Goal: Information Seeking & Learning: Compare options

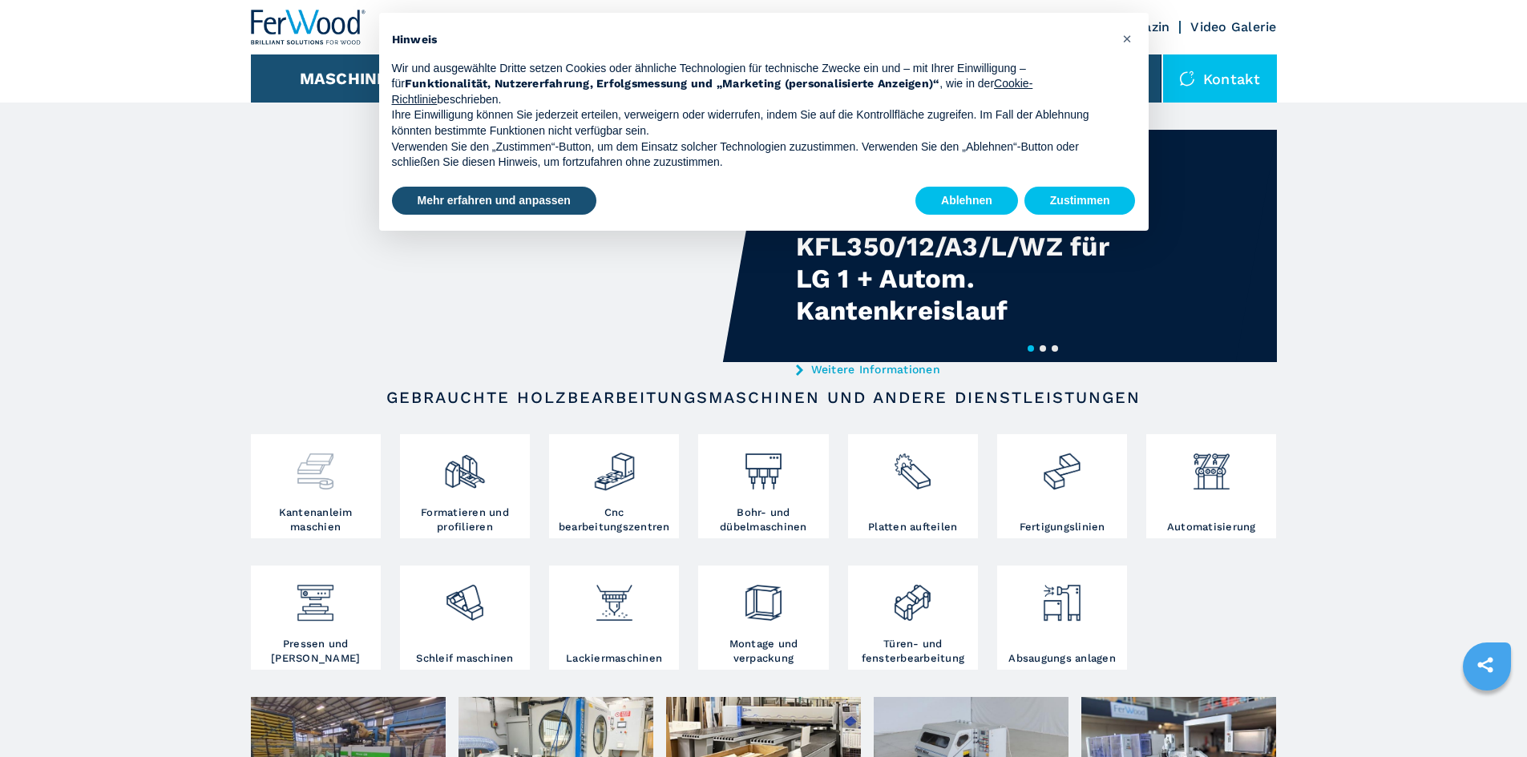
click at [313, 521] on h3 "Kantenanleim maschien" at bounding box center [316, 520] width 122 height 29
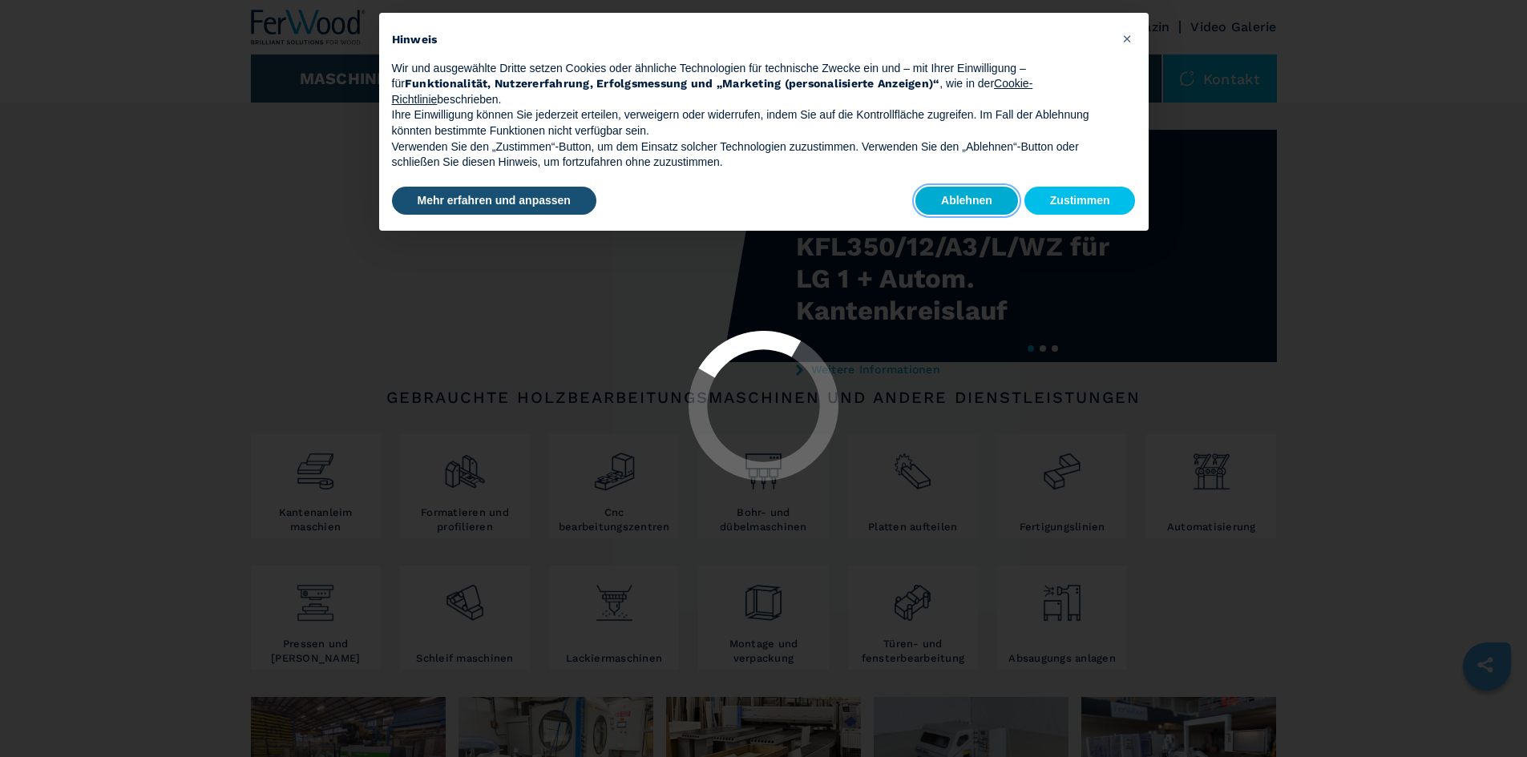
click at [971, 190] on button "Ablehnen" at bounding box center [966, 201] width 103 height 29
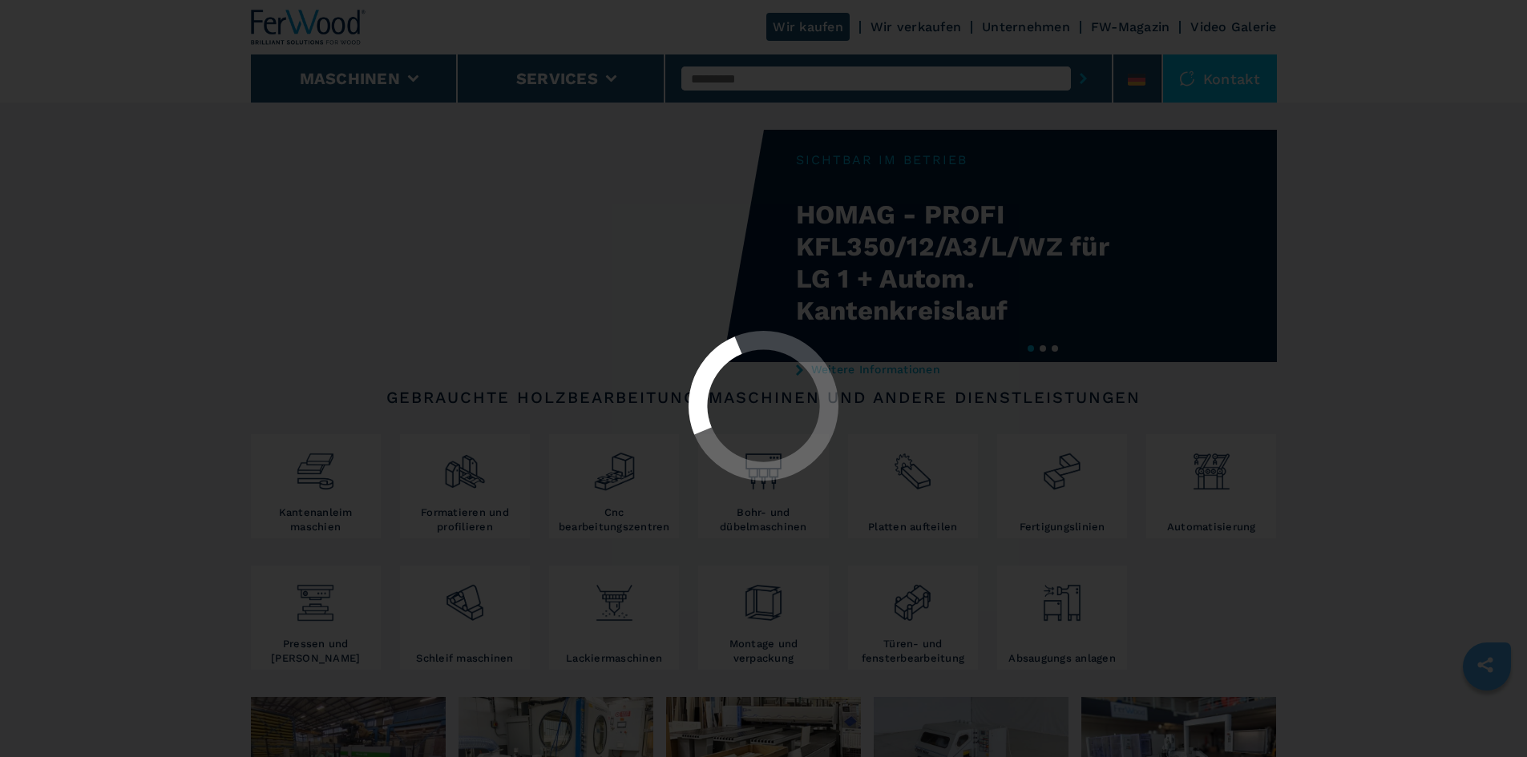
select select "**********"
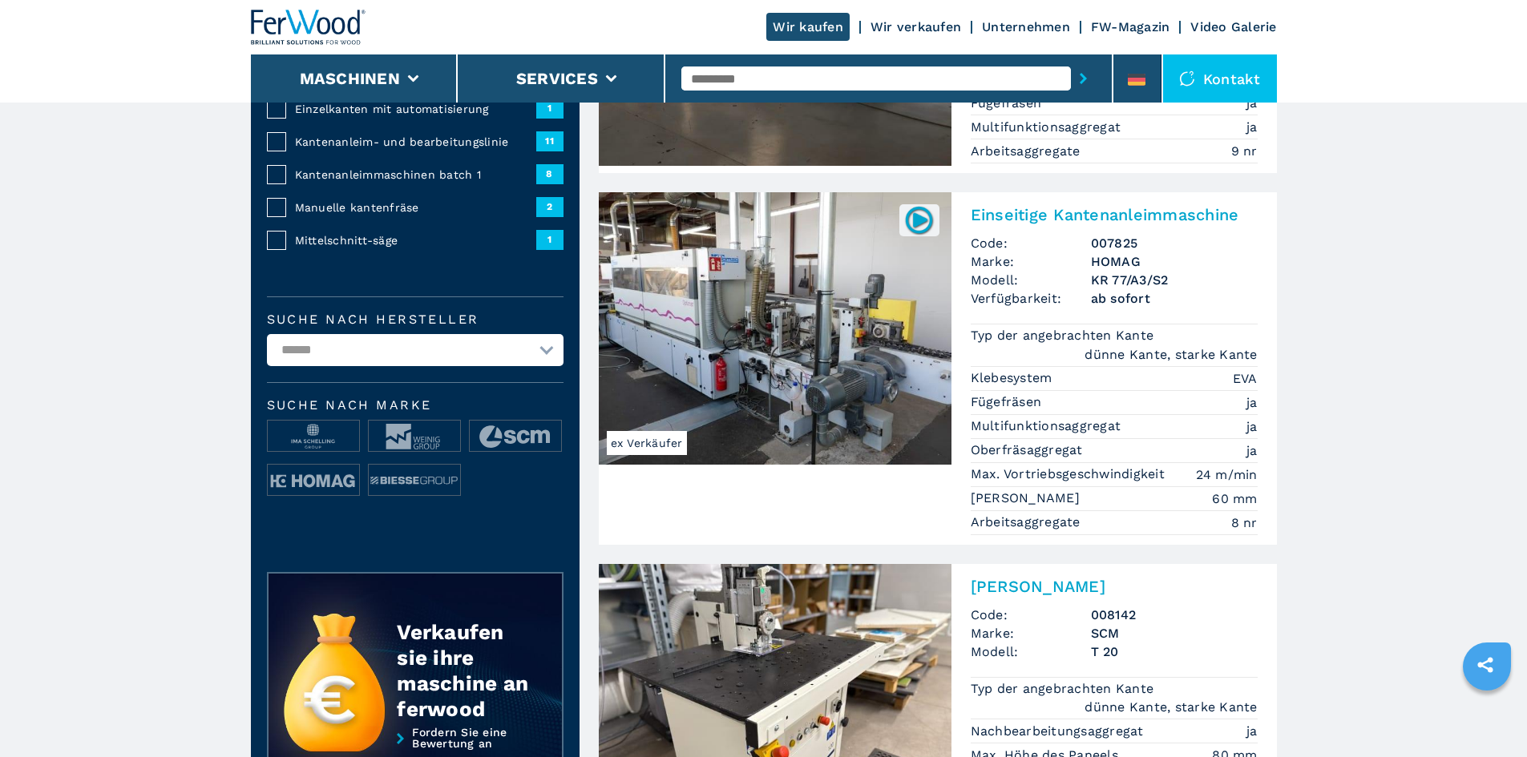
scroll to position [321, 0]
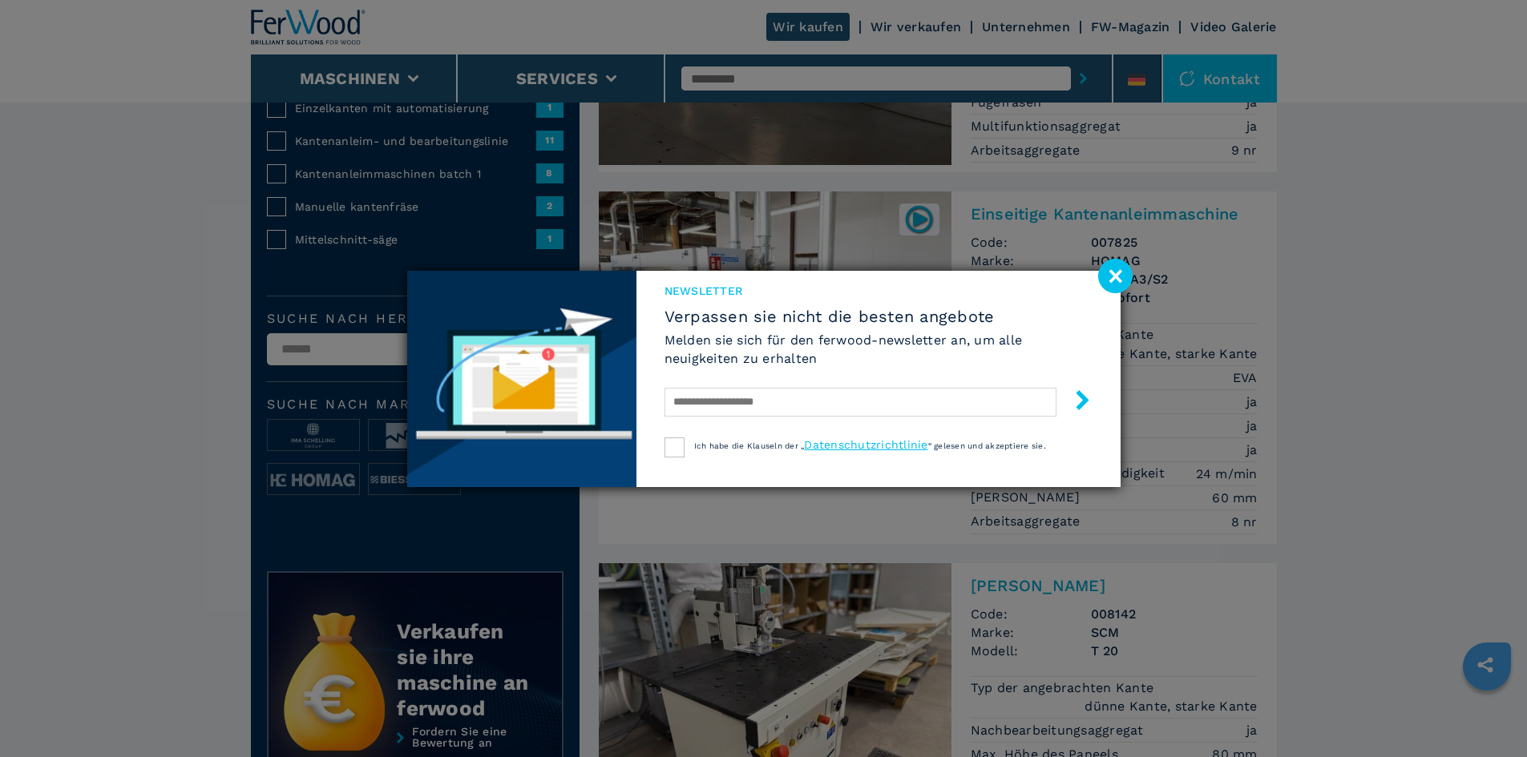
click at [1120, 285] on image at bounding box center [1115, 276] width 34 height 34
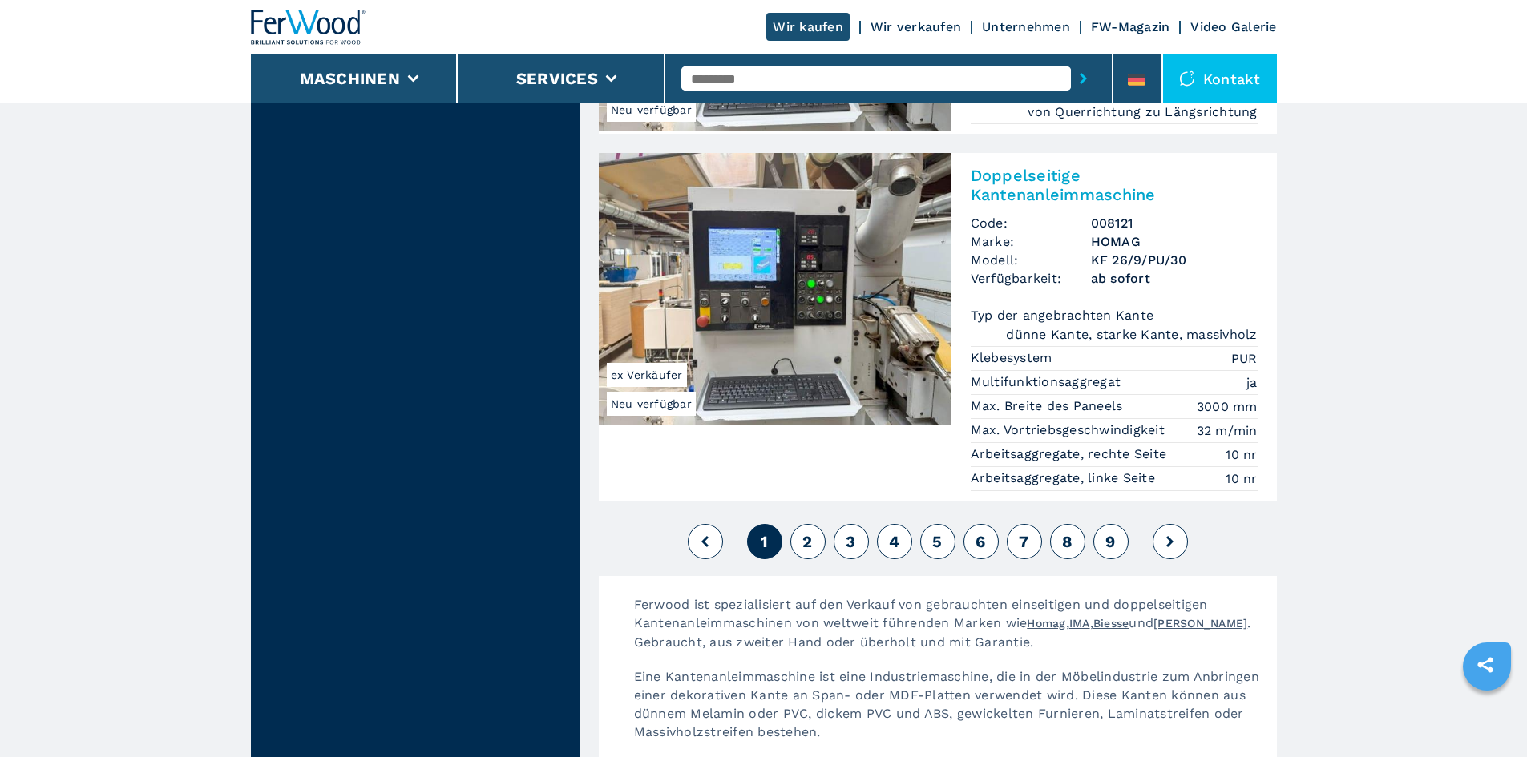
scroll to position [4007, 0]
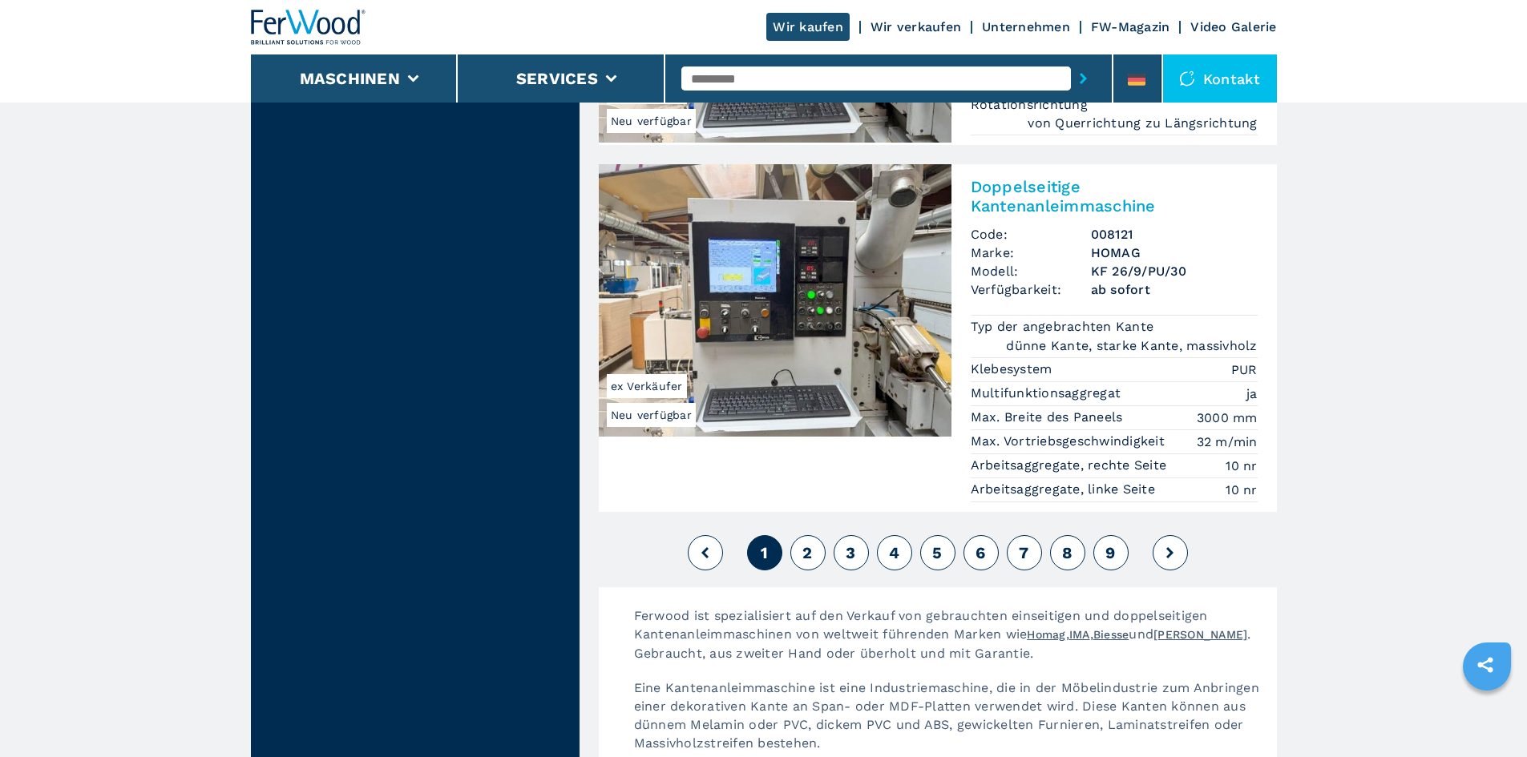
click at [811, 543] on span "2" at bounding box center [807, 552] width 10 height 19
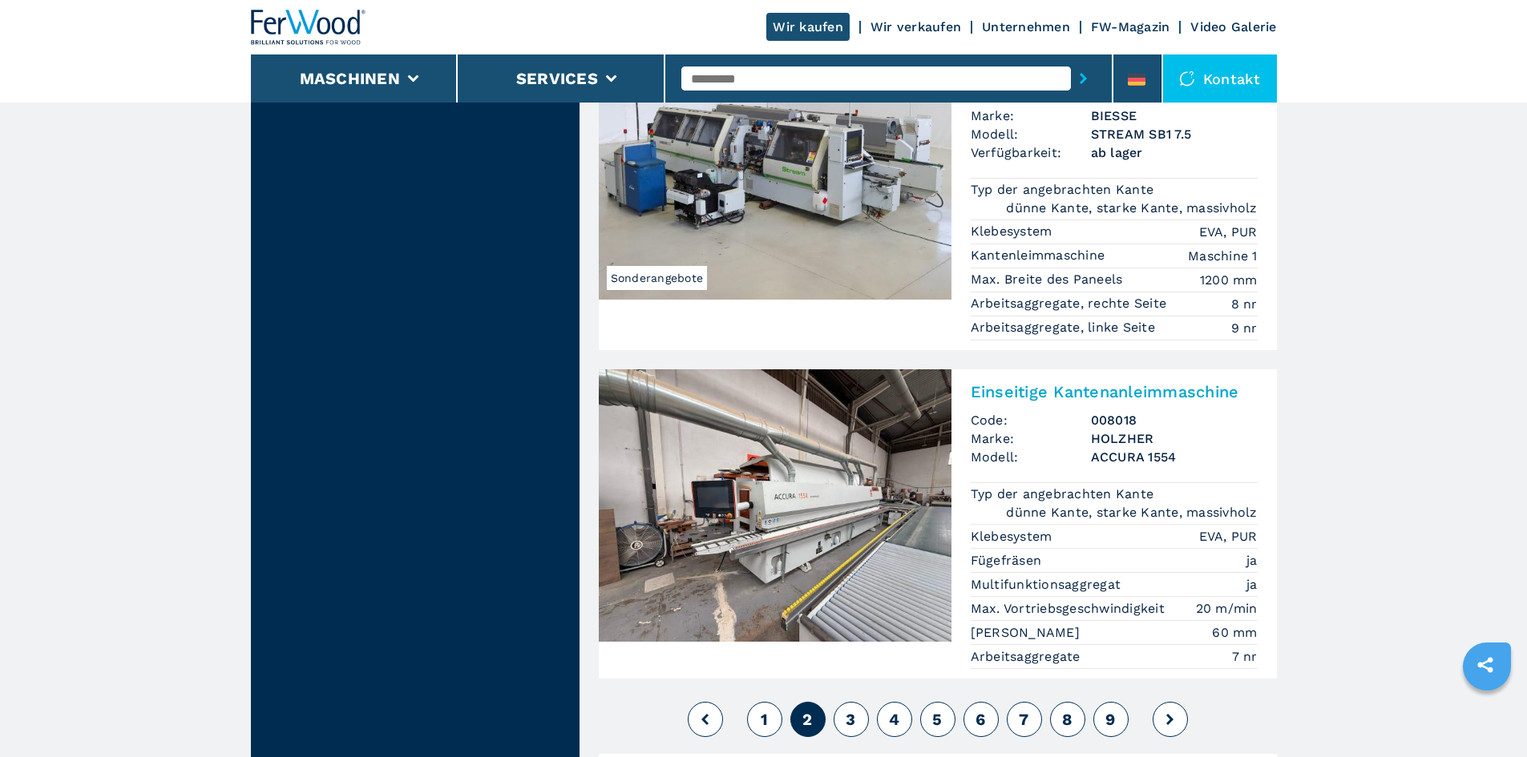
scroll to position [3927, 0]
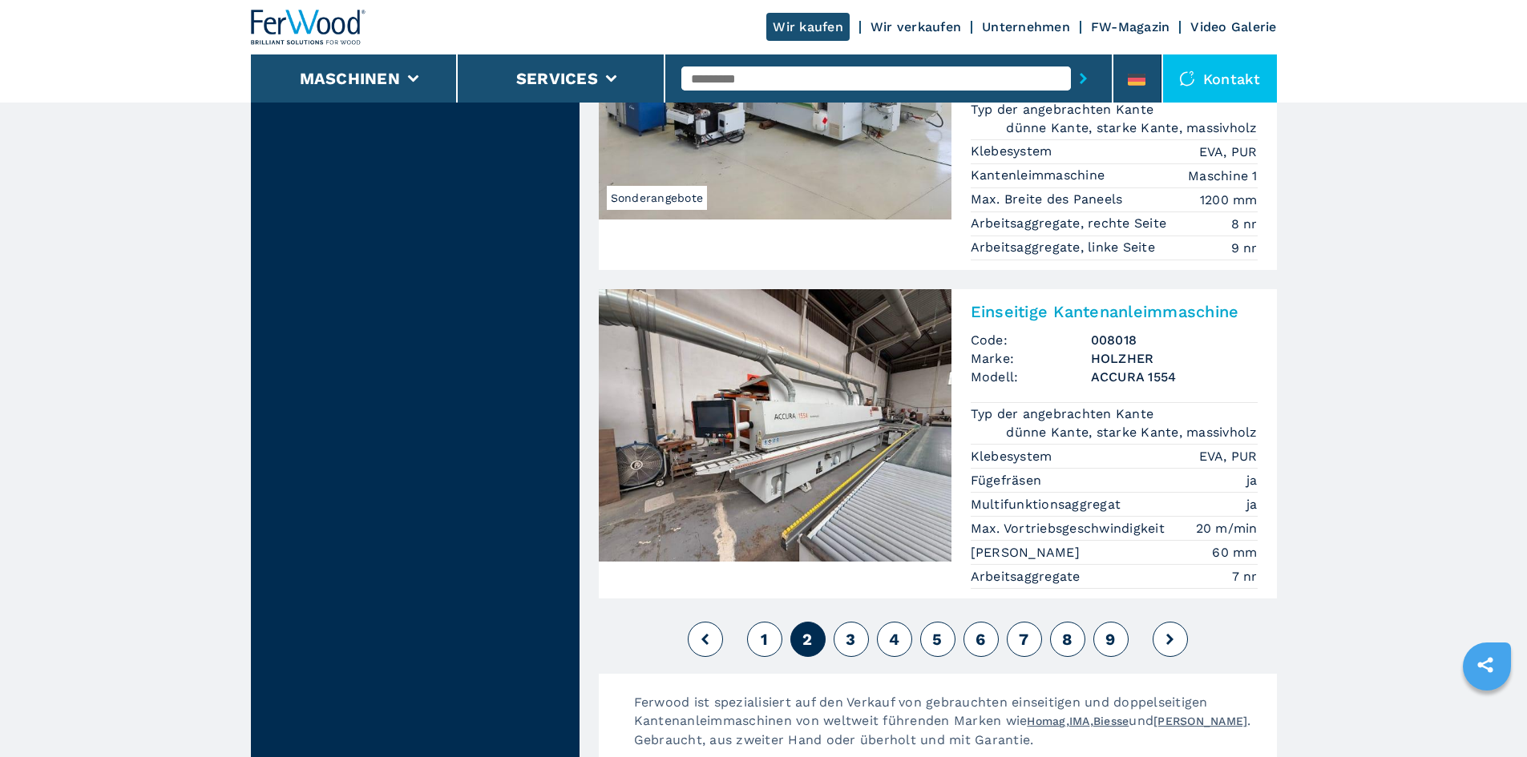
click at [852, 630] on span "3" at bounding box center [851, 639] width 10 height 19
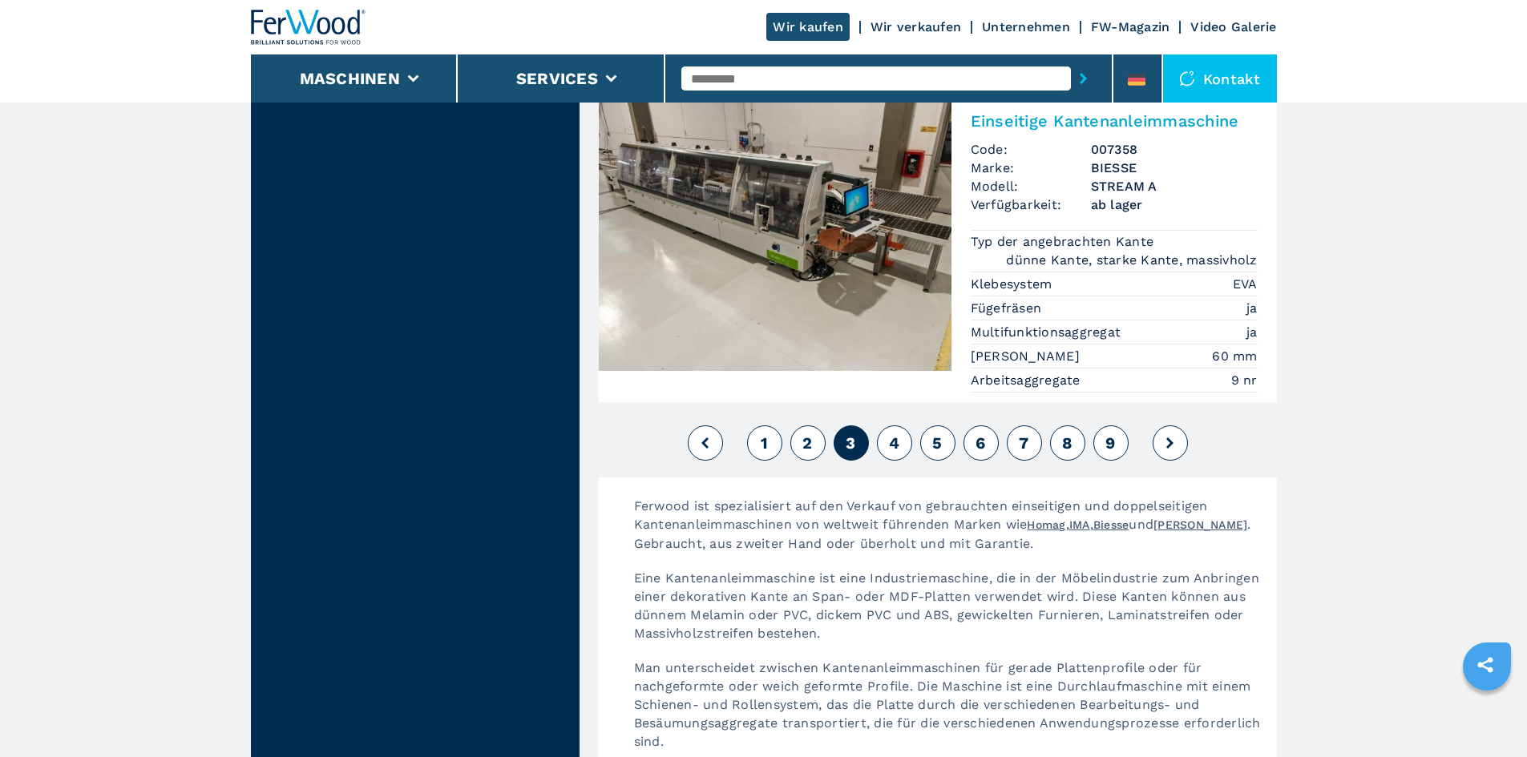
scroll to position [4168, 0]
click at [898, 433] on span "4" at bounding box center [894, 442] width 10 height 19
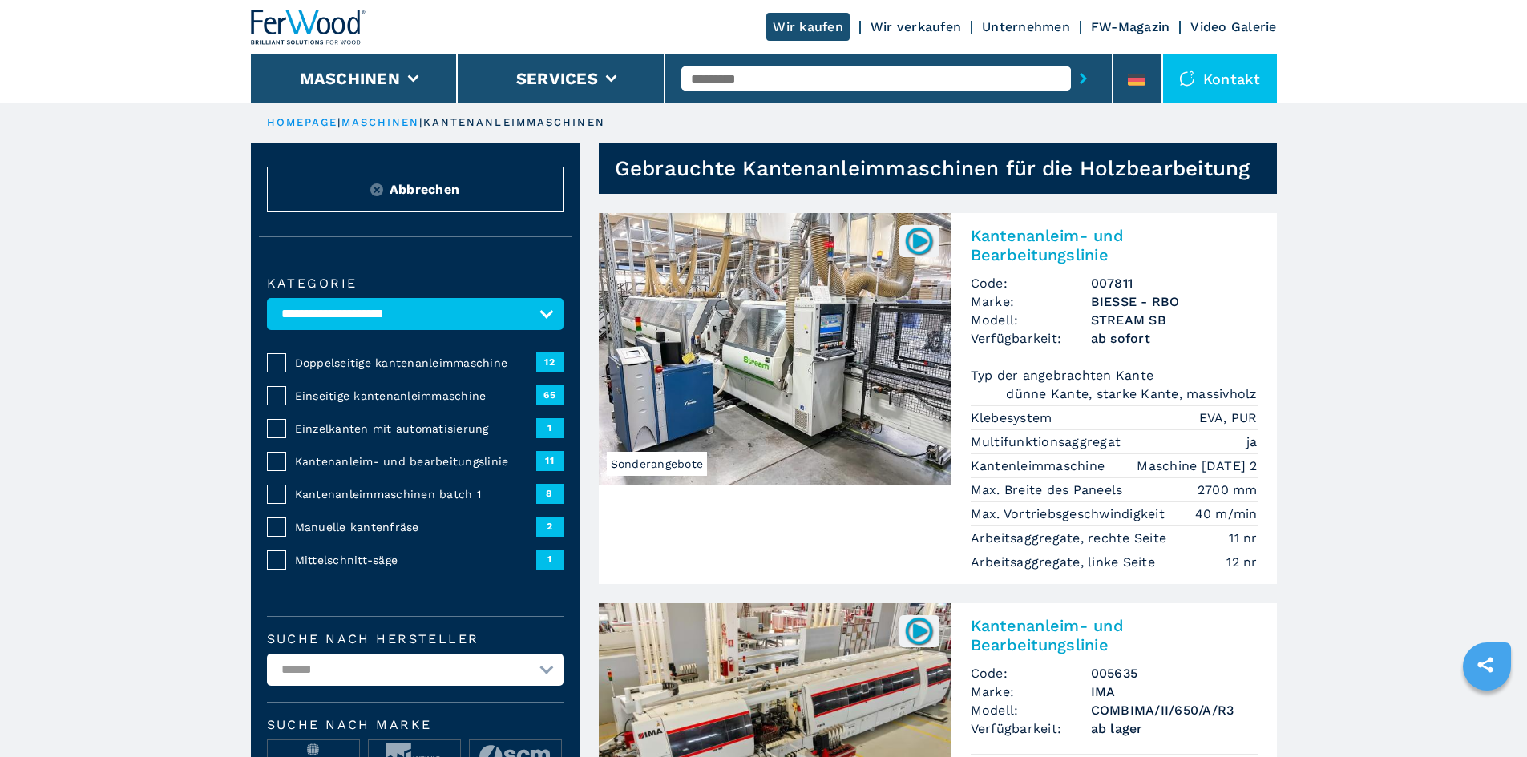
click at [804, 85] on input "text" at bounding box center [876, 79] width 390 height 24
type input "***"
click at [1071, 60] on button "submit-button" at bounding box center [1083, 78] width 25 height 37
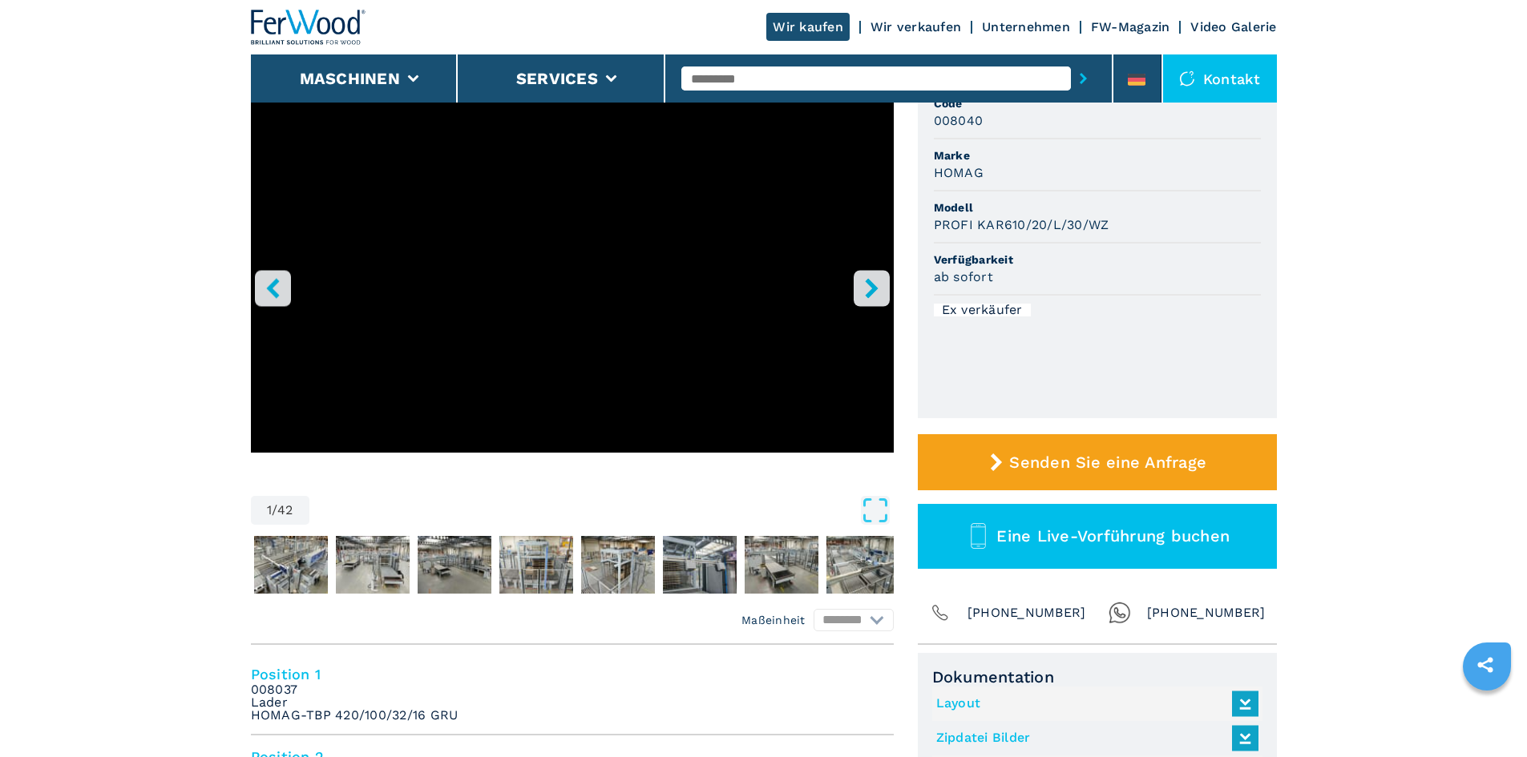
scroll to position [160, 0]
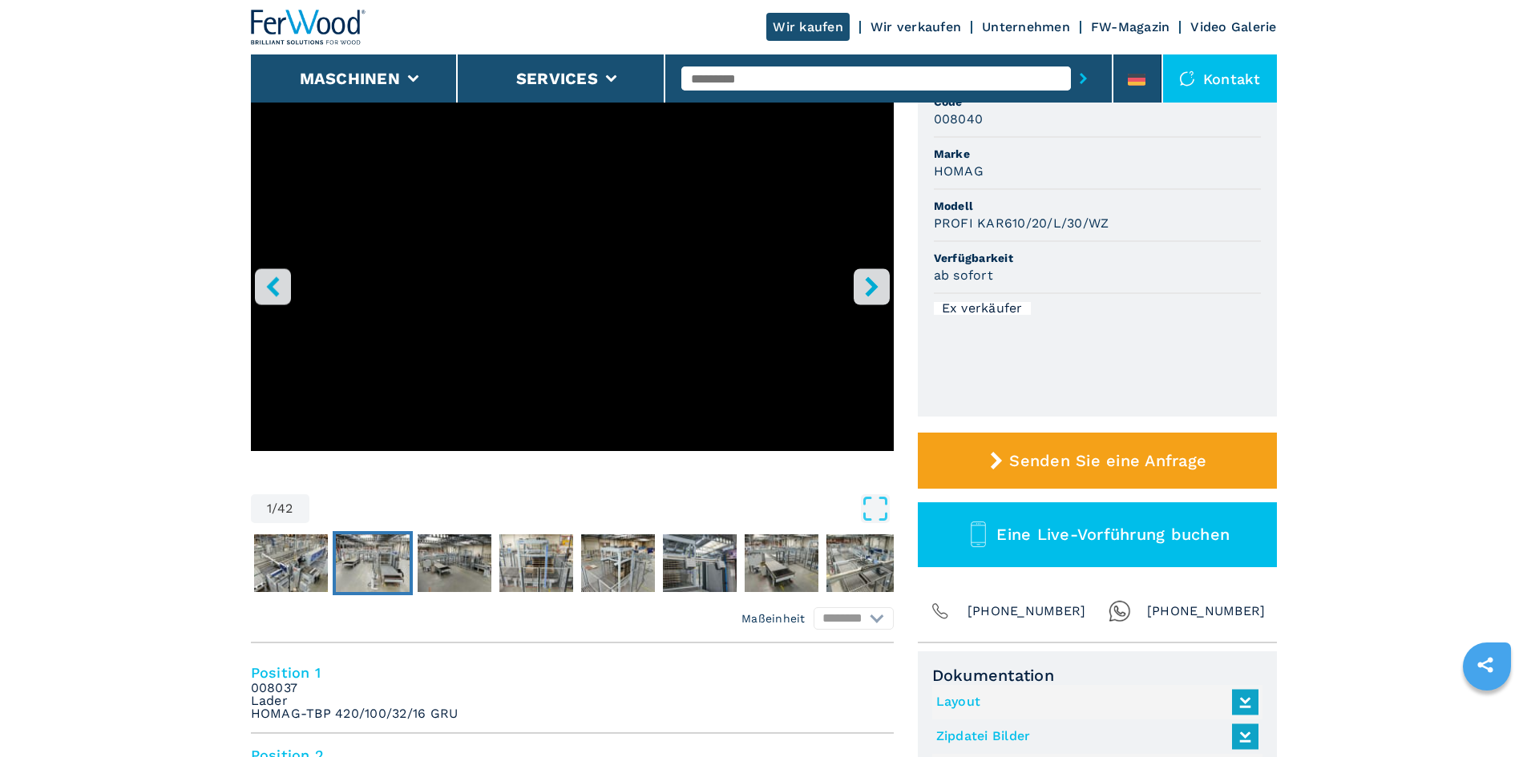
click at [377, 548] on img "Go to Slide 3" at bounding box center [373, 564] width 74 height 58
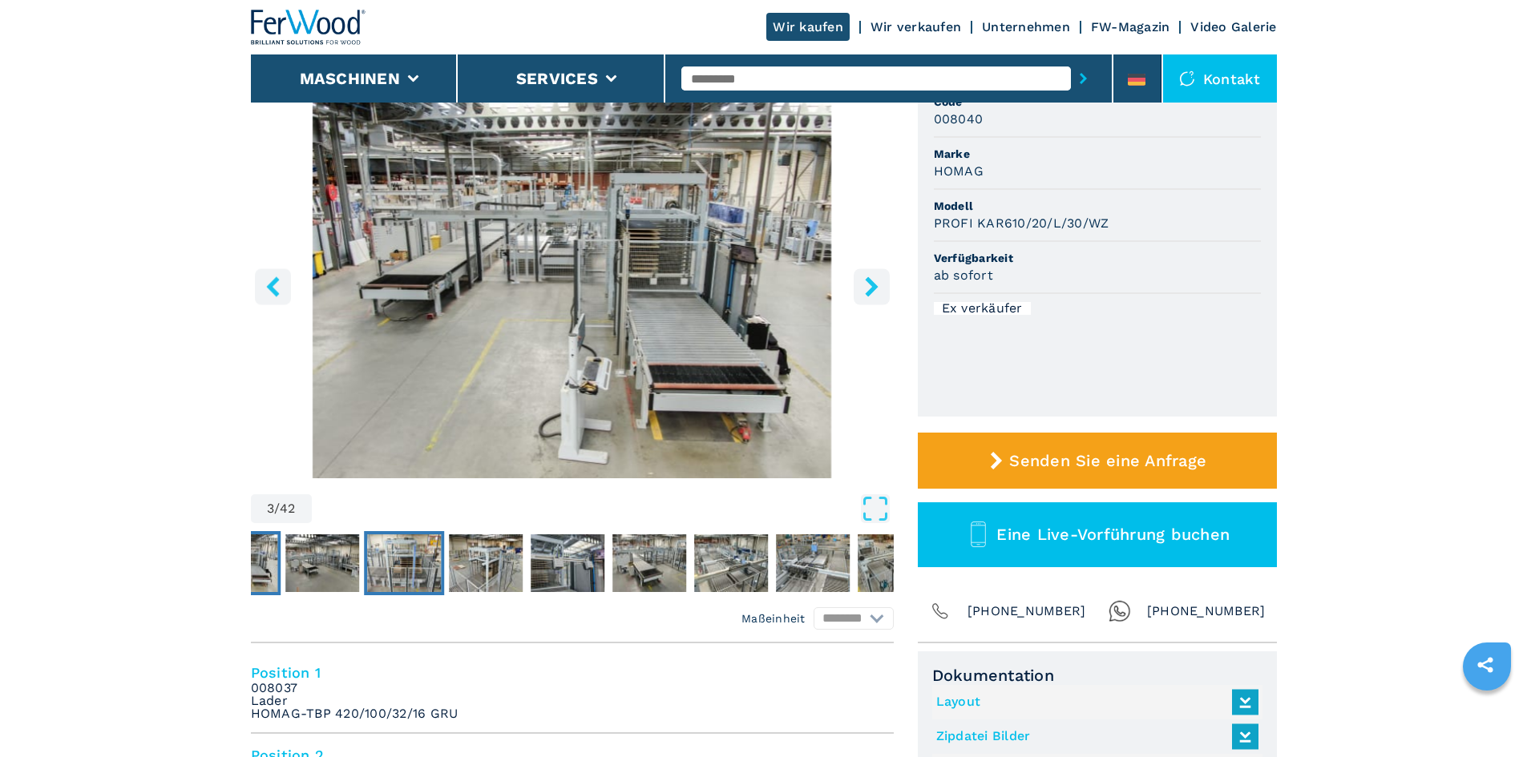
click at [410, 553] on img "Go to Slide 5" at bounding box center [404, 564] width 74 height 58
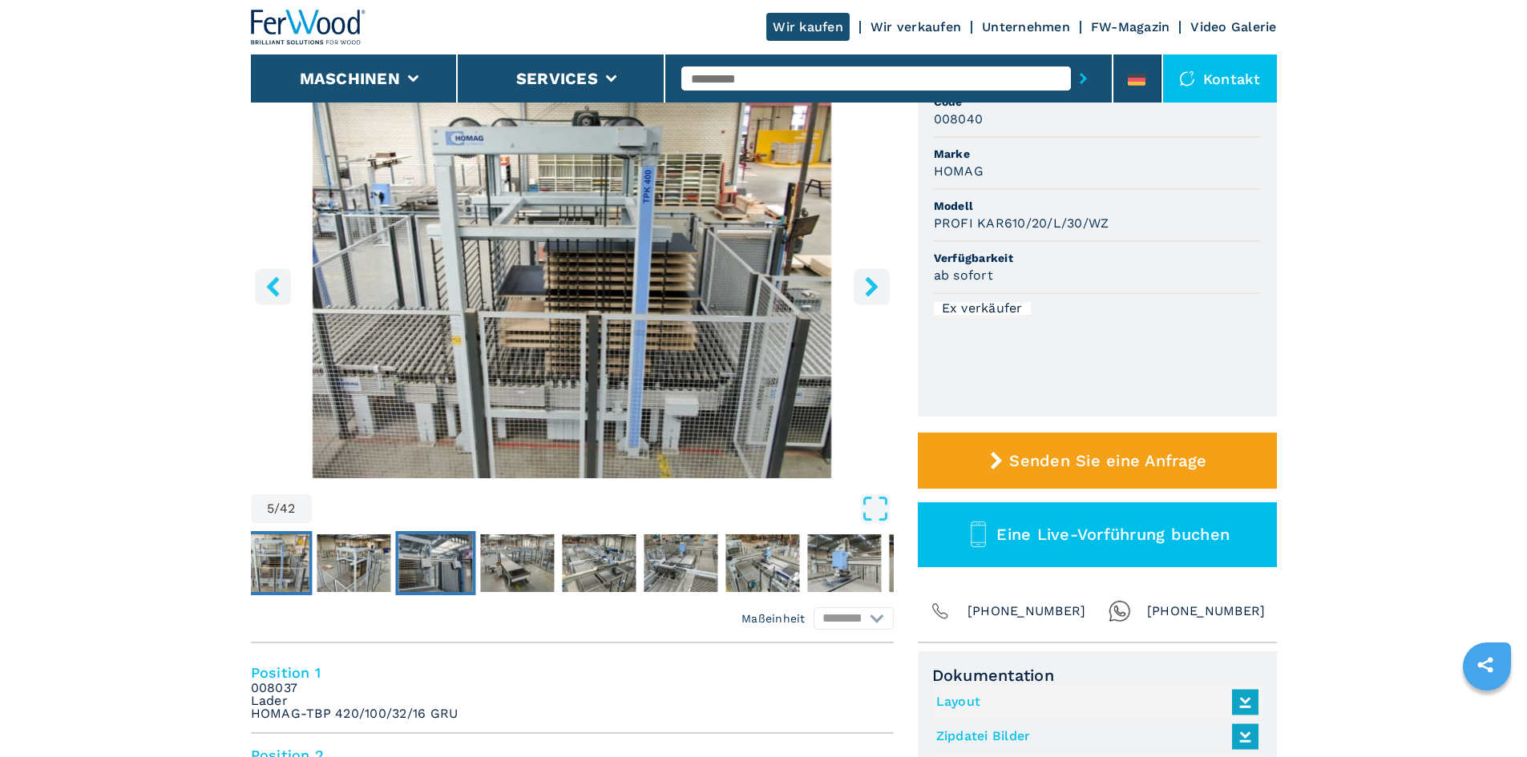
click at [408, 561] on img "Go to Slide 7" at bounding box center [435, 564] width 74 height 58
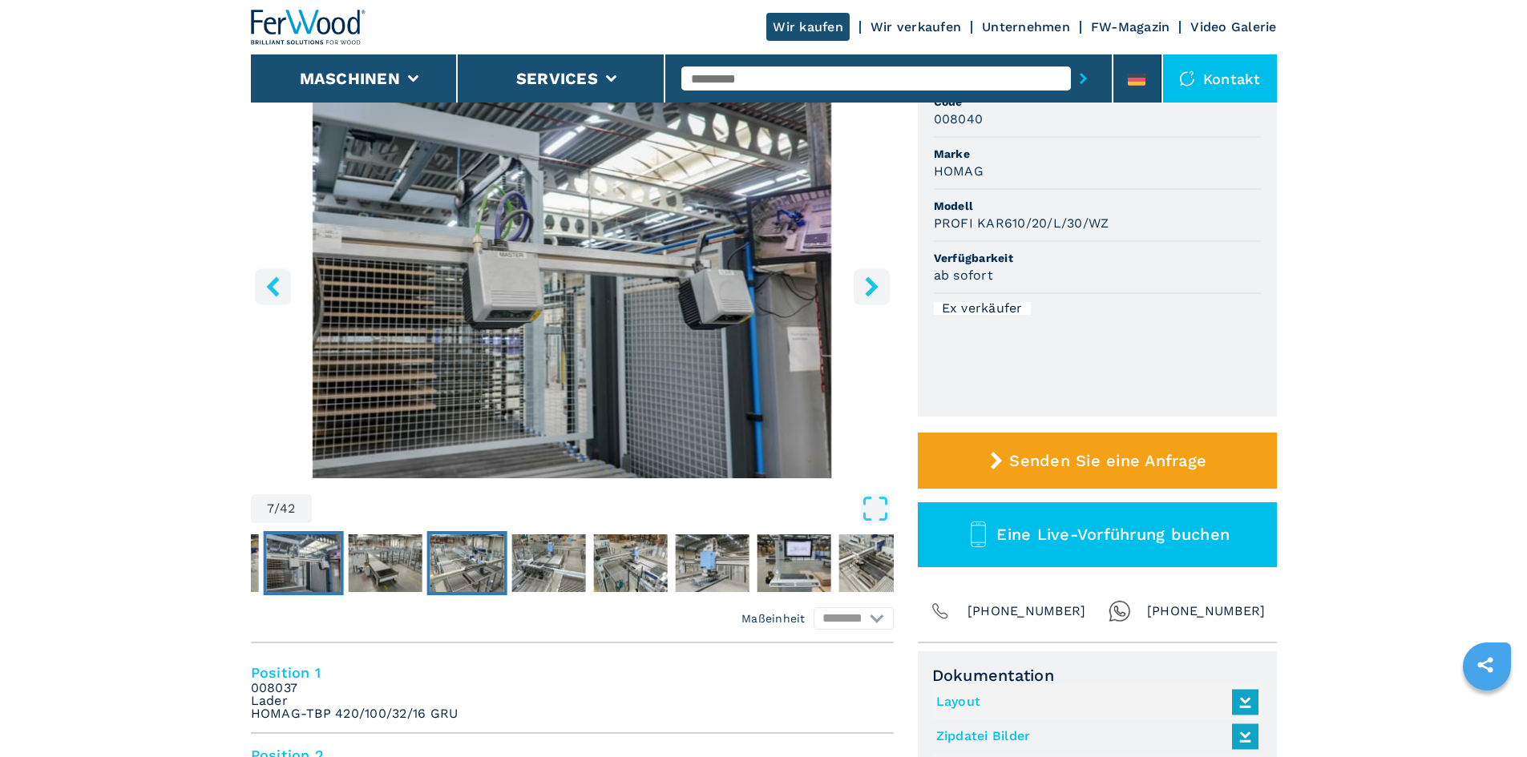
click at [459, 562] on img "Go to Slide 9" at bounding box center [467, 564] width 74 height 58
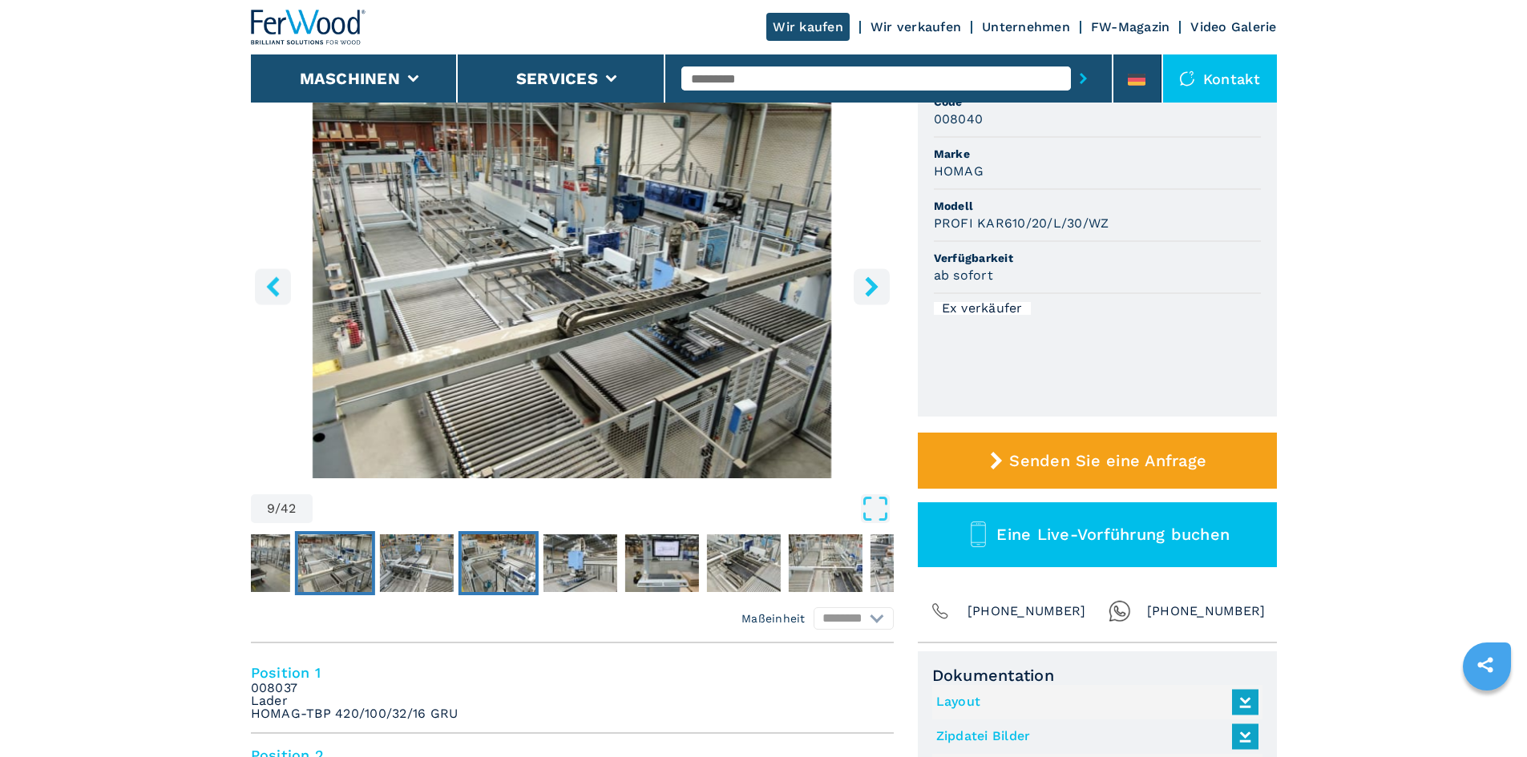
click at [480, 562] on img "Go to Slide 11" at bounding box center [498, 564] width 74 height 58
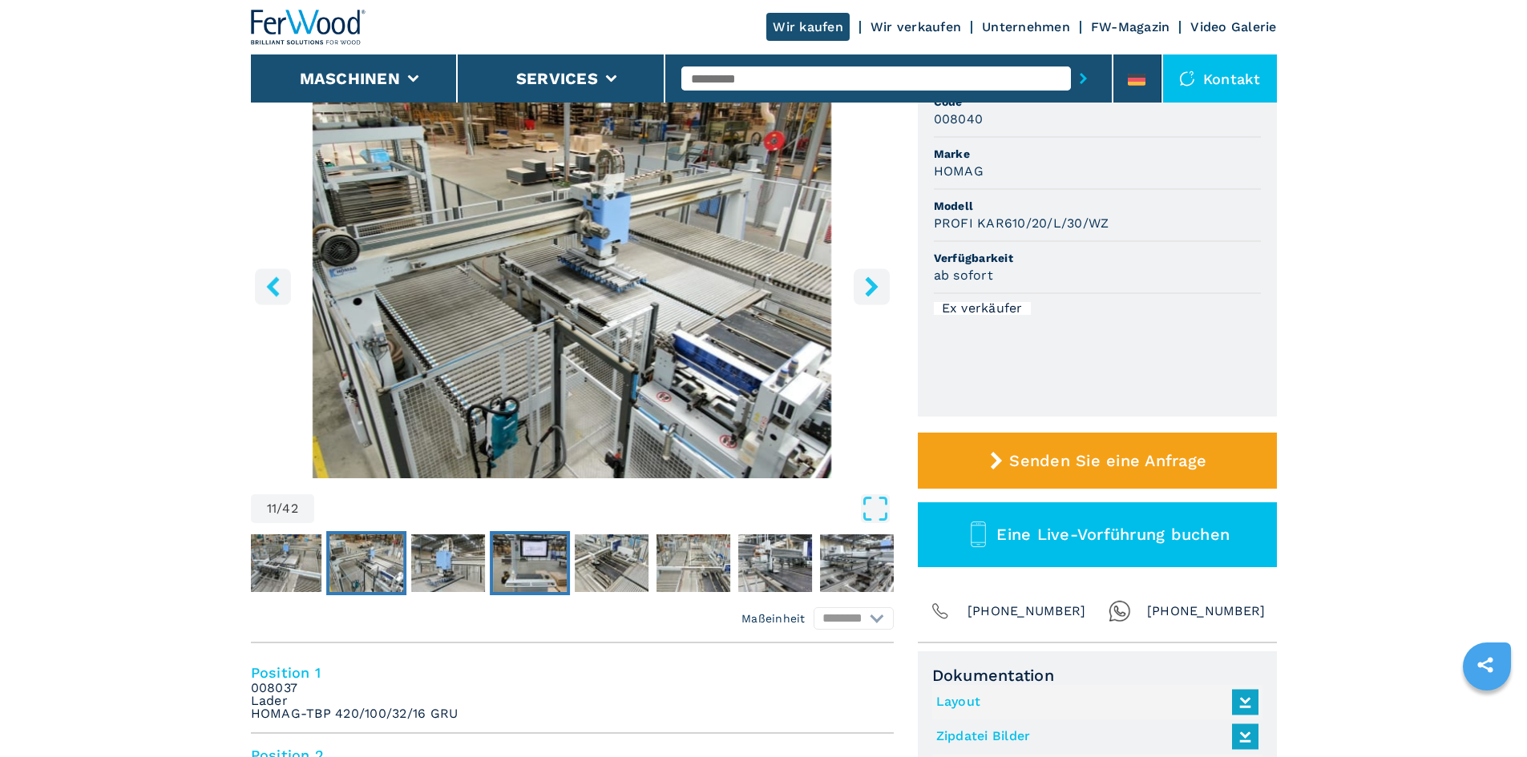
click at [540, 564] on img "Go to Slide 13" at bounding box center [530, 564] width 74 height 58
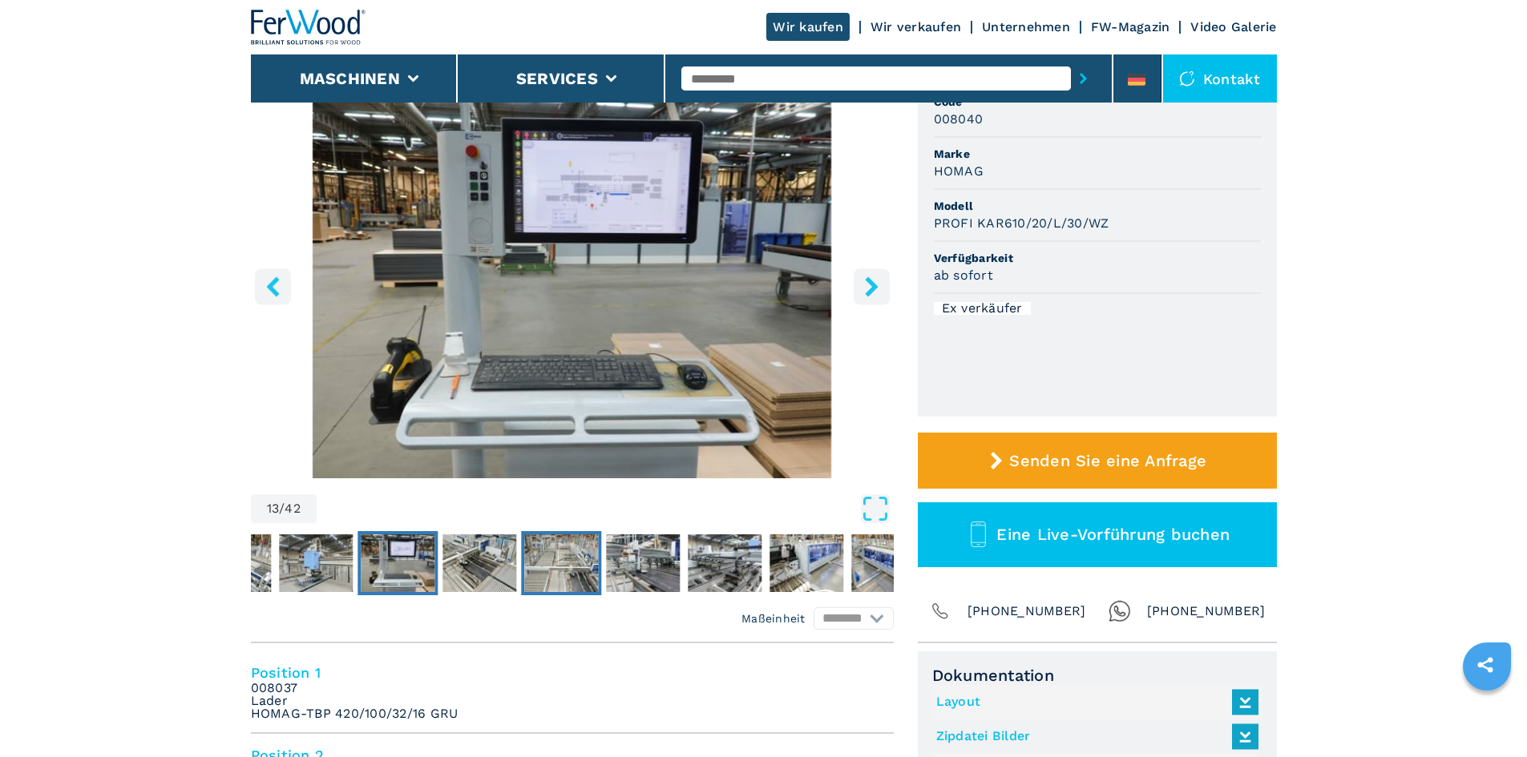
click at [591, 566] on img "Go to Slide 15" at bounding box center [561, 564] width 74 height 58
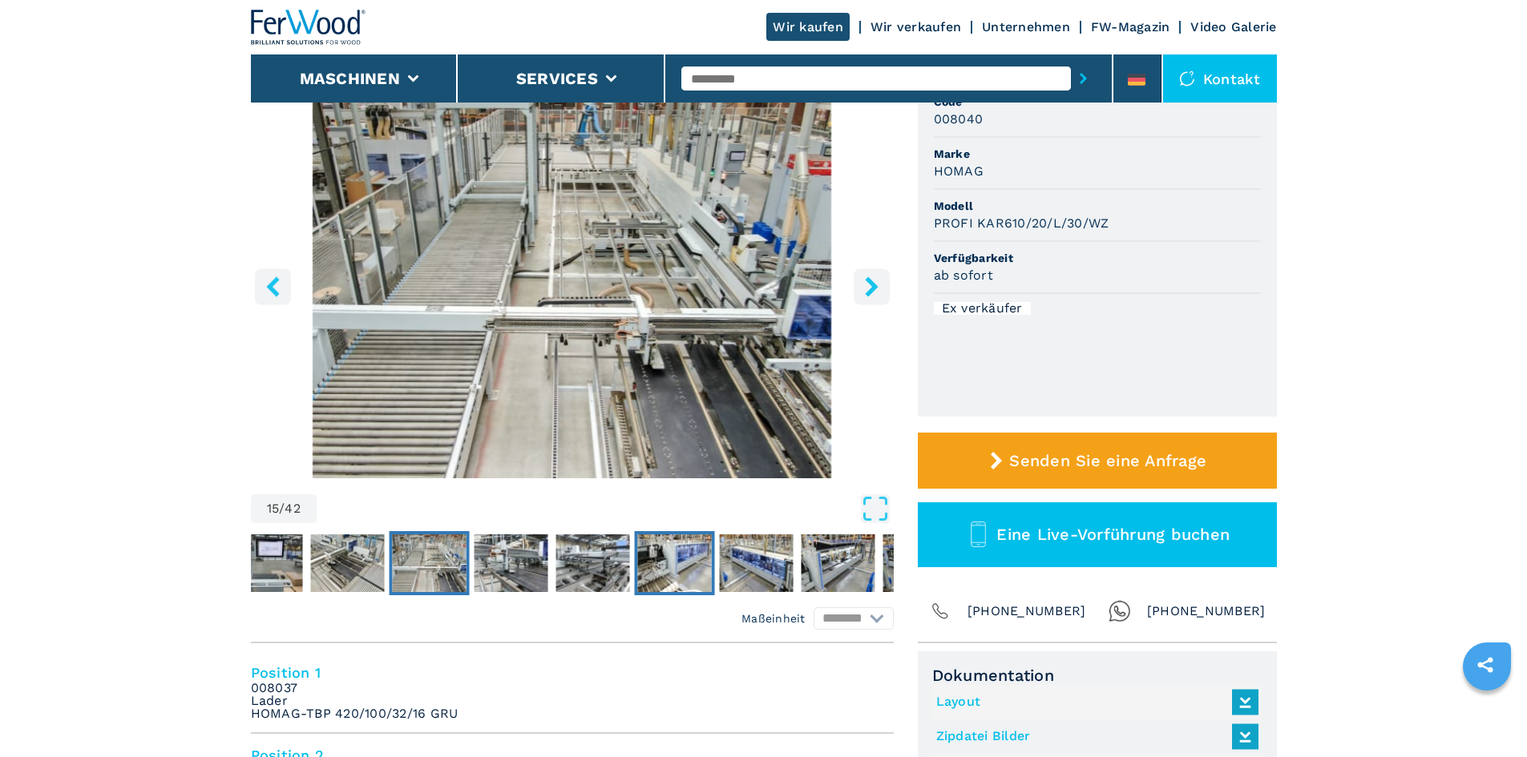
click at [669, 566] on img "Go to Slide 18" at bounding box center [674, 564] width 74 height 58
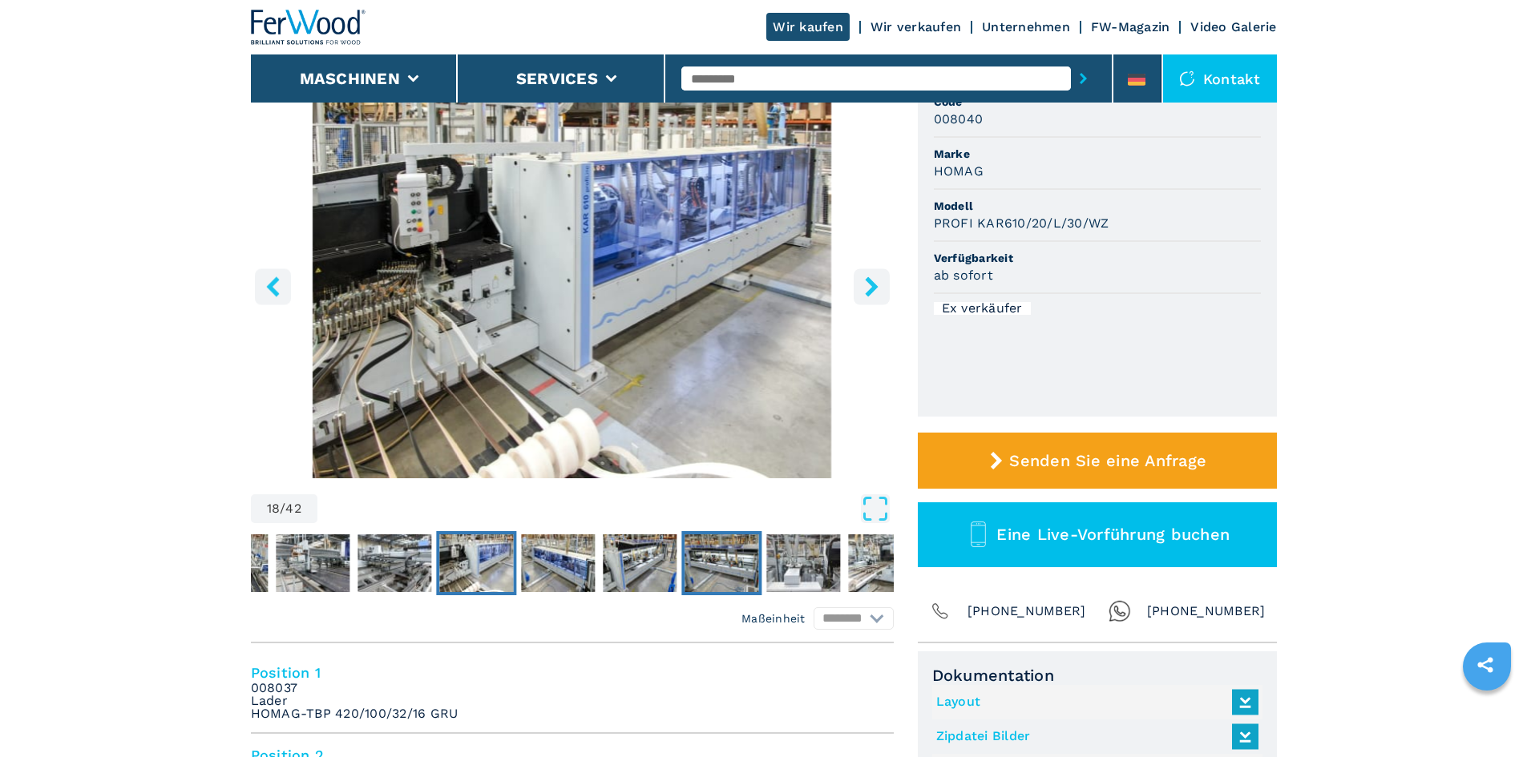
click at [724, 567] on img "Go to Slide 21" at bounding box center [721, 564] width 74 height 58
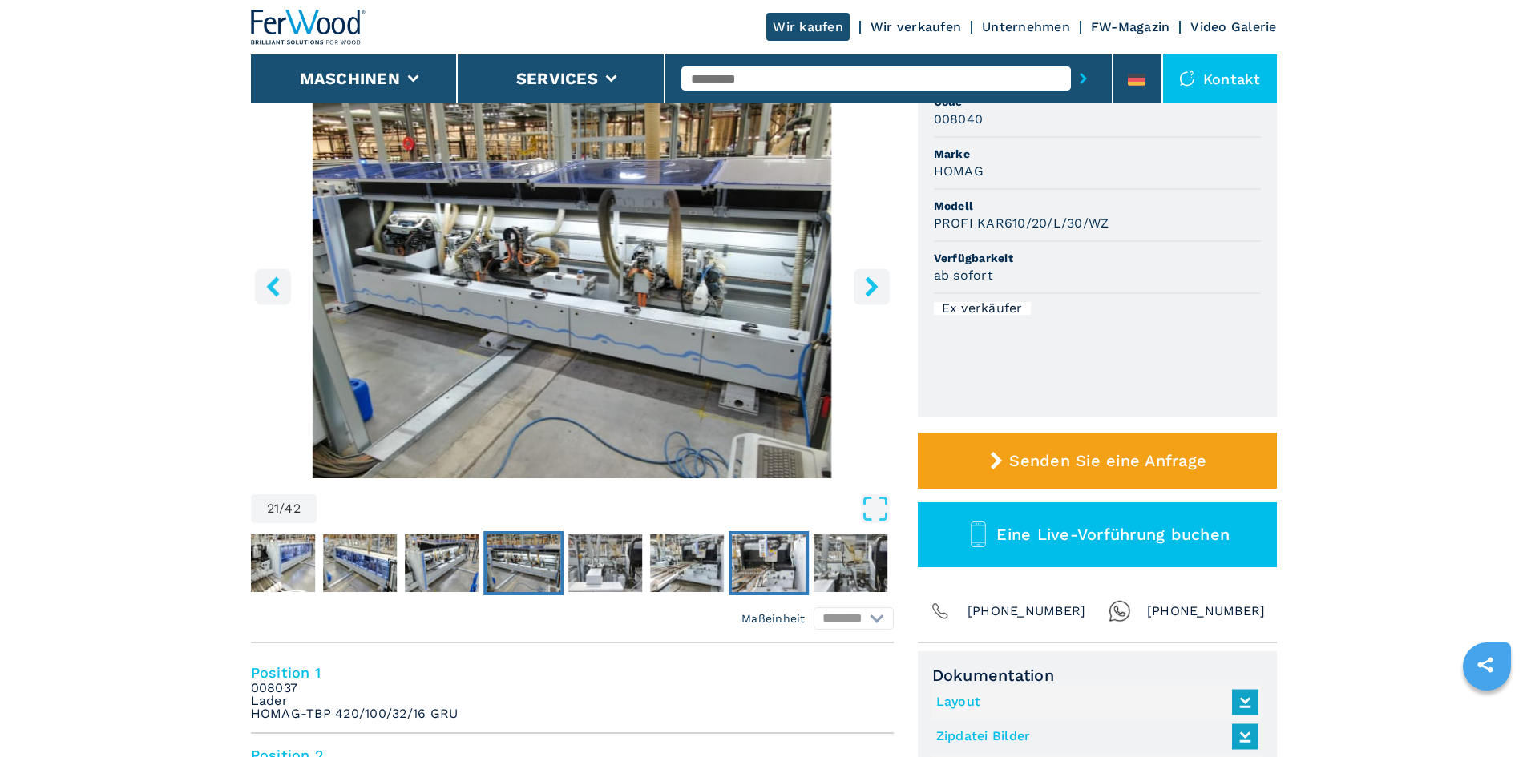
click at [774, 567] on img "Go to Slide 24" at bounding box center [769, 564] width 74 height 58
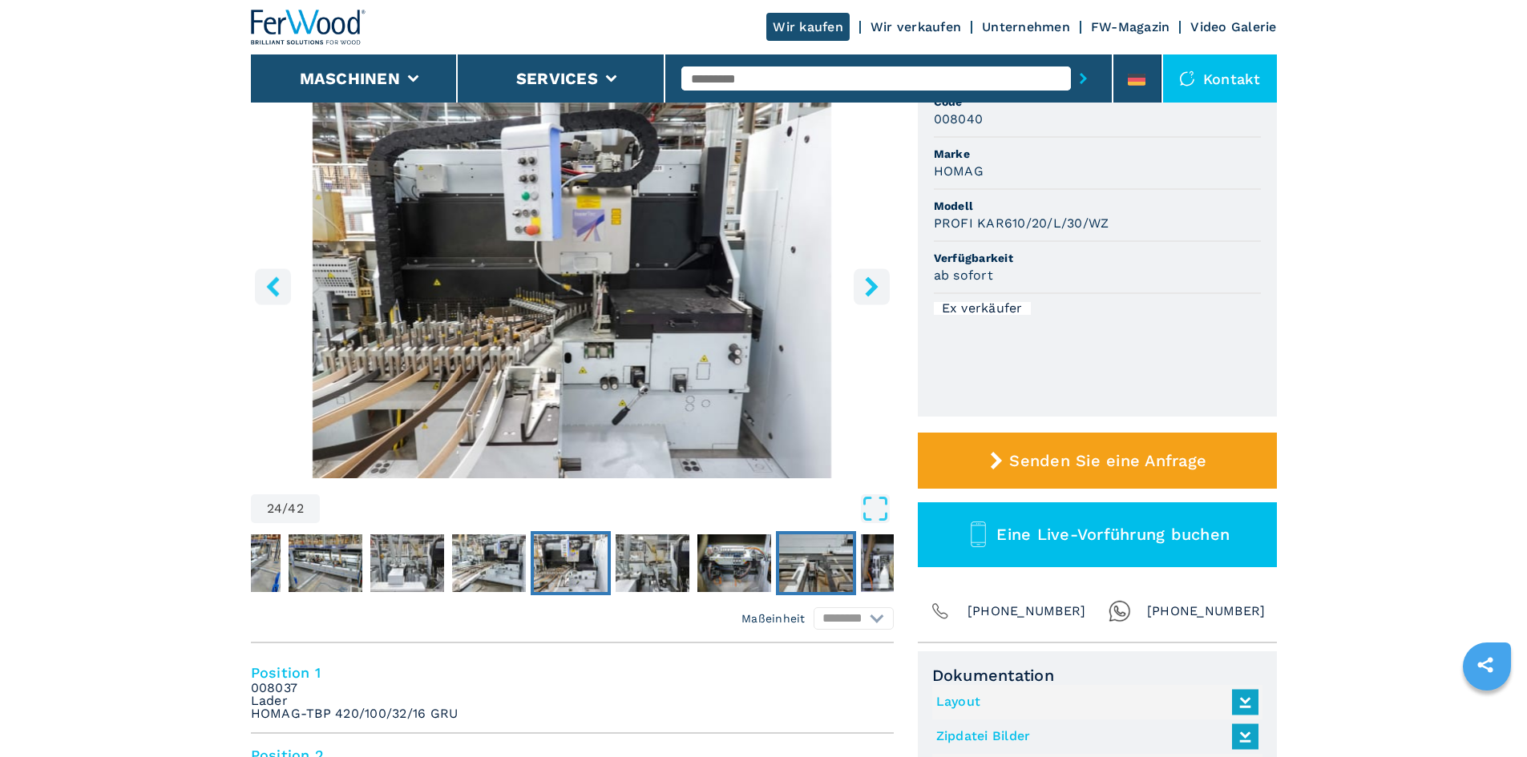
click at [788, 565] on img "Go to Slide 27" at bounding box center [816, 564] width 74 height 58
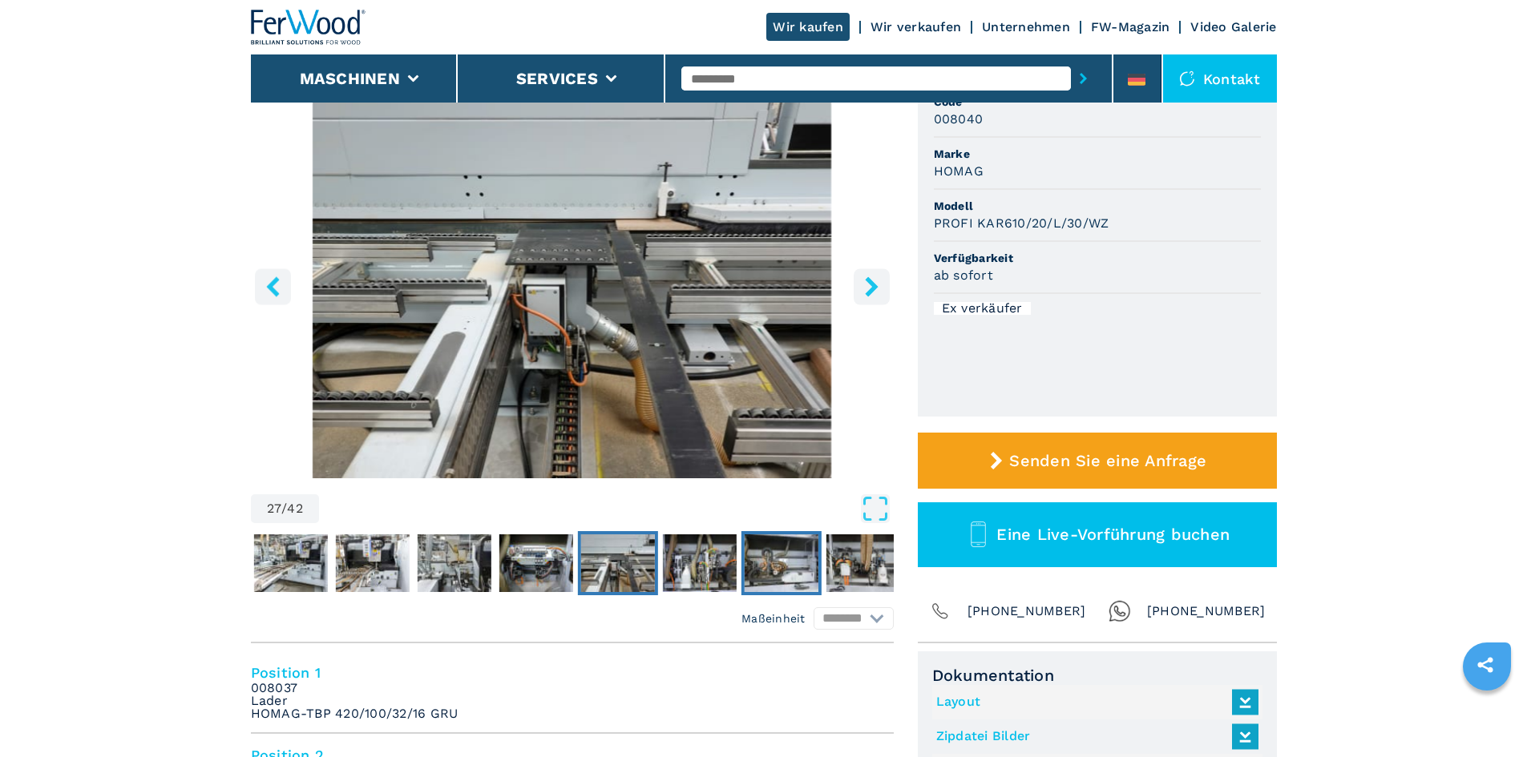
click at [788, 565] on img "Go to Slide 29" at bounding box center [781, 564] width 74 height 58
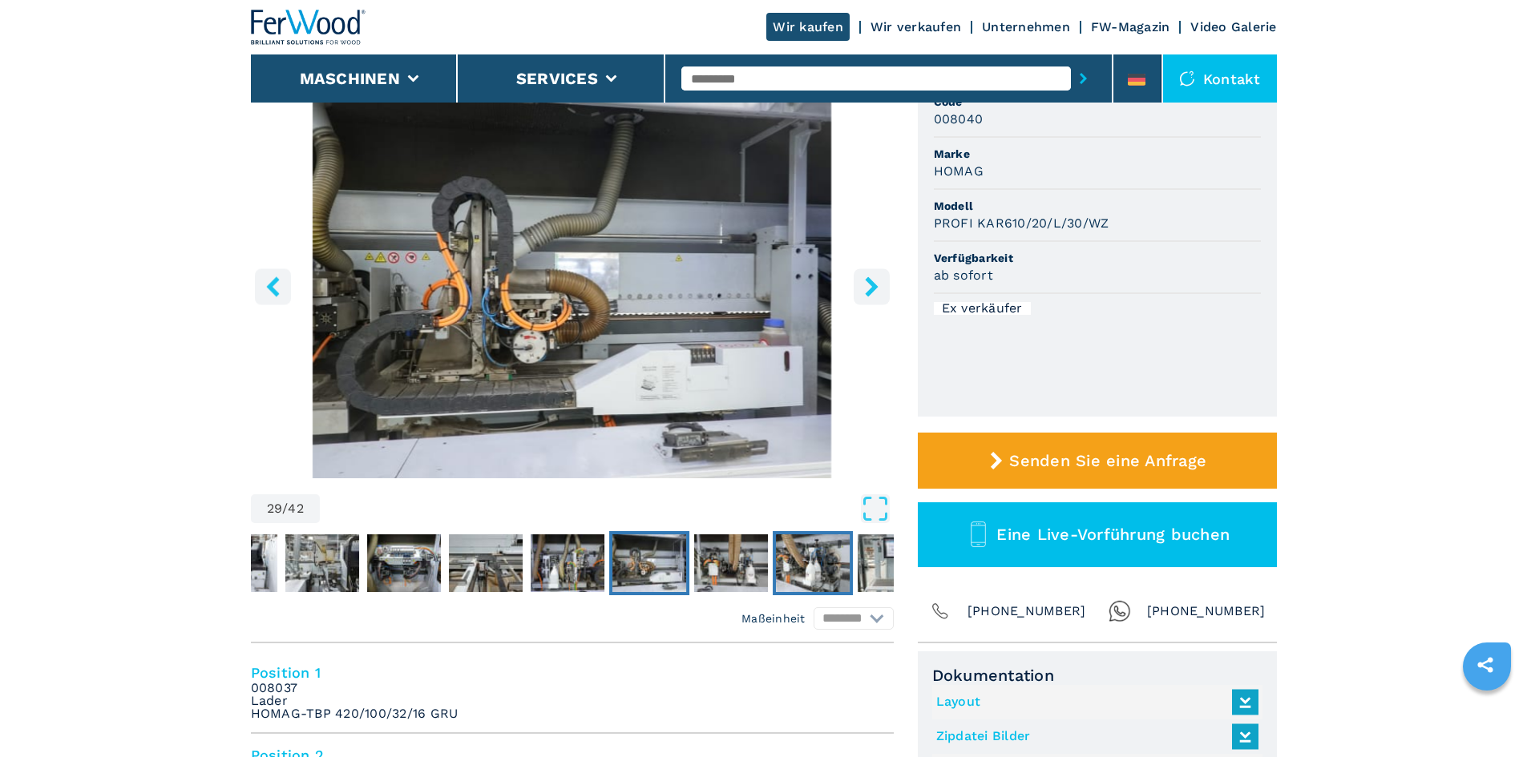
click at [788, 565] on img "Go to Slide 31" at bounding box center [813, 564] width 74 height 58
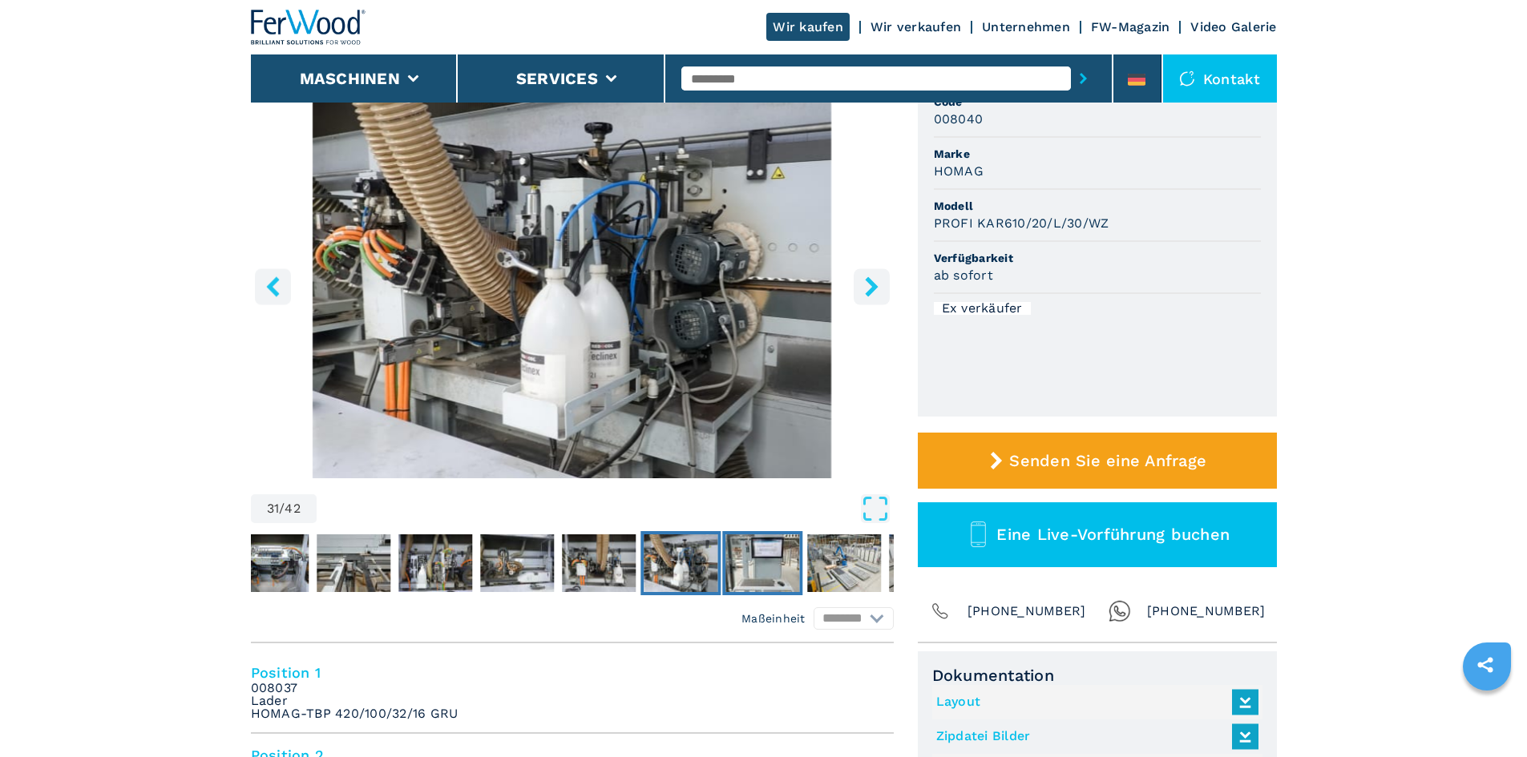
click at [788, 565] on img "Go to Slide 32" at bounding box center [762, 564] width 74 height 58
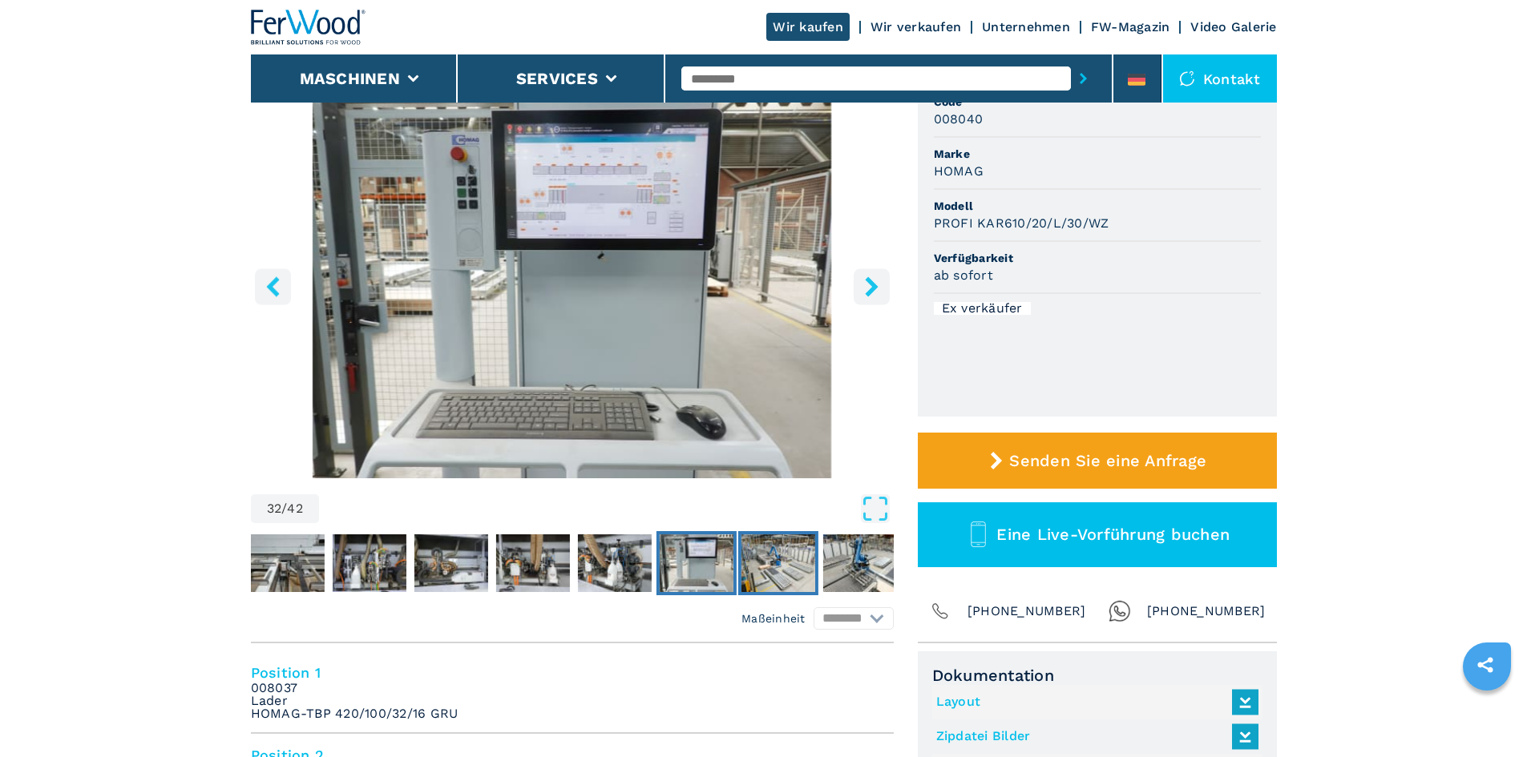
click at [788, 565] on img "Go to Slide 33" at bounding box center [778, 564] width 74 height 58
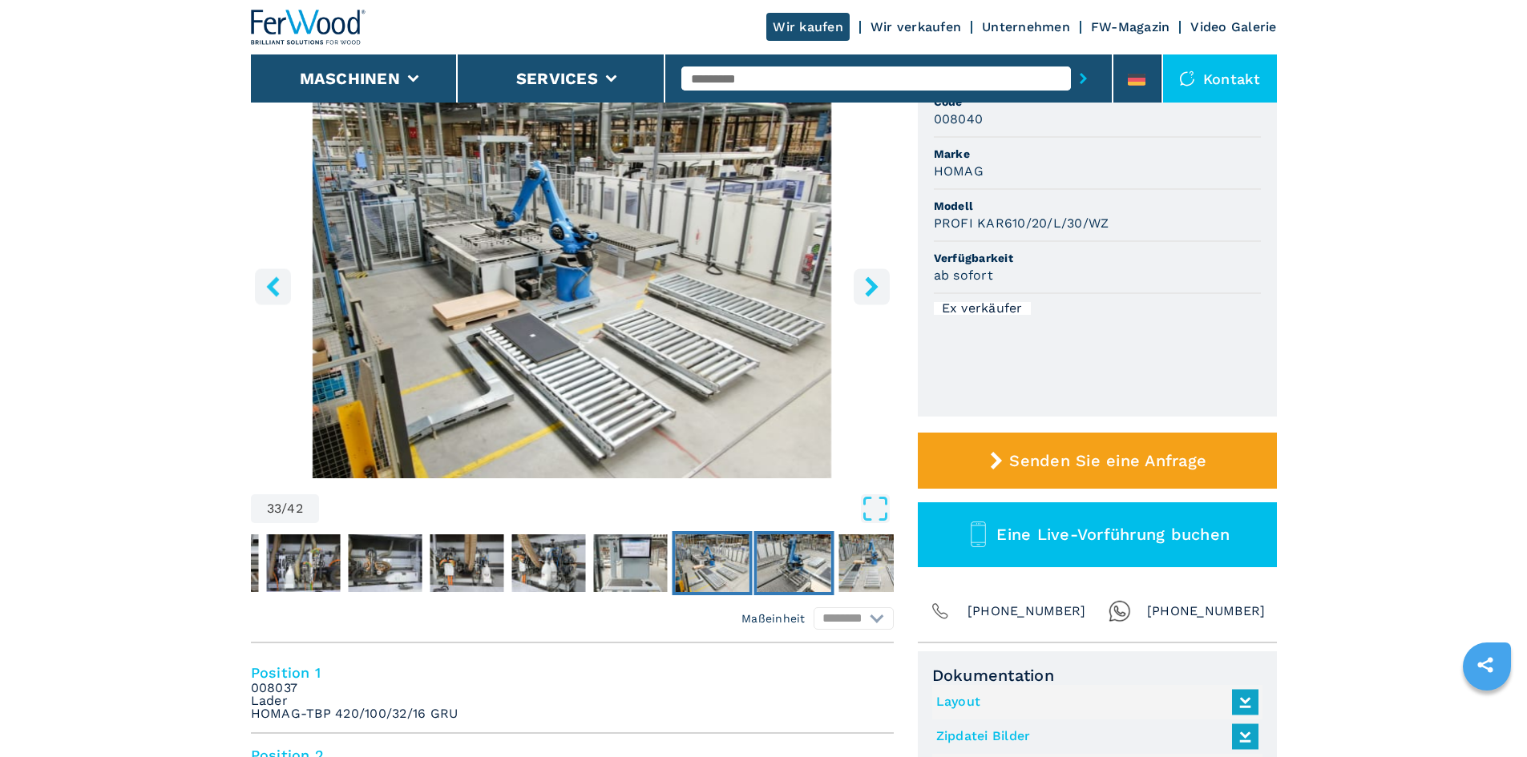
click at [796, 576] on img "Go to Slide 34" at bounding box center [794, 564] width 74 height 58
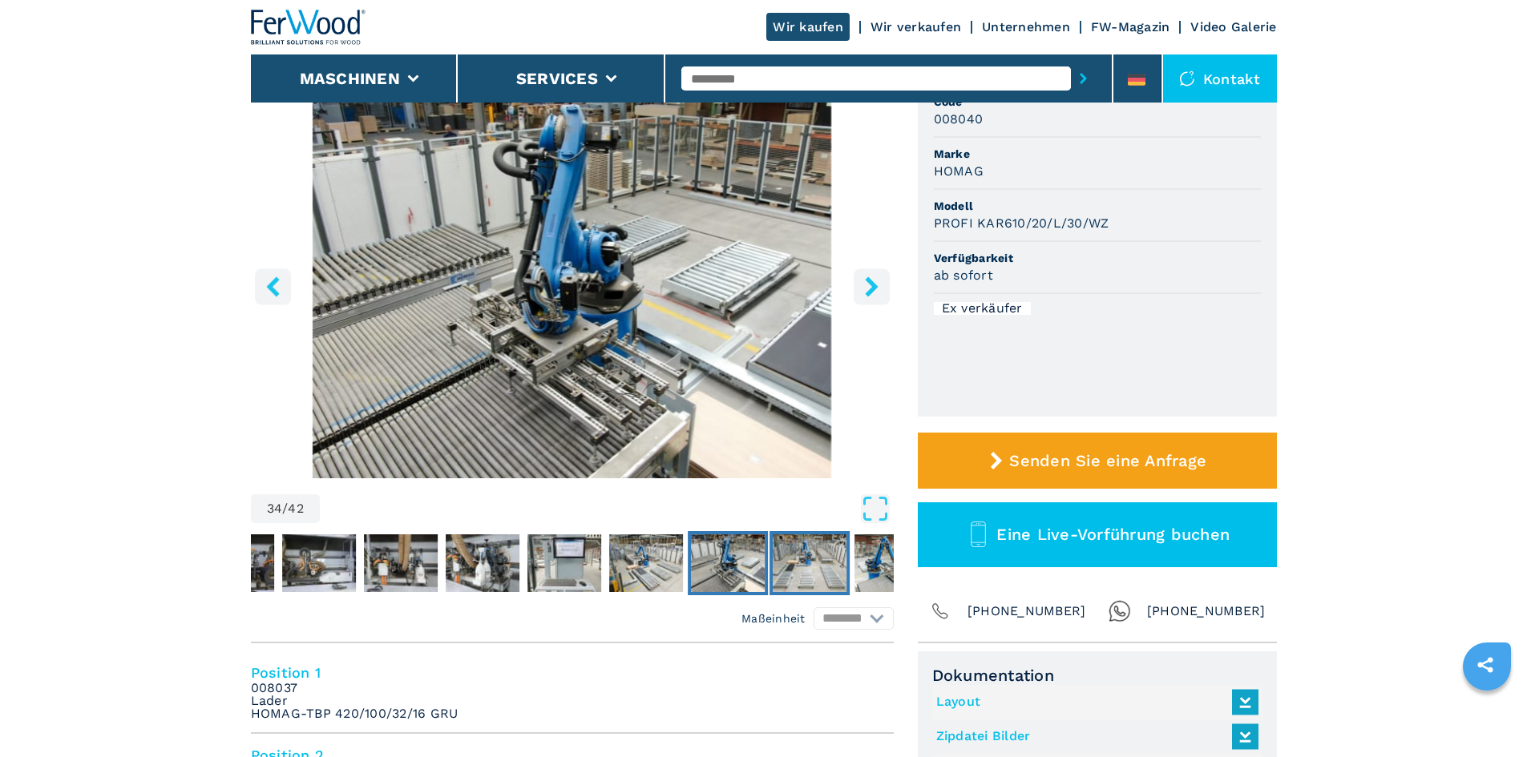
click at [796, 576] on img "Go to Slide 35" at bounding box center [810, 564] width 74 height 58
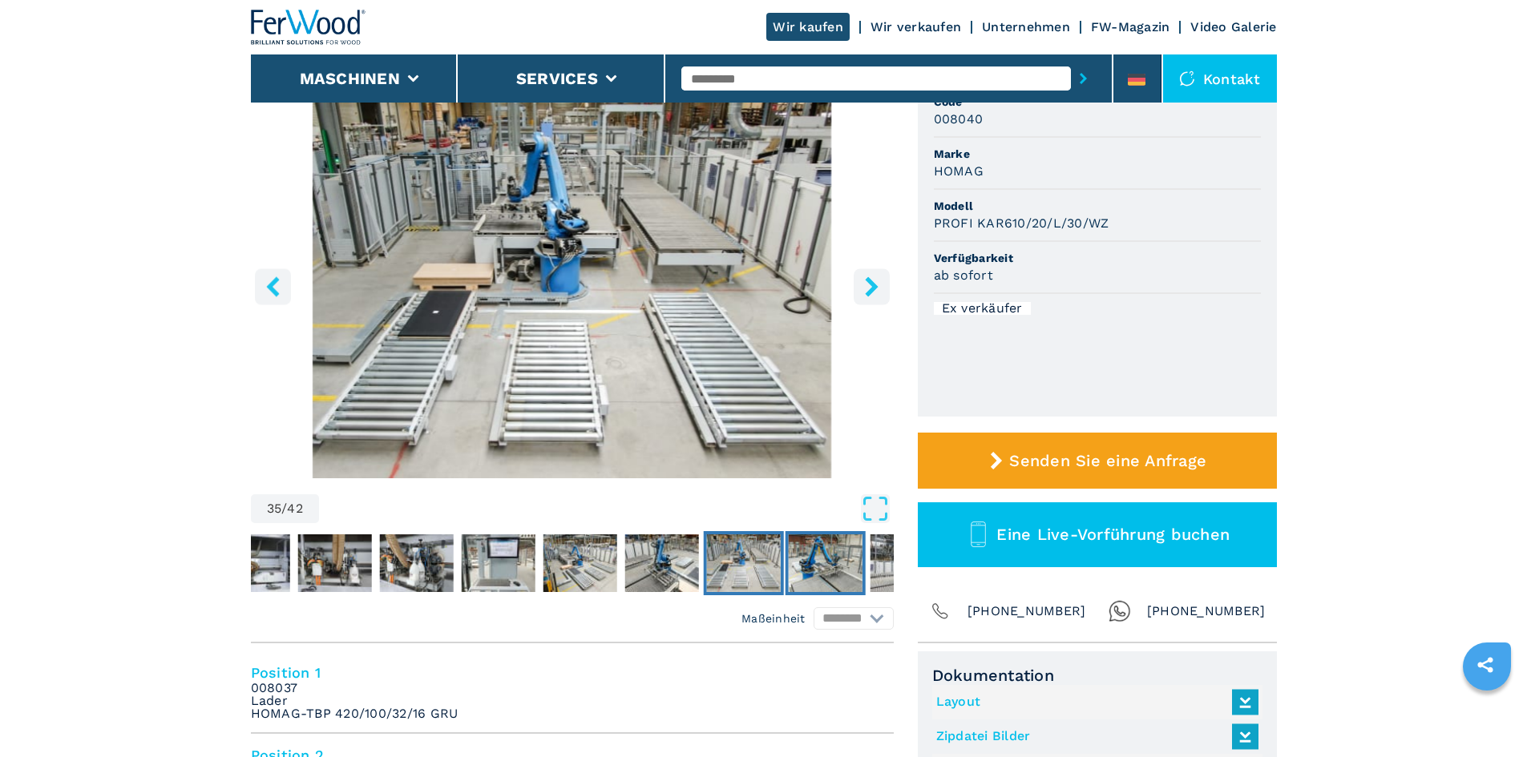
click at [796, 576] on img "Go to Slide 36" at bounding box center [825, 564] width 74 height 58
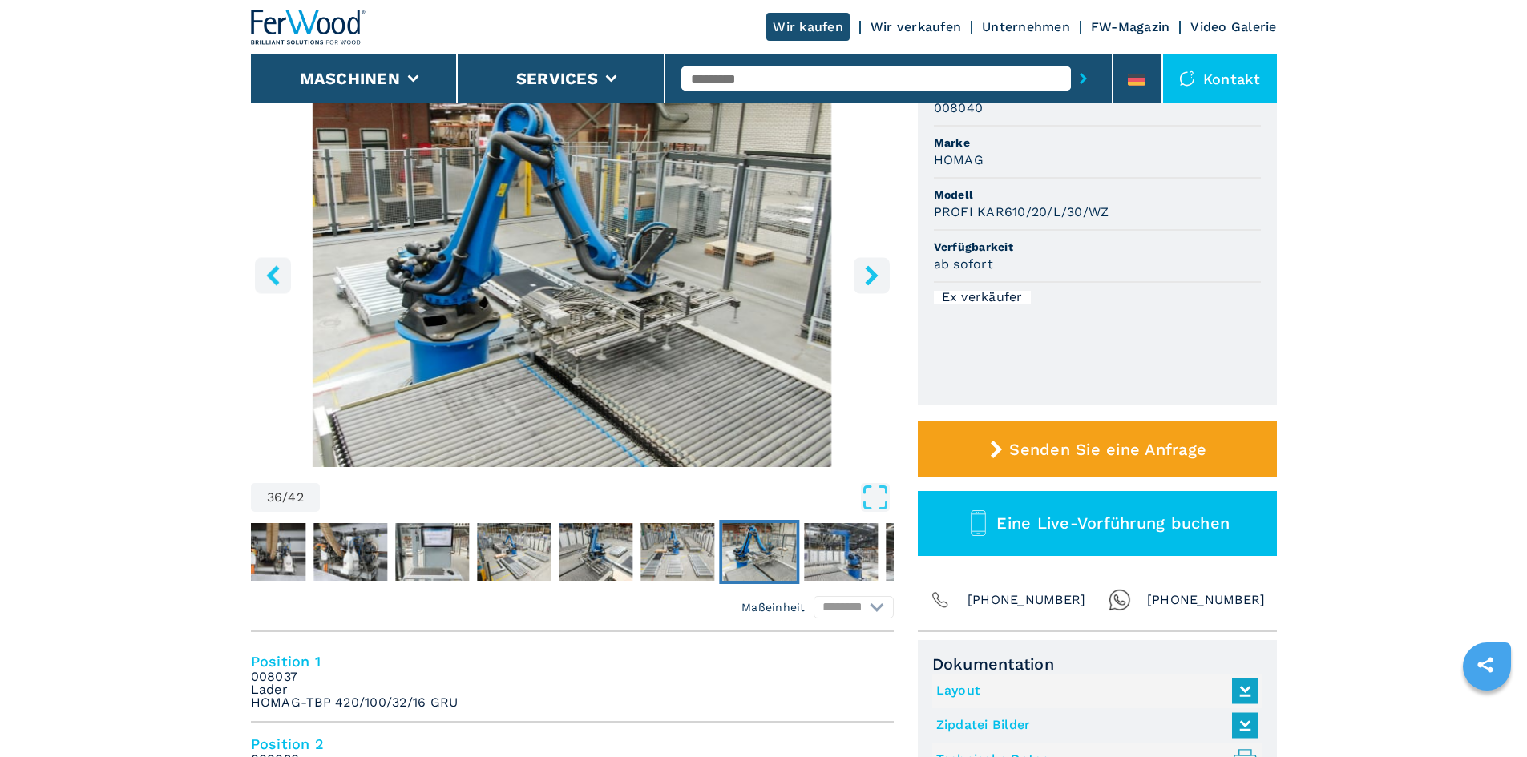
scroll to position [80, 0]
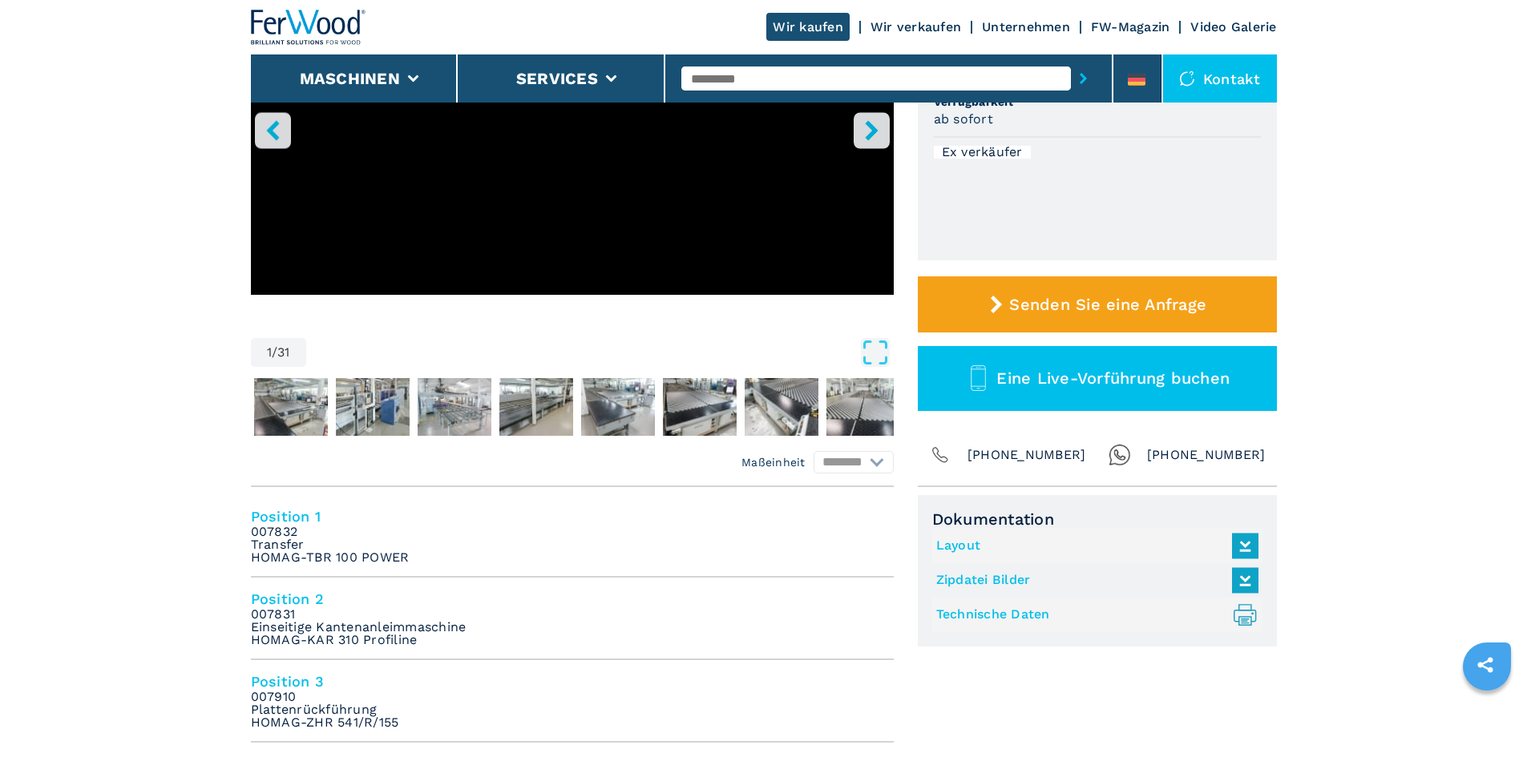
scroll to position [321, 0]
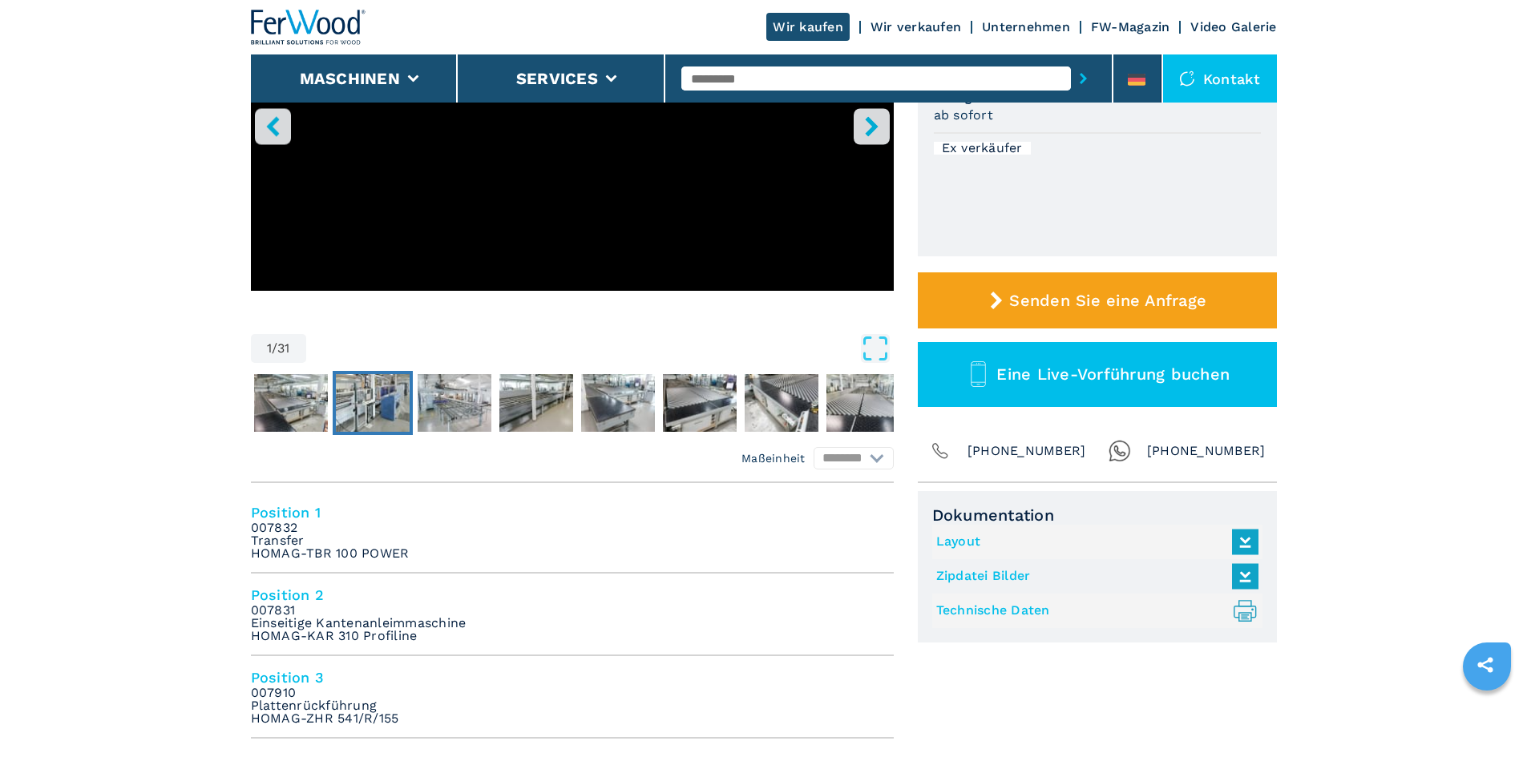
click at [387, 404] on img "Go to Slide 3" at bounding box center [373, 403] width 74 height 58
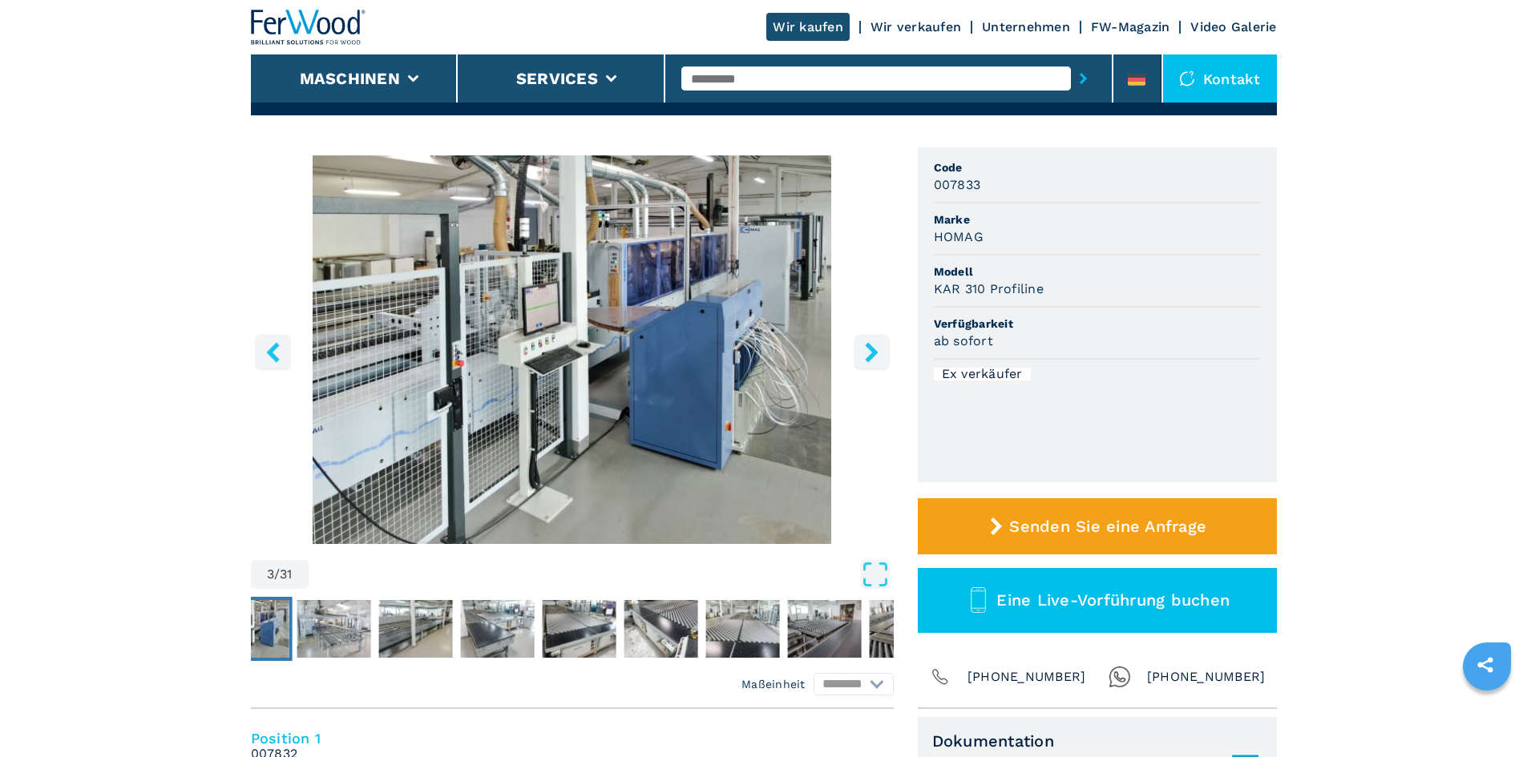
scroll to position [80, 0]
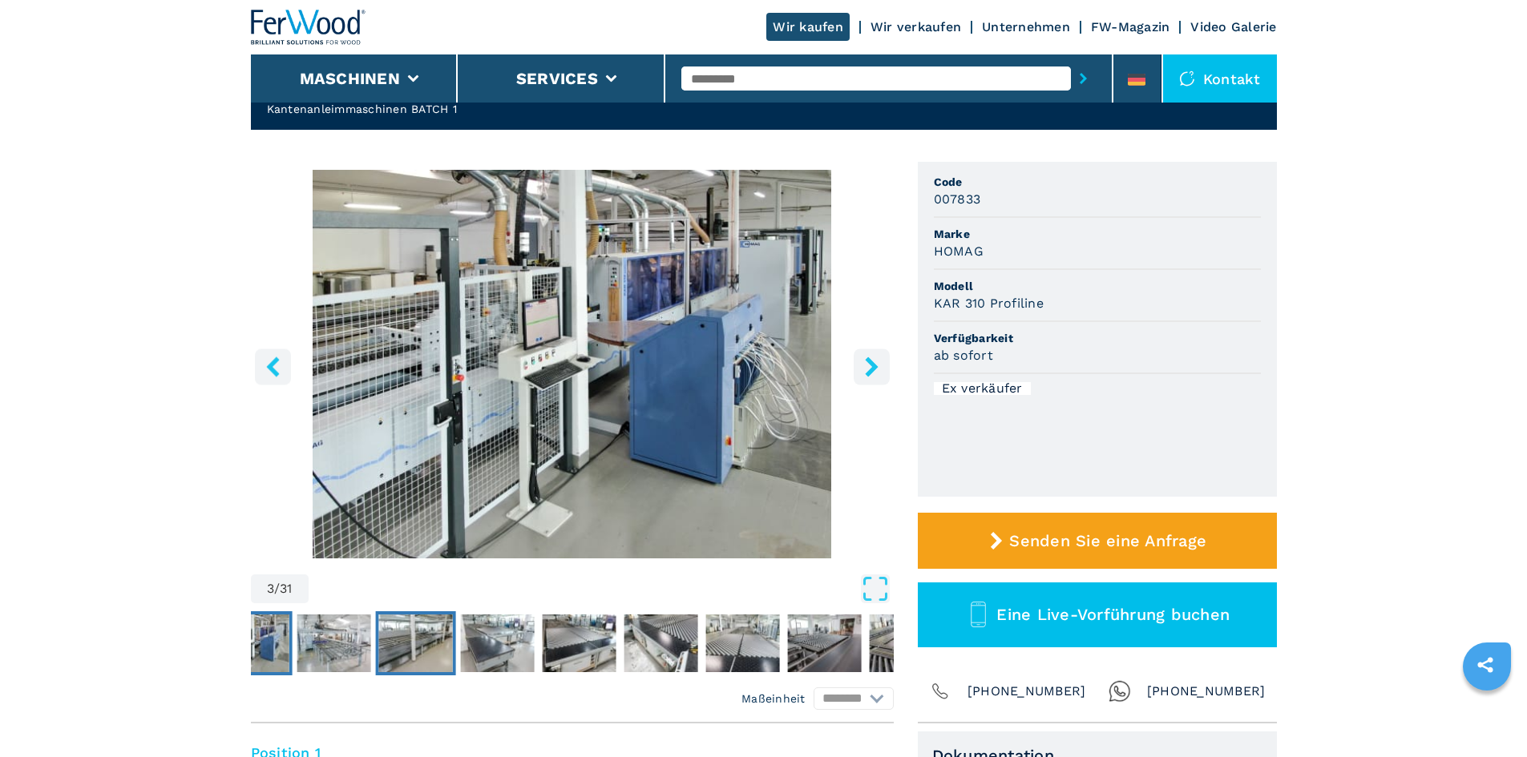
click at [438, 638] on img "Go to Slide 5" at bounding box center [415, 644] width 74 height 58
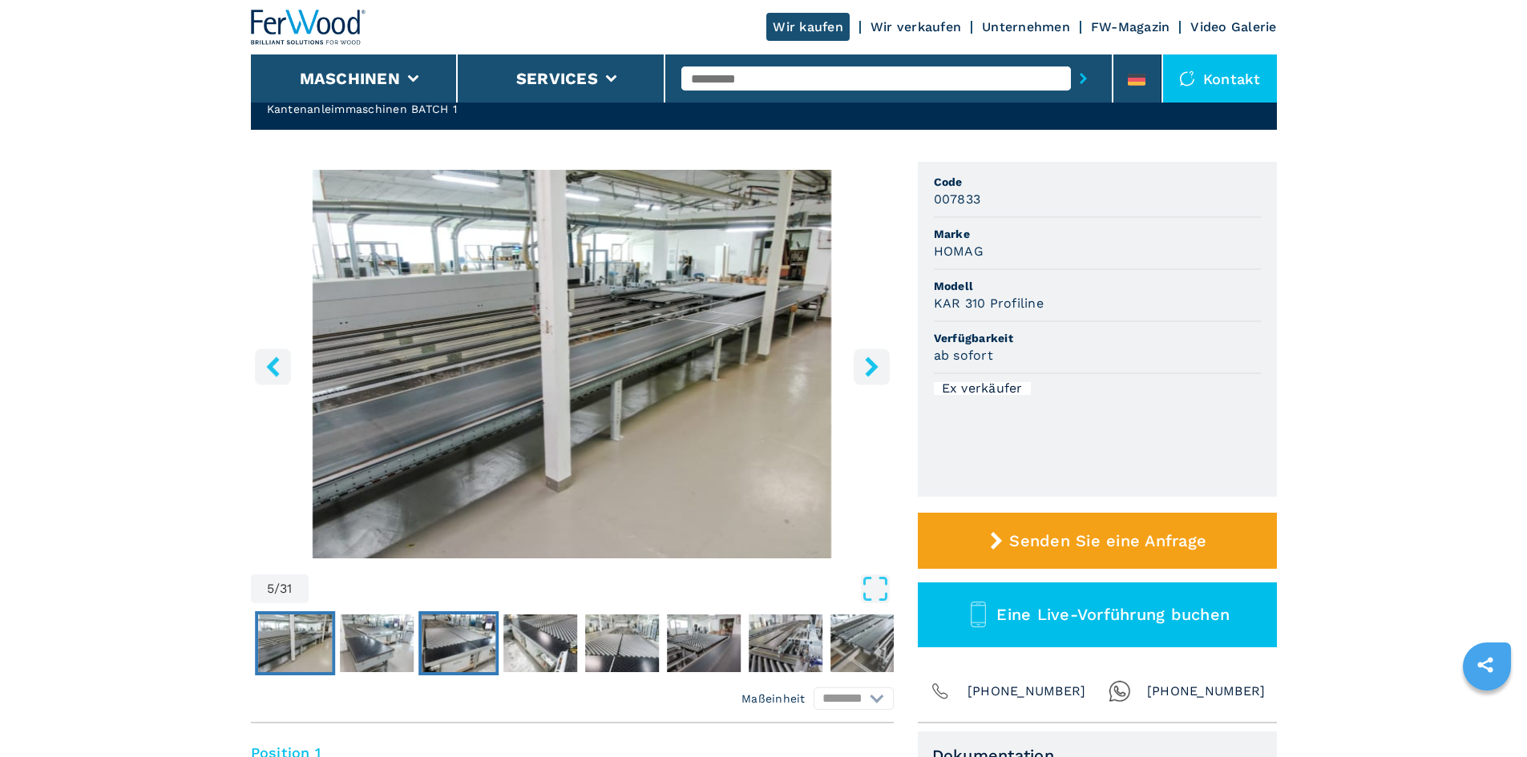
click at [442, 642] on img "Go to Slide 7" at bounding box center [459, 644] width 74 height 58
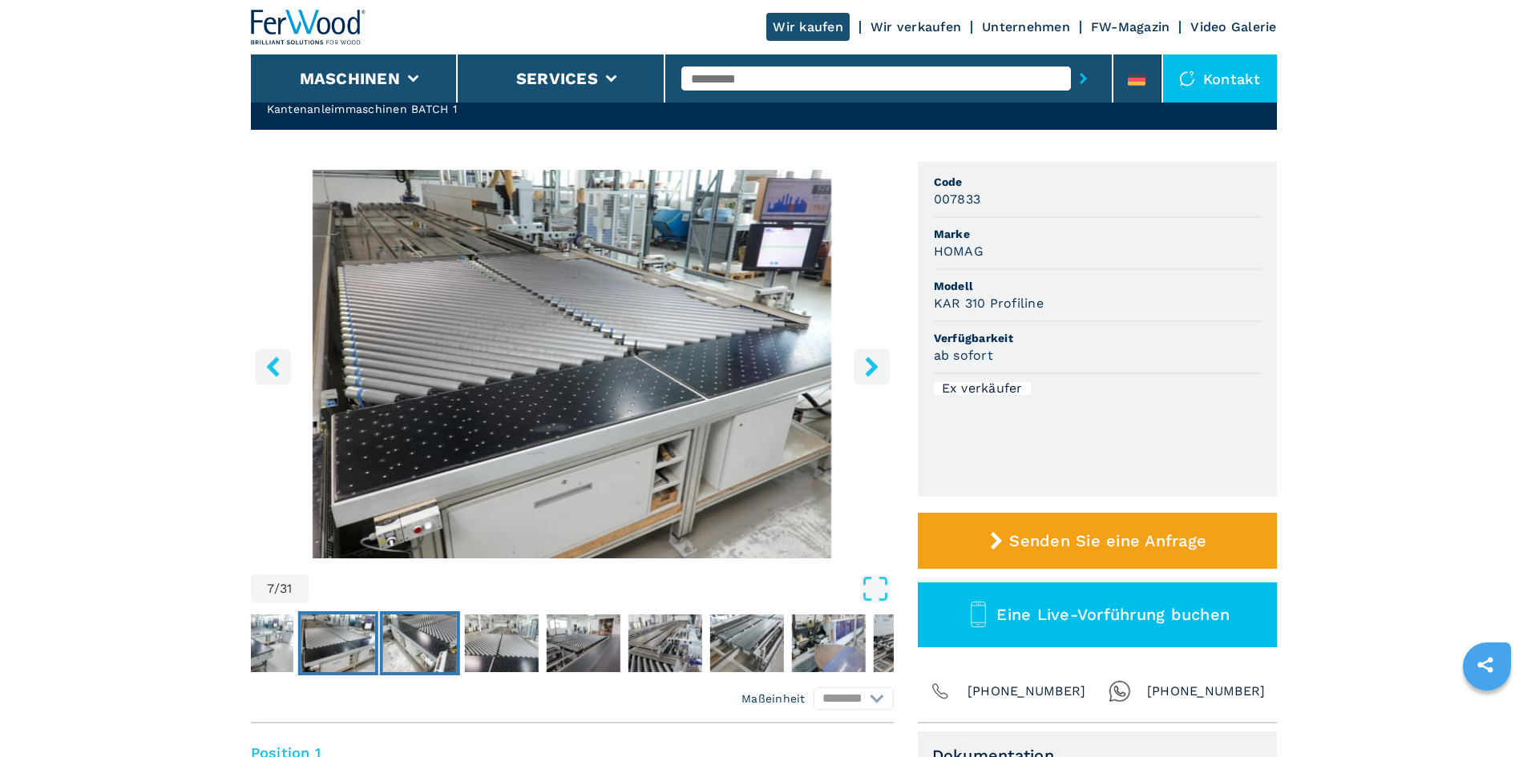
click at [444, 642] on img "Go to Slide 8" at bounding box center [419, 644] width 74 height 58
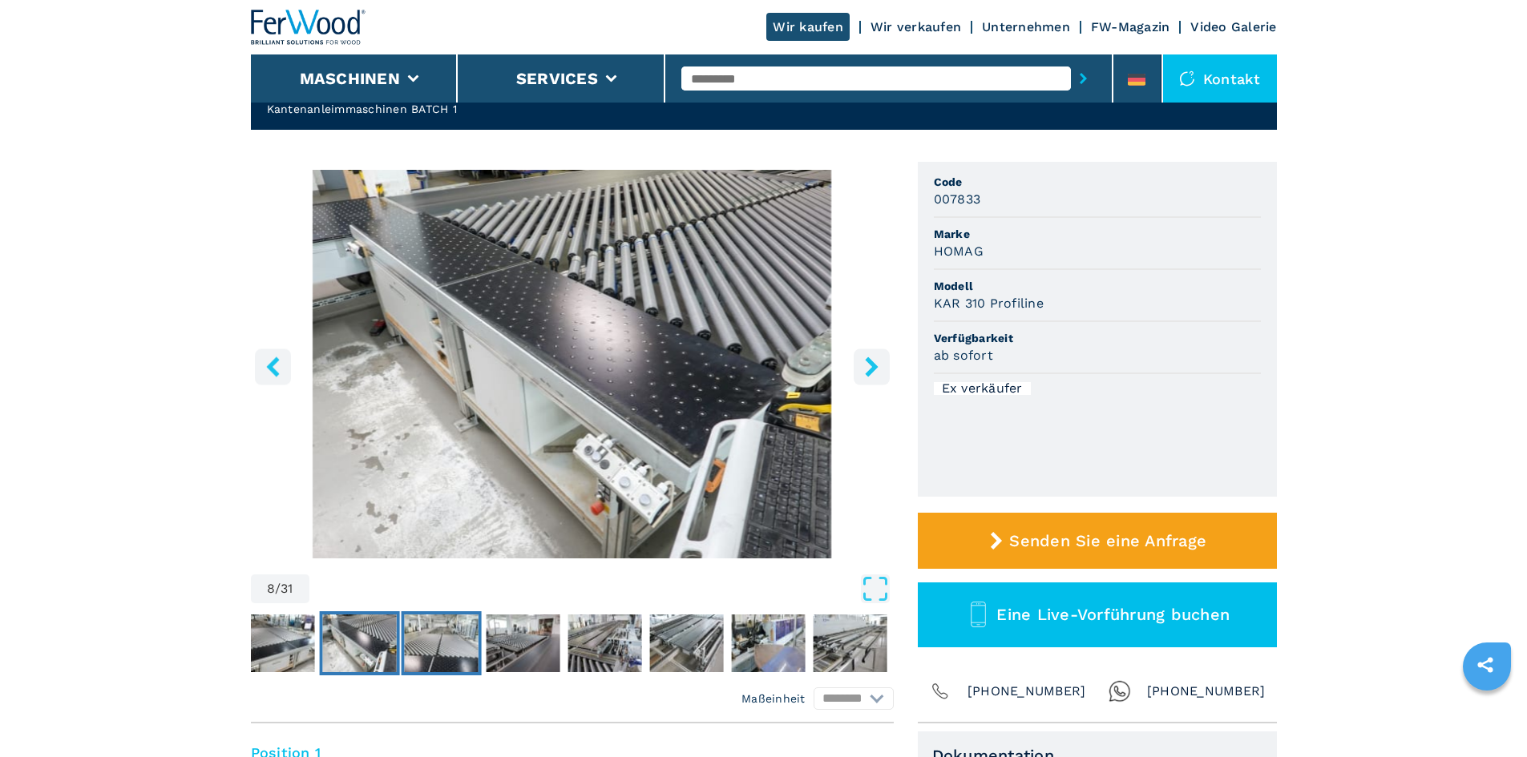
click at [444, 642] on img "Go to Slide 9" at bounding box center [441, 644] width 74 height 58
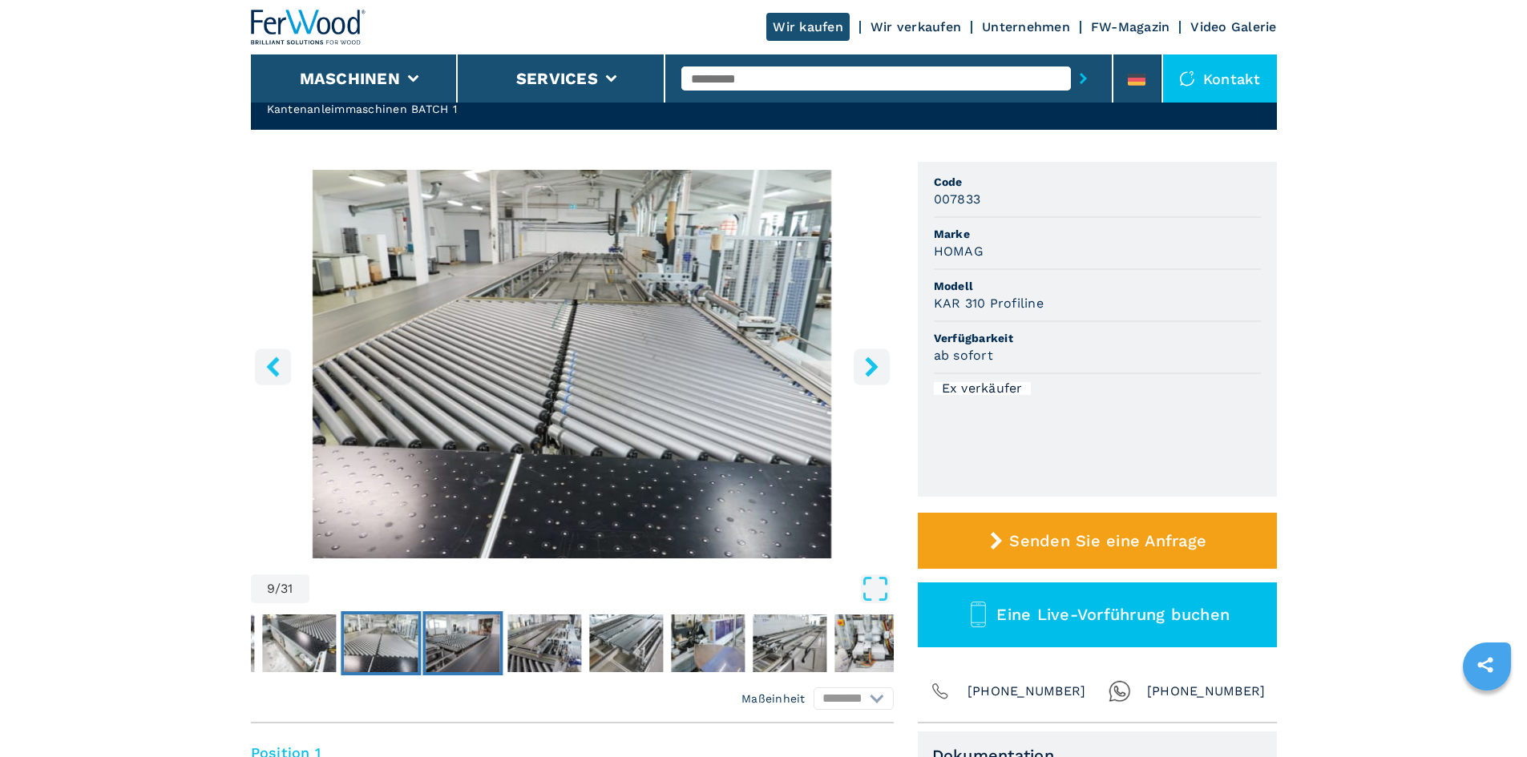
click at [456, 642] on img "Go to Slide 10" at bounding box center [463, 644] width 74 height 58
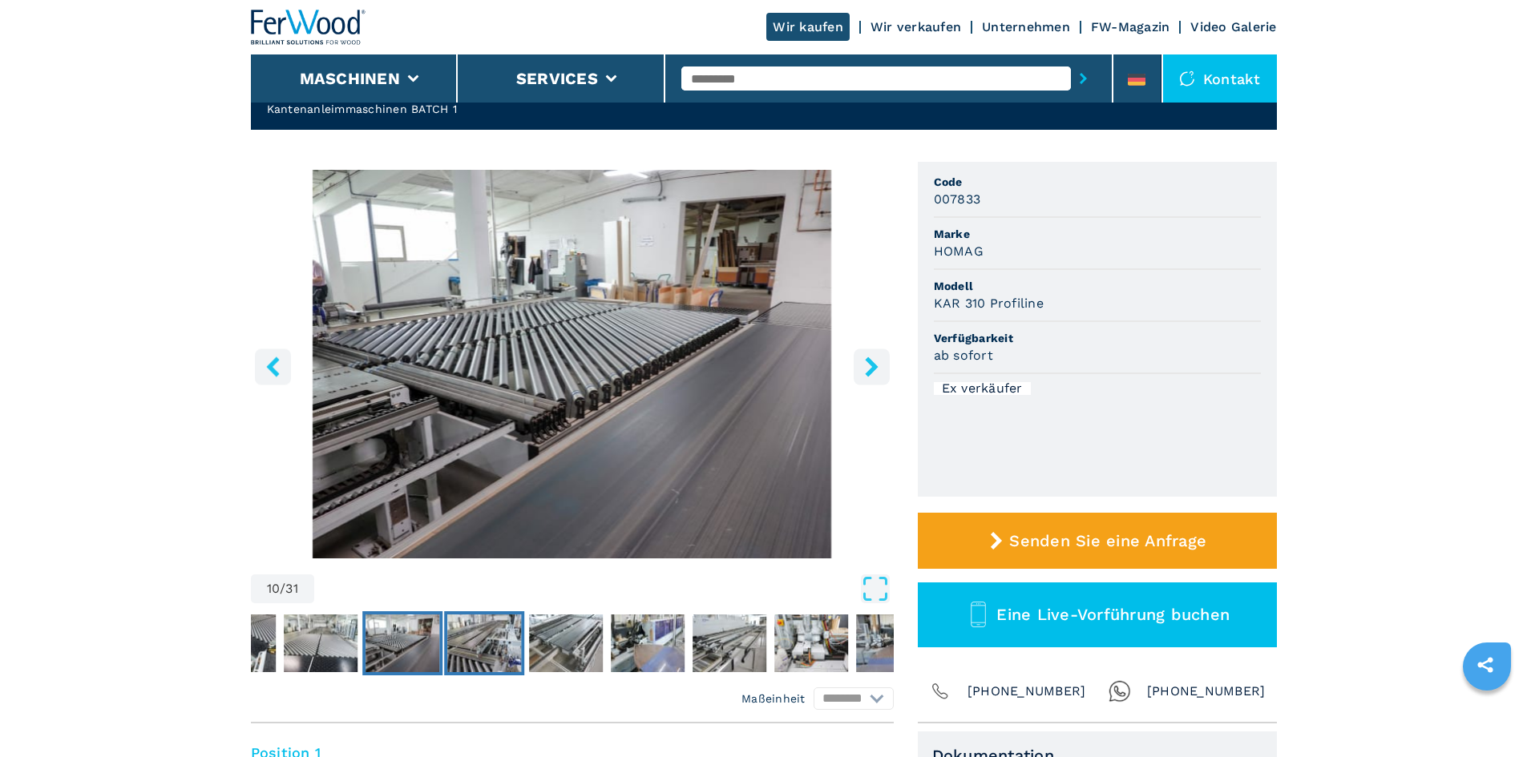
click at [504, 643] on img "Go to Slide 11" at bounding box center [484, 644] width 74 height 58
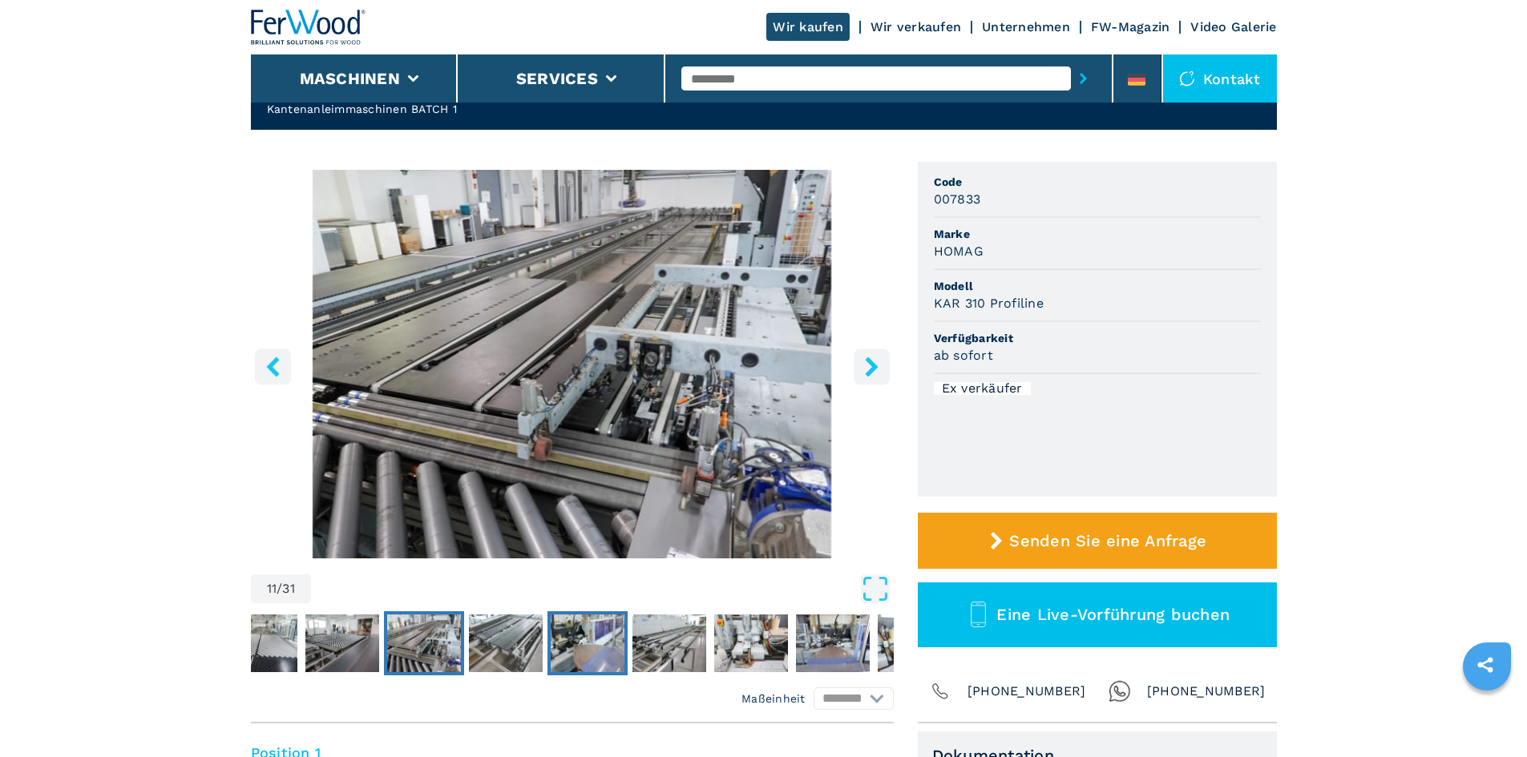
click at [547, 639] on button "Go to Slide 13" at bounding box center [587, 644] width 80 height 64
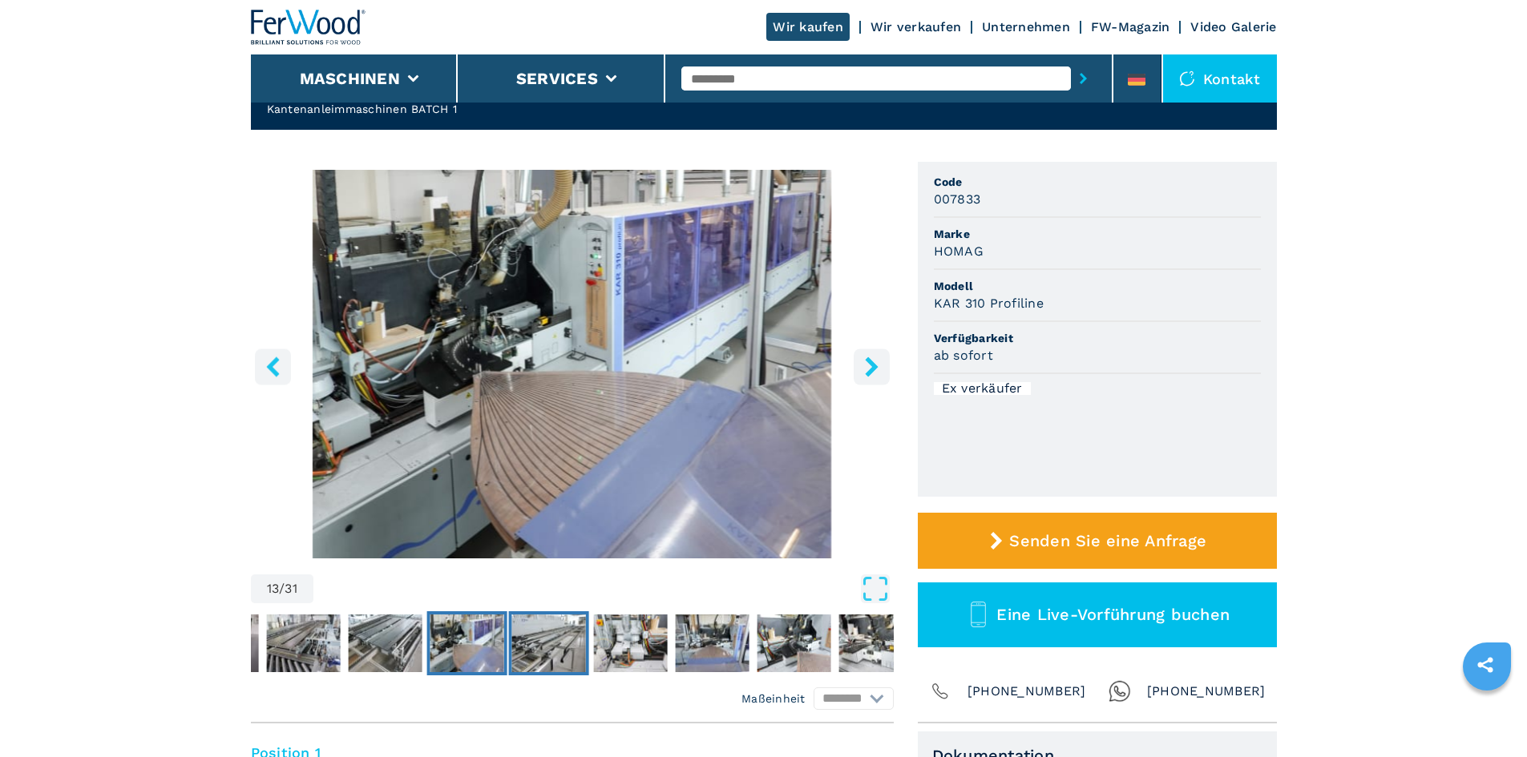
click at [556, 635] on img "Go to Slide 14" at bounding box center [548, 644] width 74 height 58
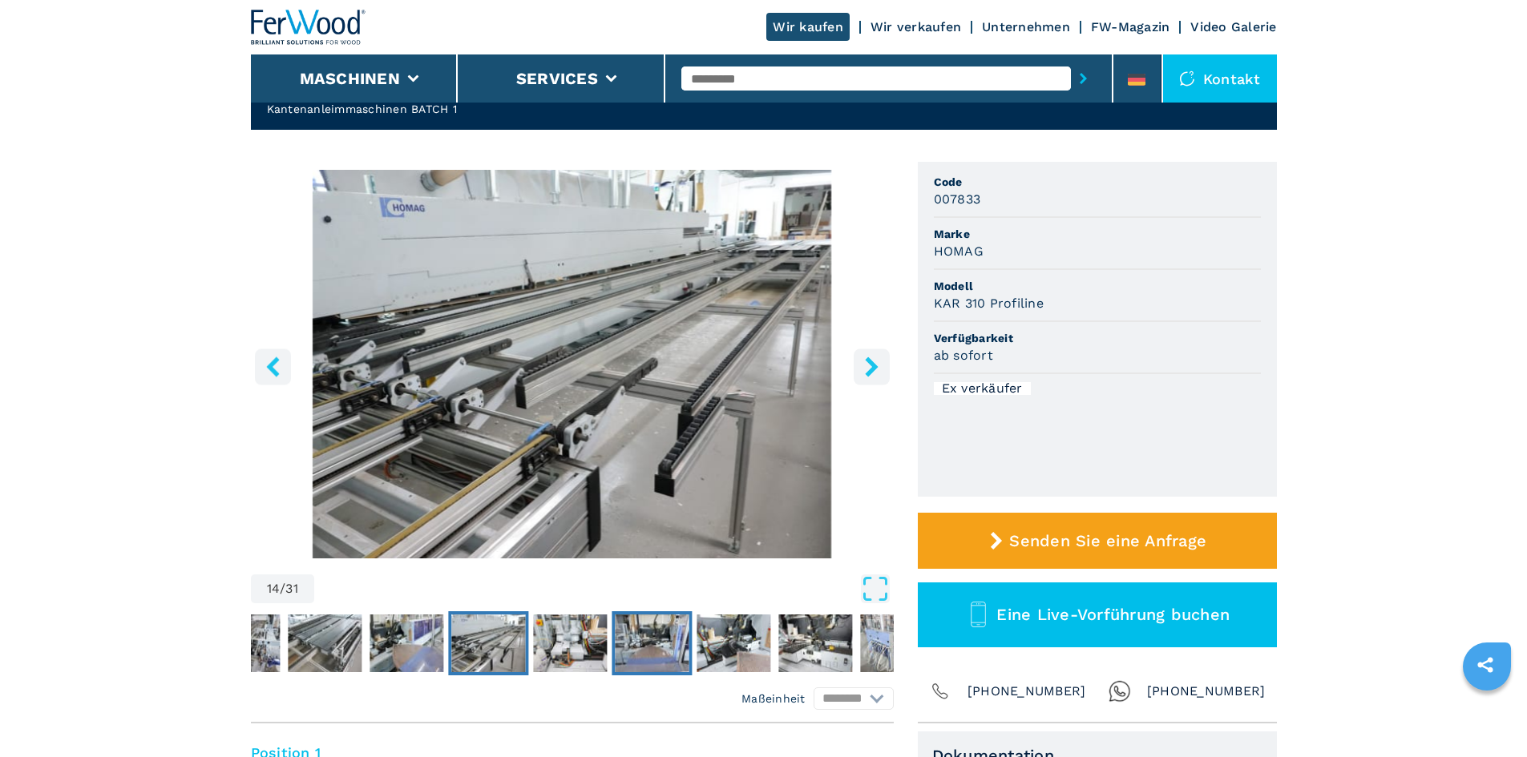
click at [634, 639] on img "Go to Slide 16" at bounding box center [652, 644] width 74 height 58
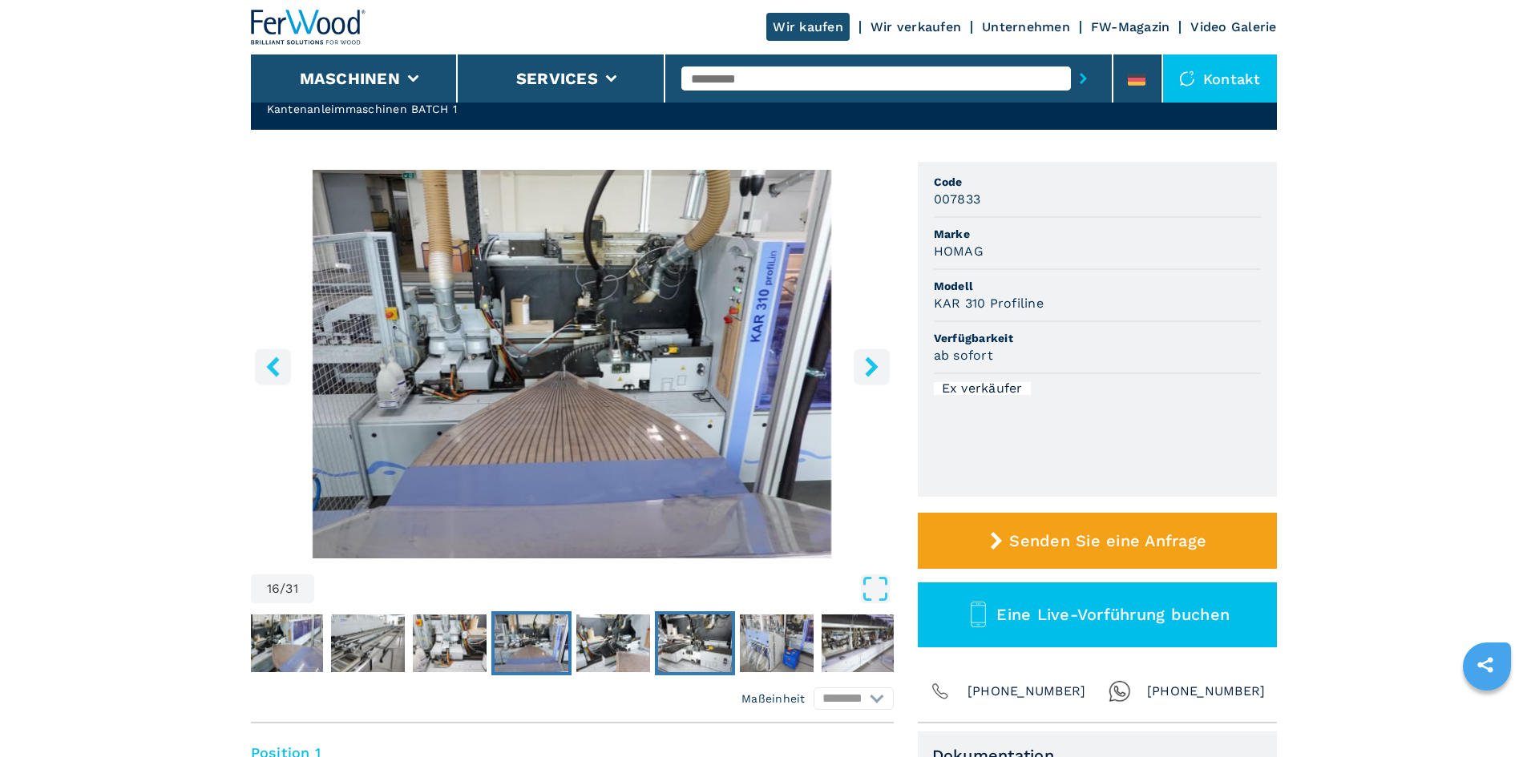
click at [688, 640] on img "Go to Slide 18" at bounding box center [695, 644] width 74 height 58
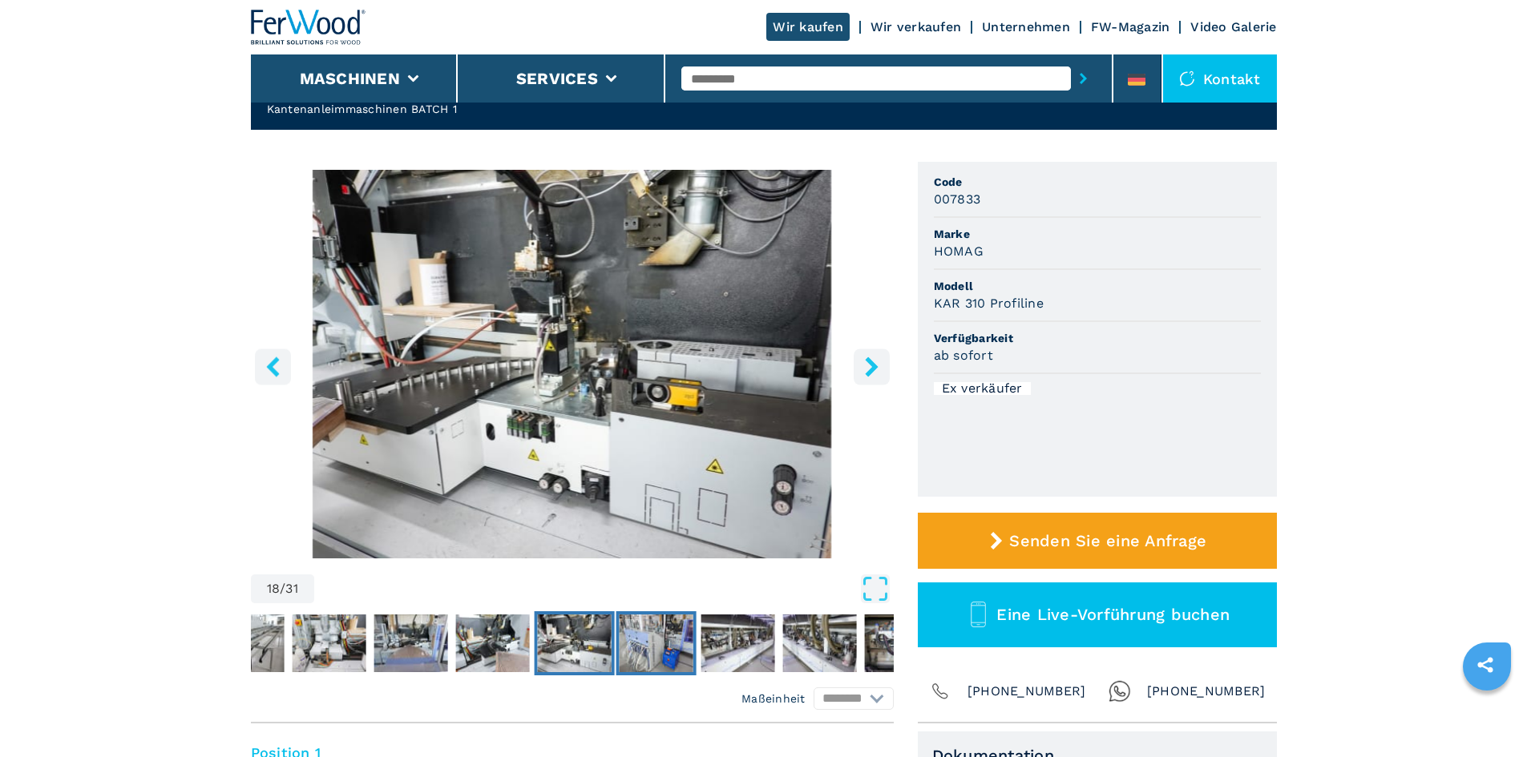
click at [690, 642] on img "Go to Slide 19" at bounding box center [656, 644] width 74 height 58
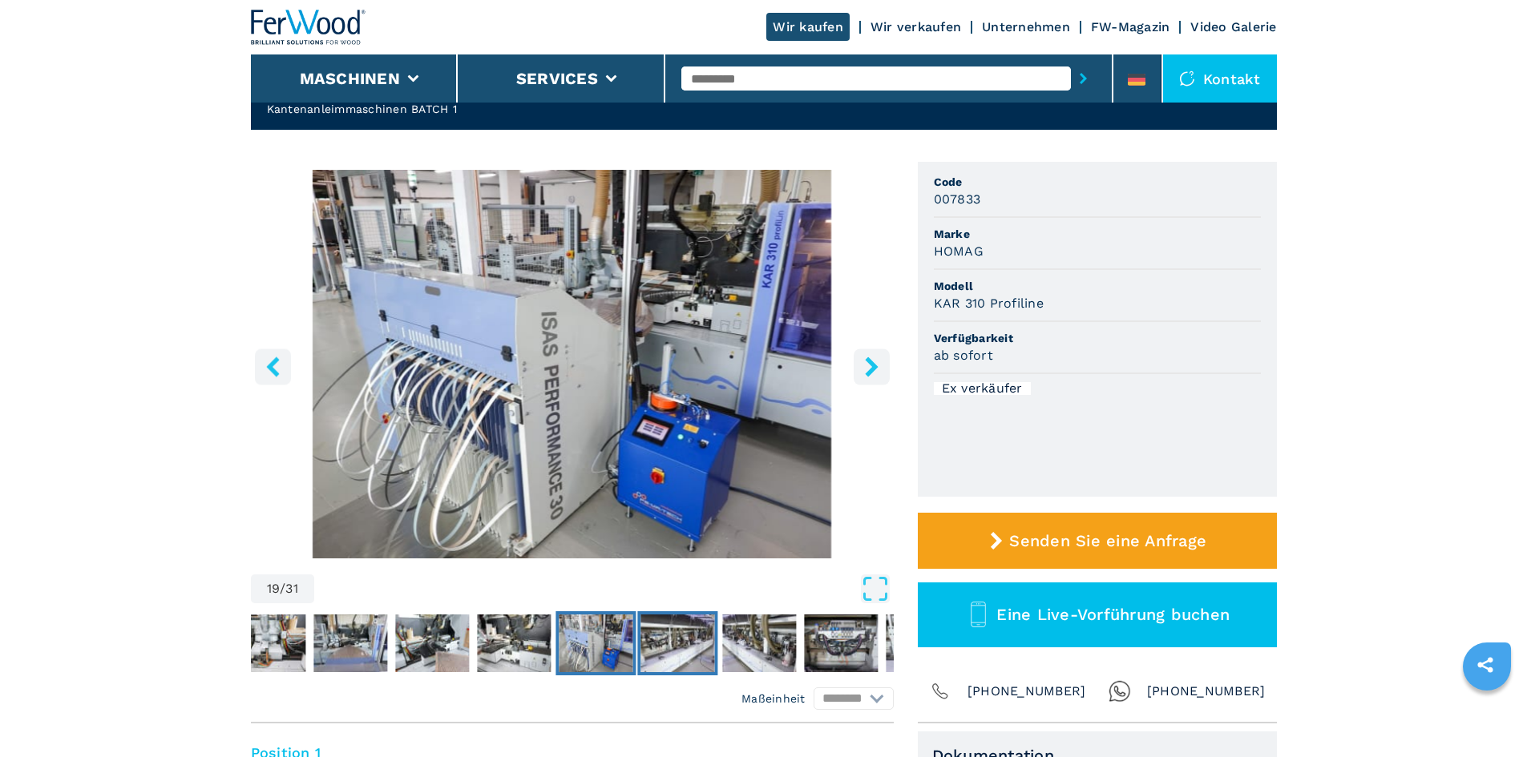
click at [682, 632] on img "Go to Slide 20" at bounding box center [677, 644] width 74 height 58
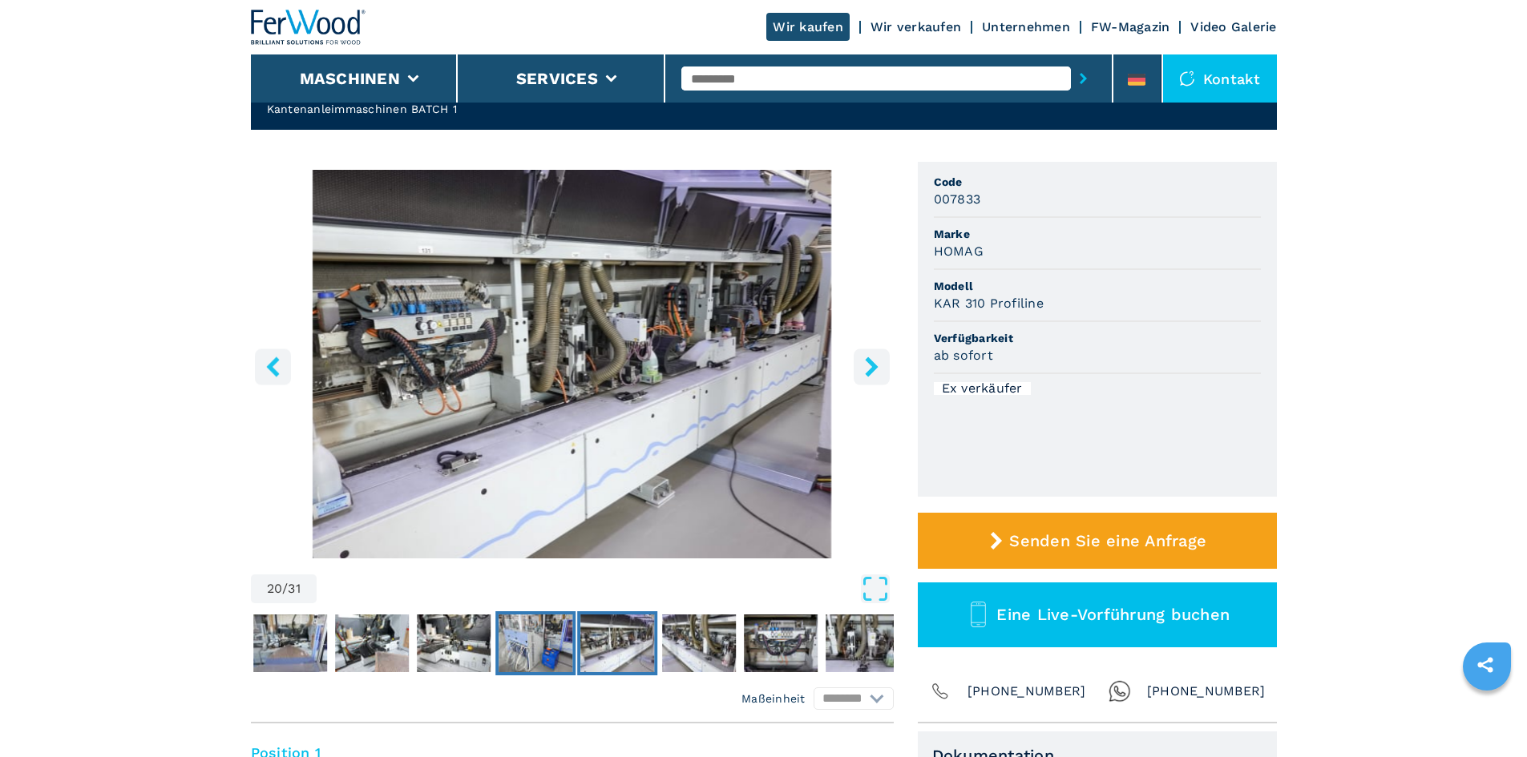
click at [537, 644] on img "Go to Slide 19" at bounding box center [536, 644] width 74 height 58
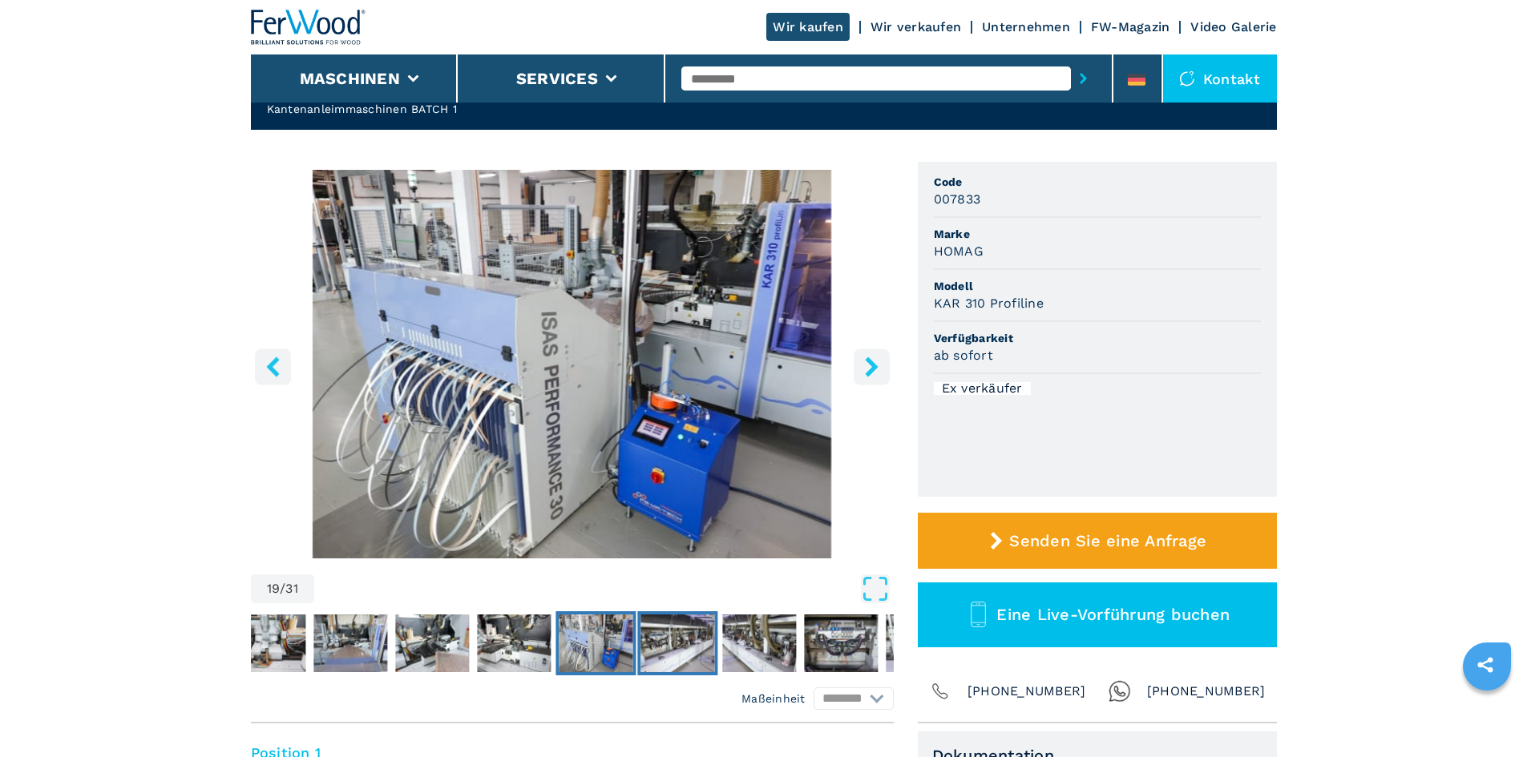
click at [672, 644] on img "Go to Slide 20" at bounding box center [677, 644] width 74 height 58
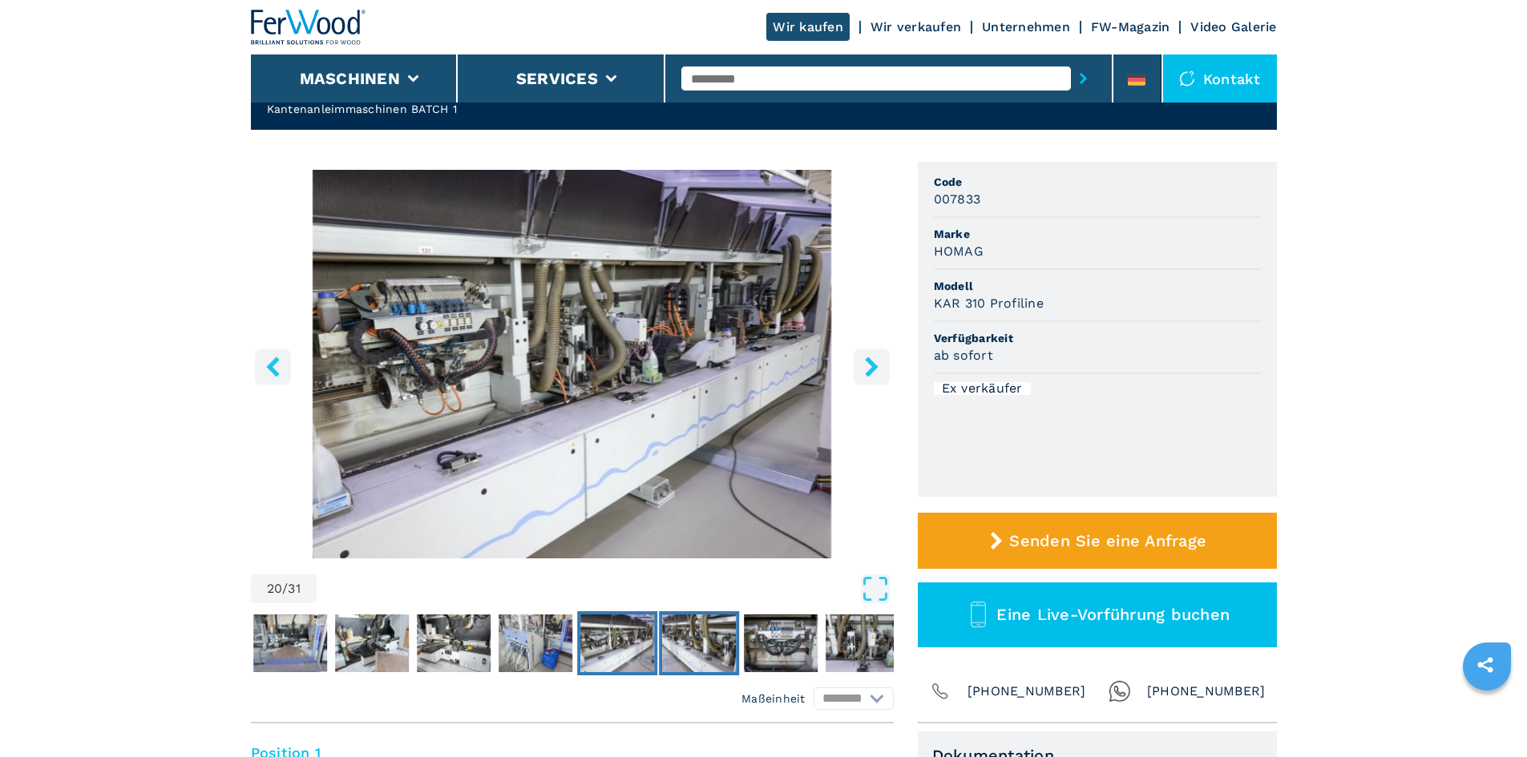
click at [672, 644] on img "Go to Slide 21" at bounding box center [699, 644] width 74 height 58
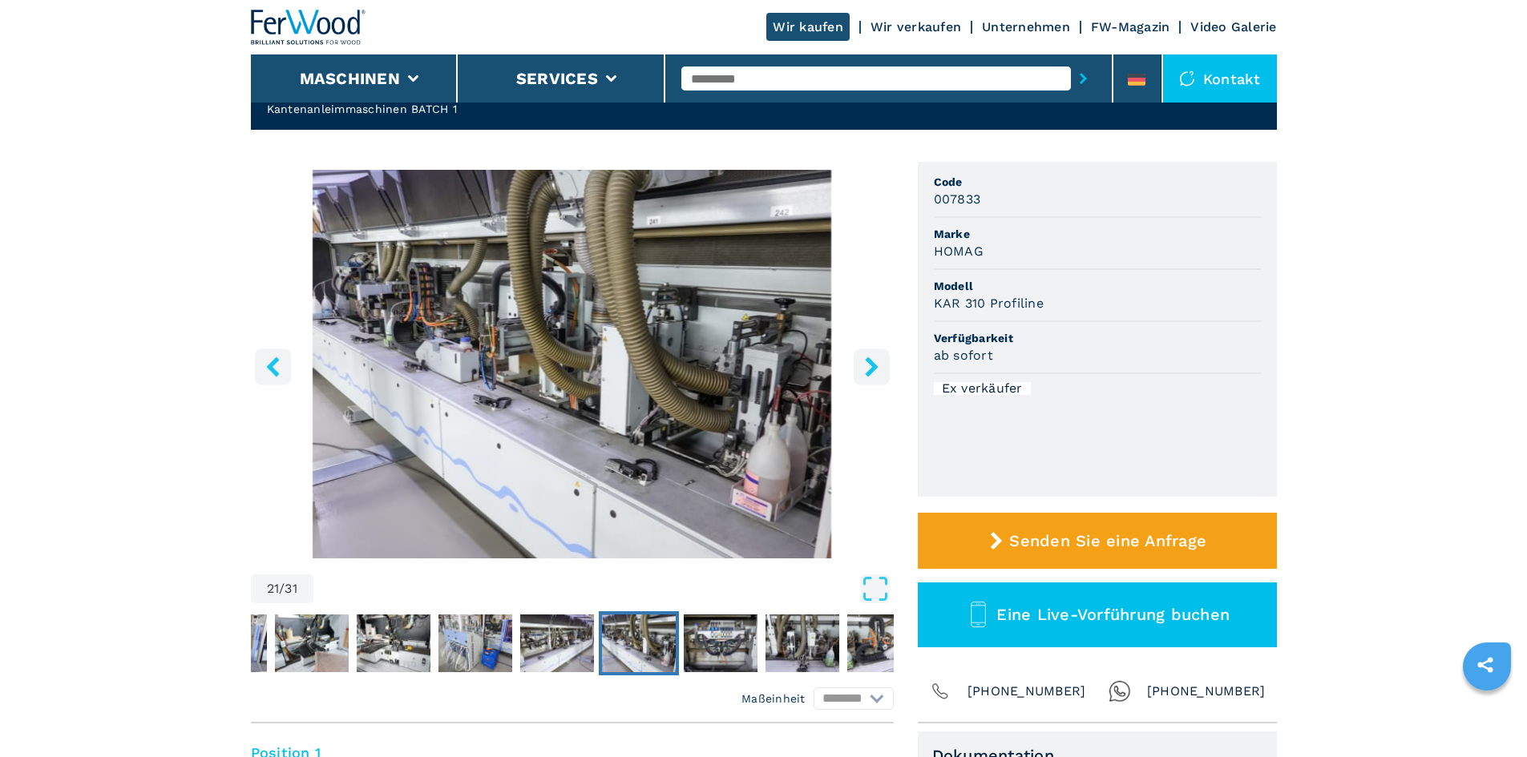
click at [672, 644] on img "Go to Slide 21" at bounding box center [639, 644] width 74 height 58
click at [712, 644] on img "Go to Slide 22" at bounding box center [721, 644] width 74 height 58
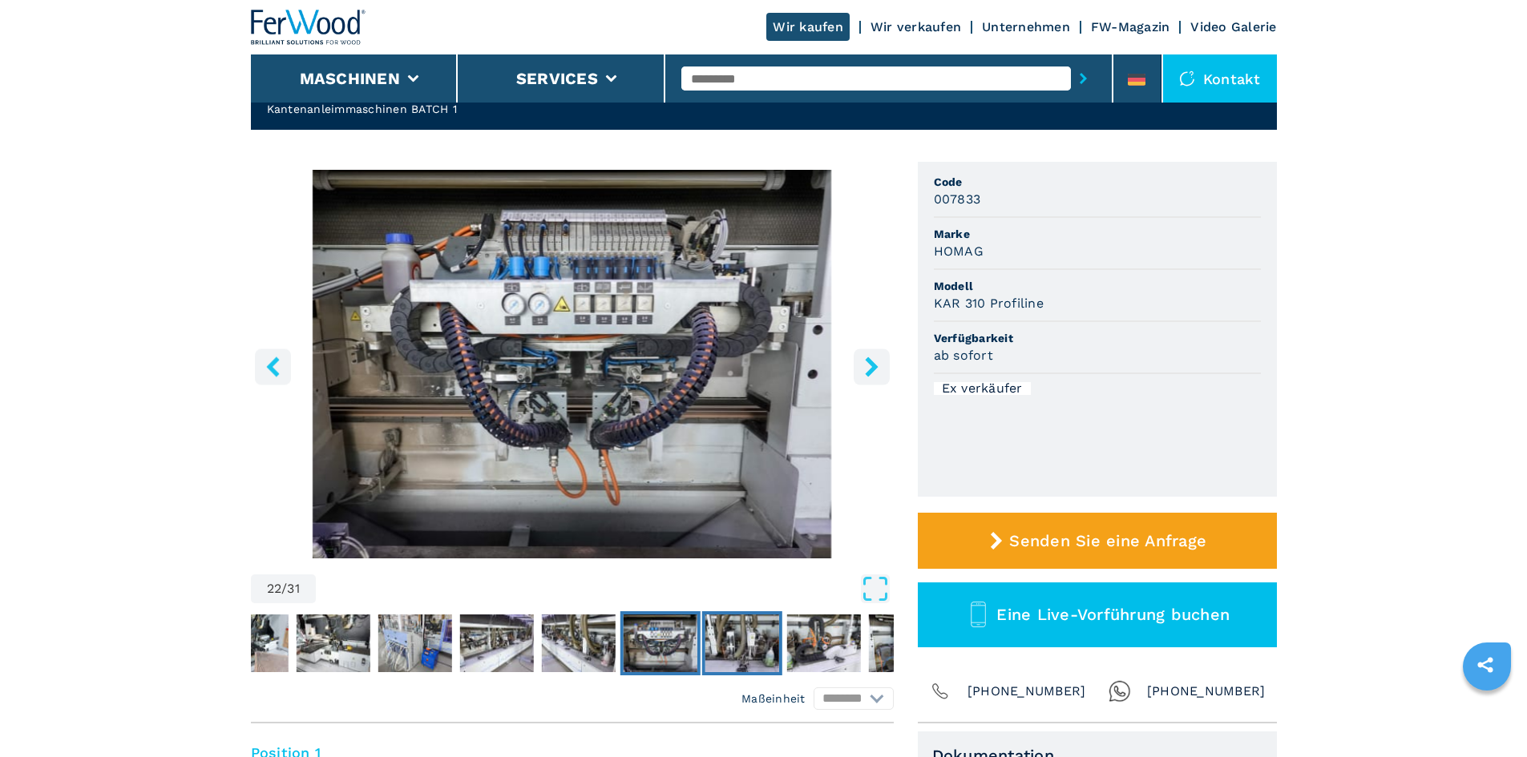
click at [718, 648] on img "Go to Slide 23" at bounding box center [742, 644] width 74 height 58
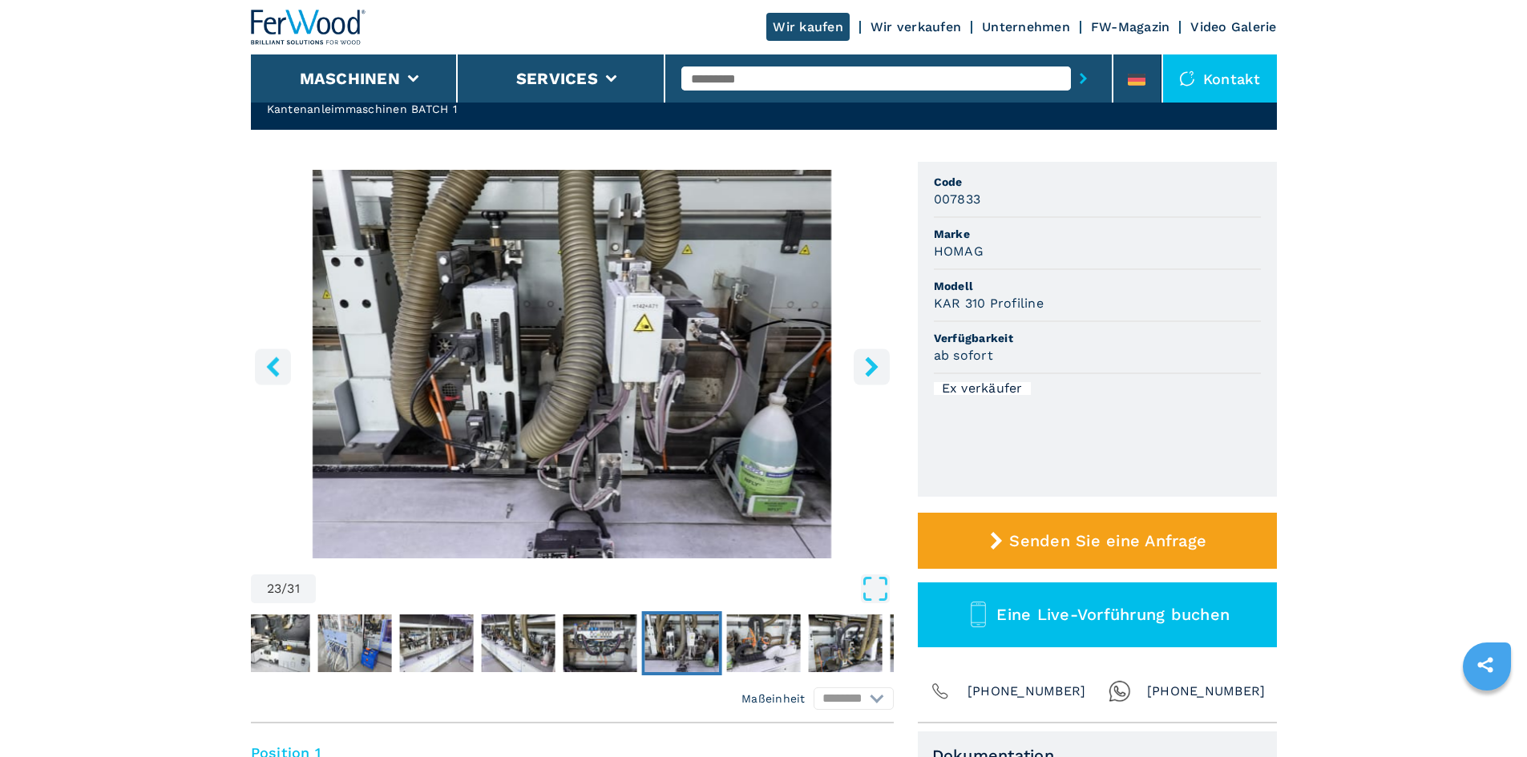
click at [718, 642] on img "Go to Slide 23" at bounding box center [681, 644] width 74 height 58
click at [751, 641] on img "Go to Slide 24" at bounding box center [763, 644] width 74 height 58
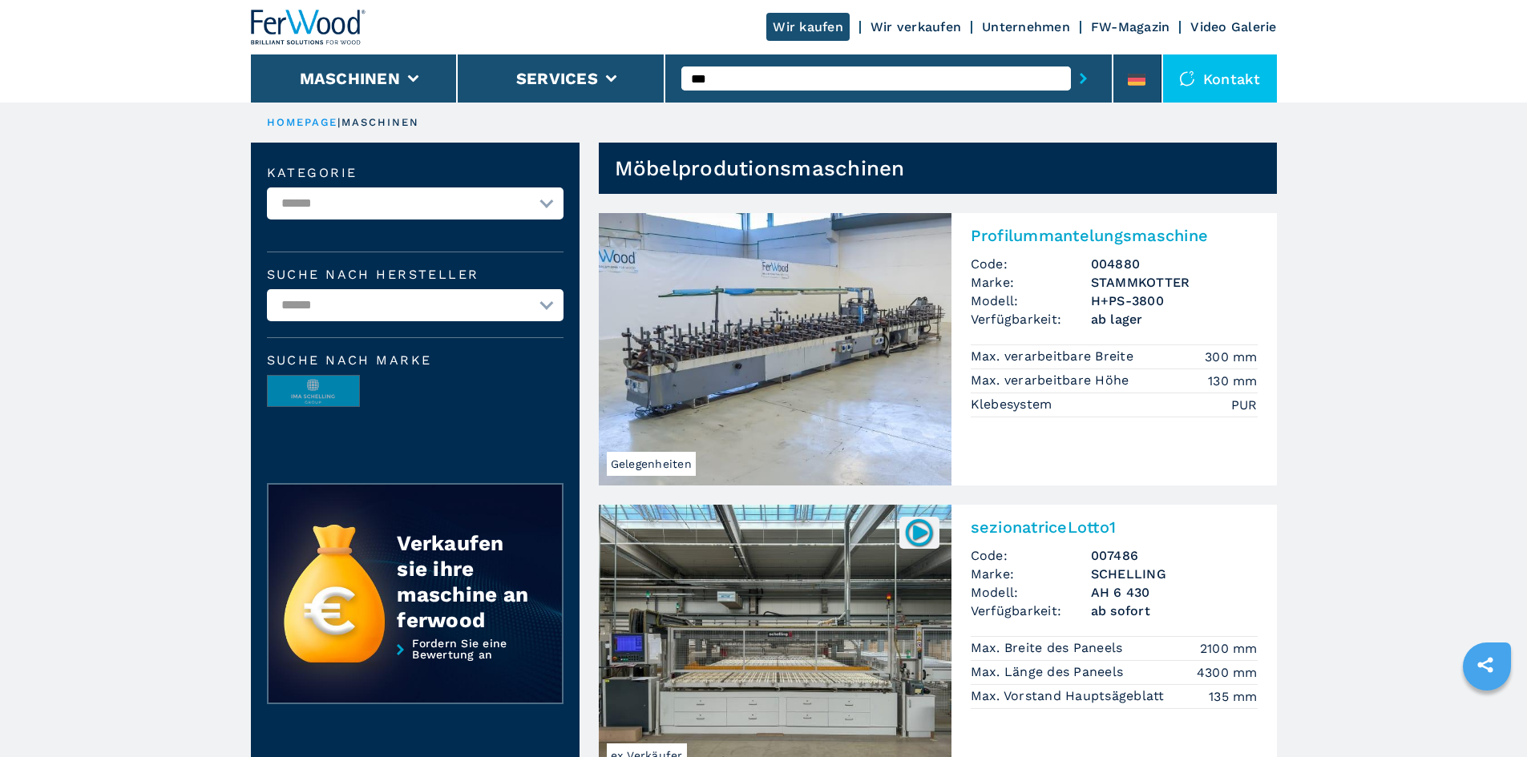
click at [398, 87] on button "Maschinen" at bounding box center [350, 78] width 100 height 19
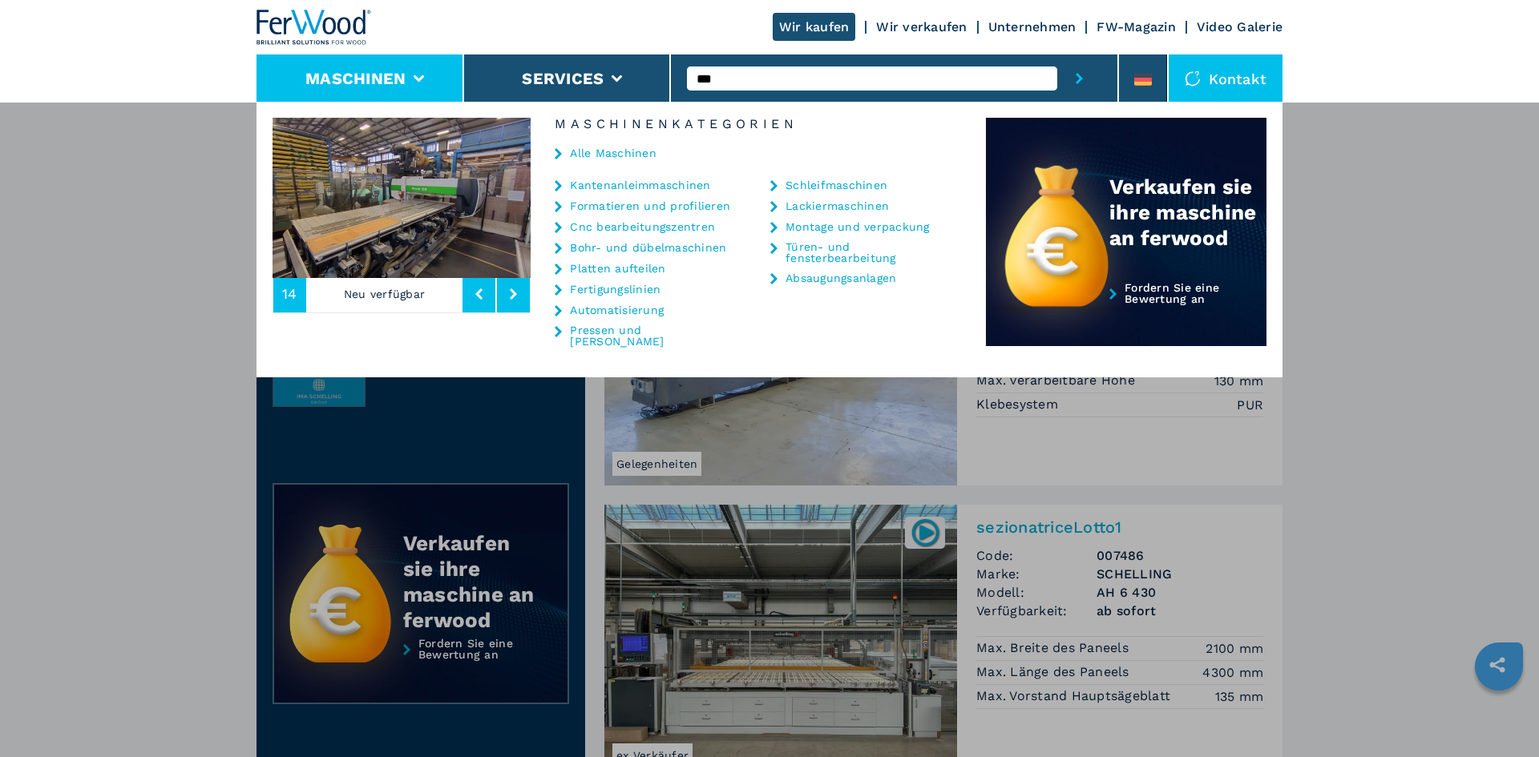
click at [648, 184] on link "Kantenanleimmaschinen" at bounding box center [640, 185] width 140 height 11
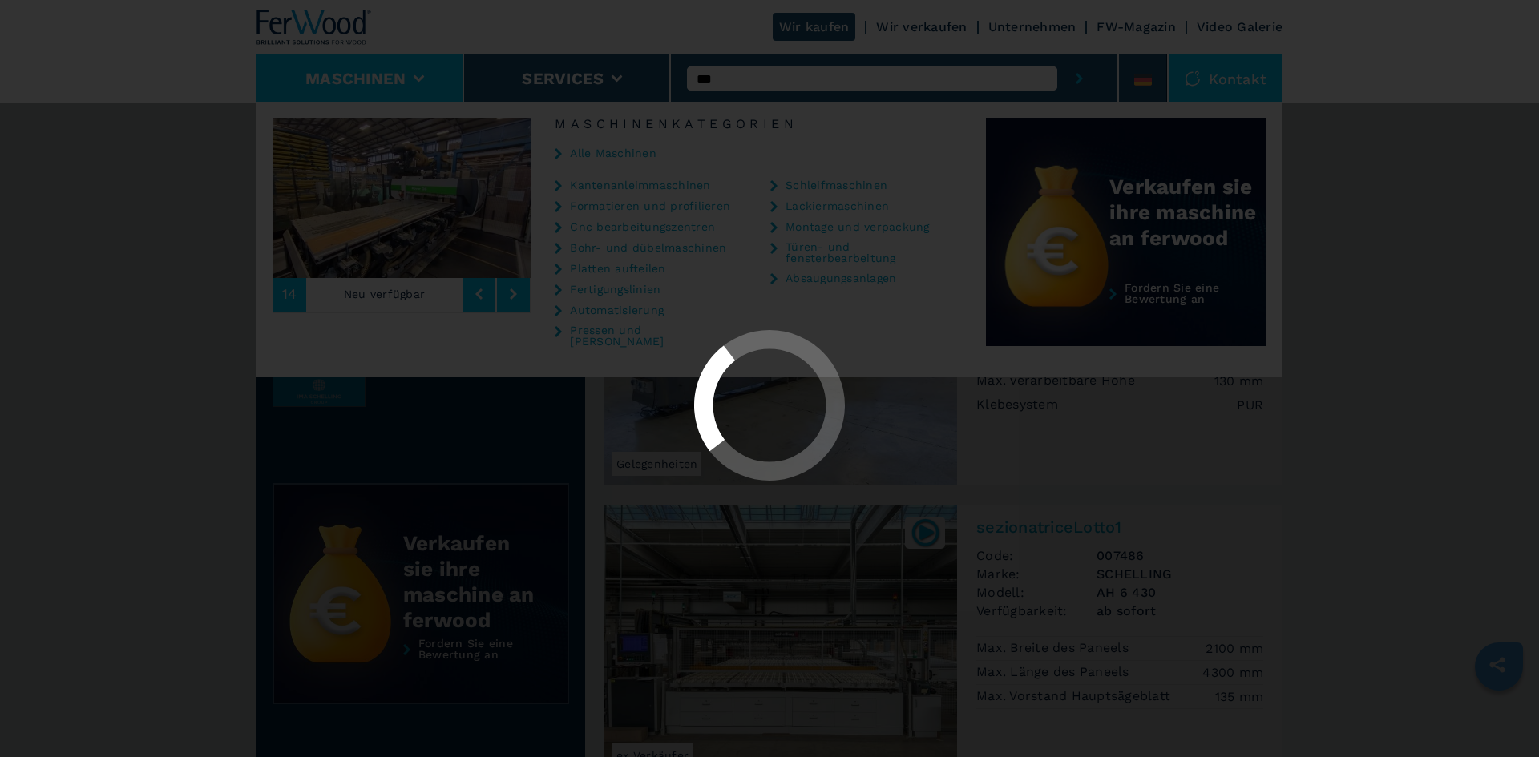
select select "**********"
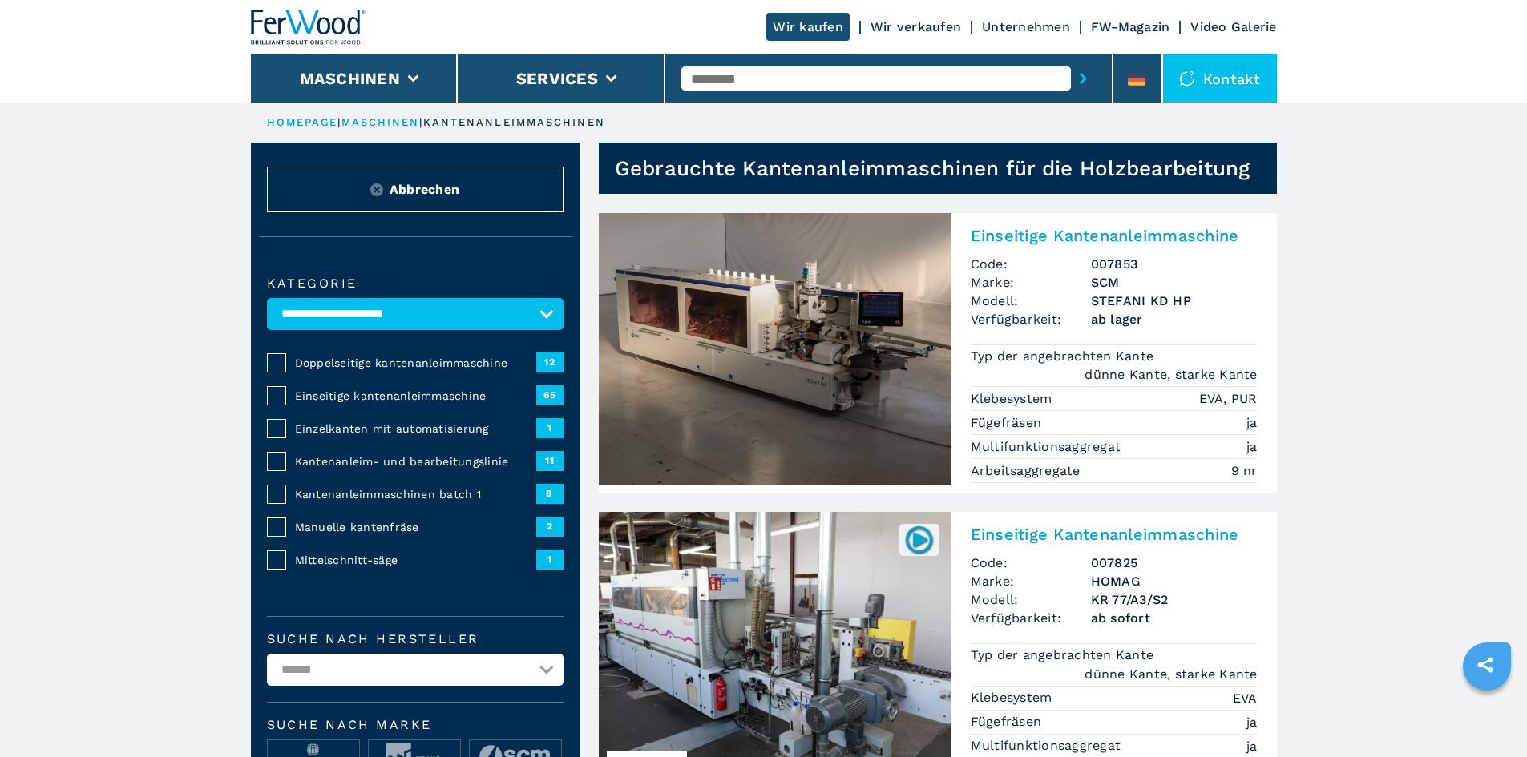
click at [293, 404] on div "Einseitige kantenanleimmaschine" at bounding box center [411, 396] width 249 height 16
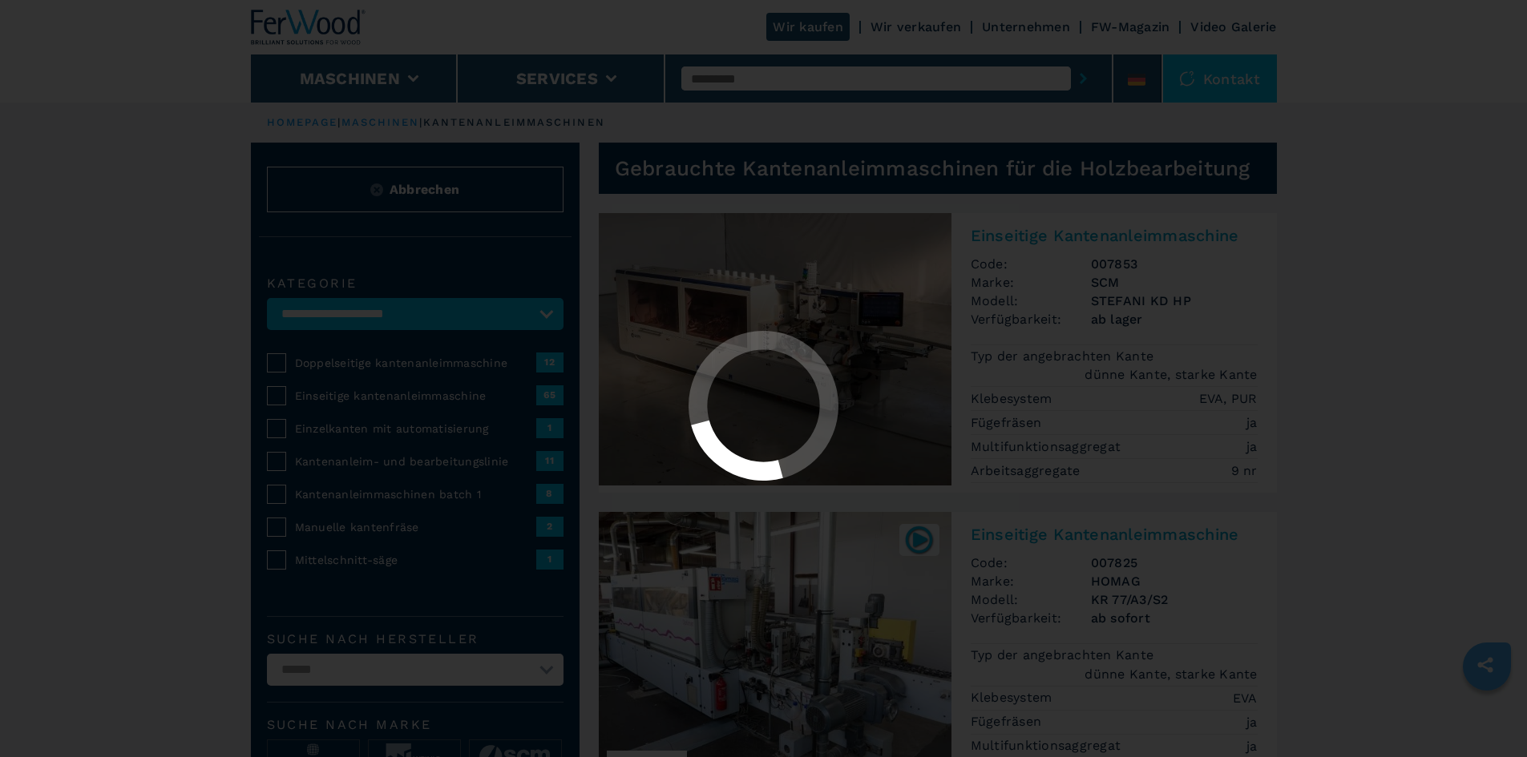
select select "**********"
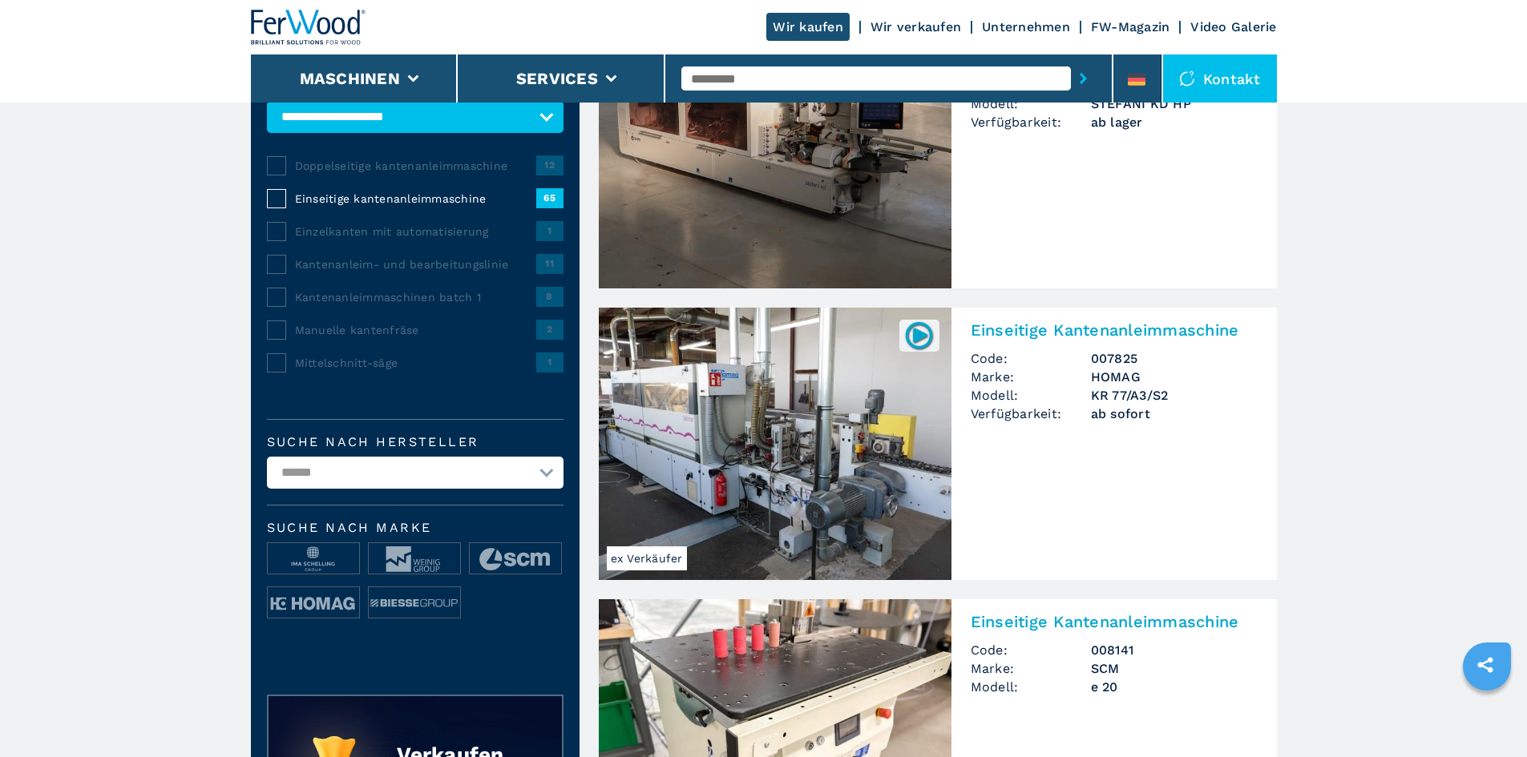
scroll to position [321, 0]
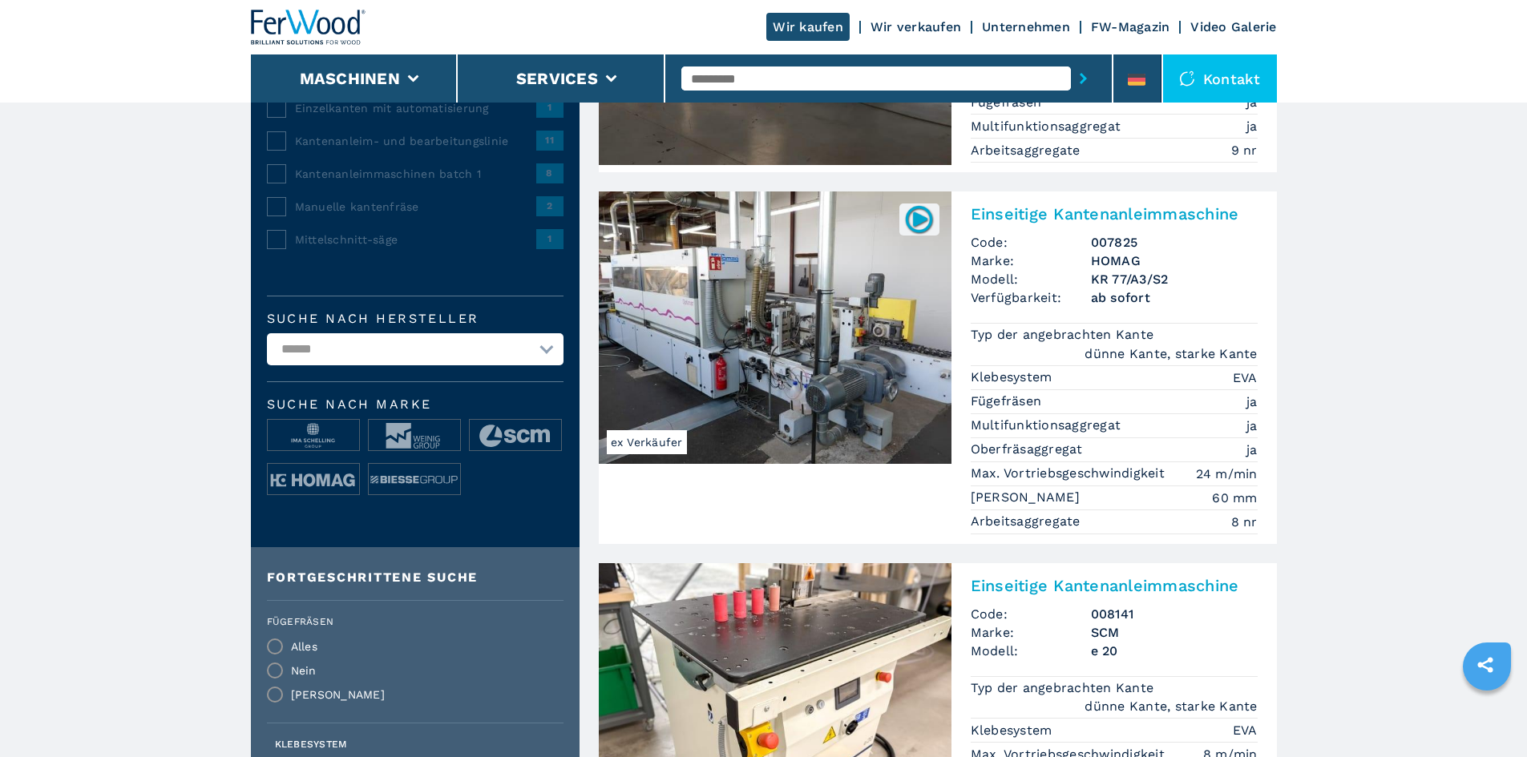
click at [562, 365] on select "**********" at bounding box center [415, 349] width 297 height 32
select select "***"
click at [267, 345] on select "**********" at bounding box center [415, 349] width 297 height 32
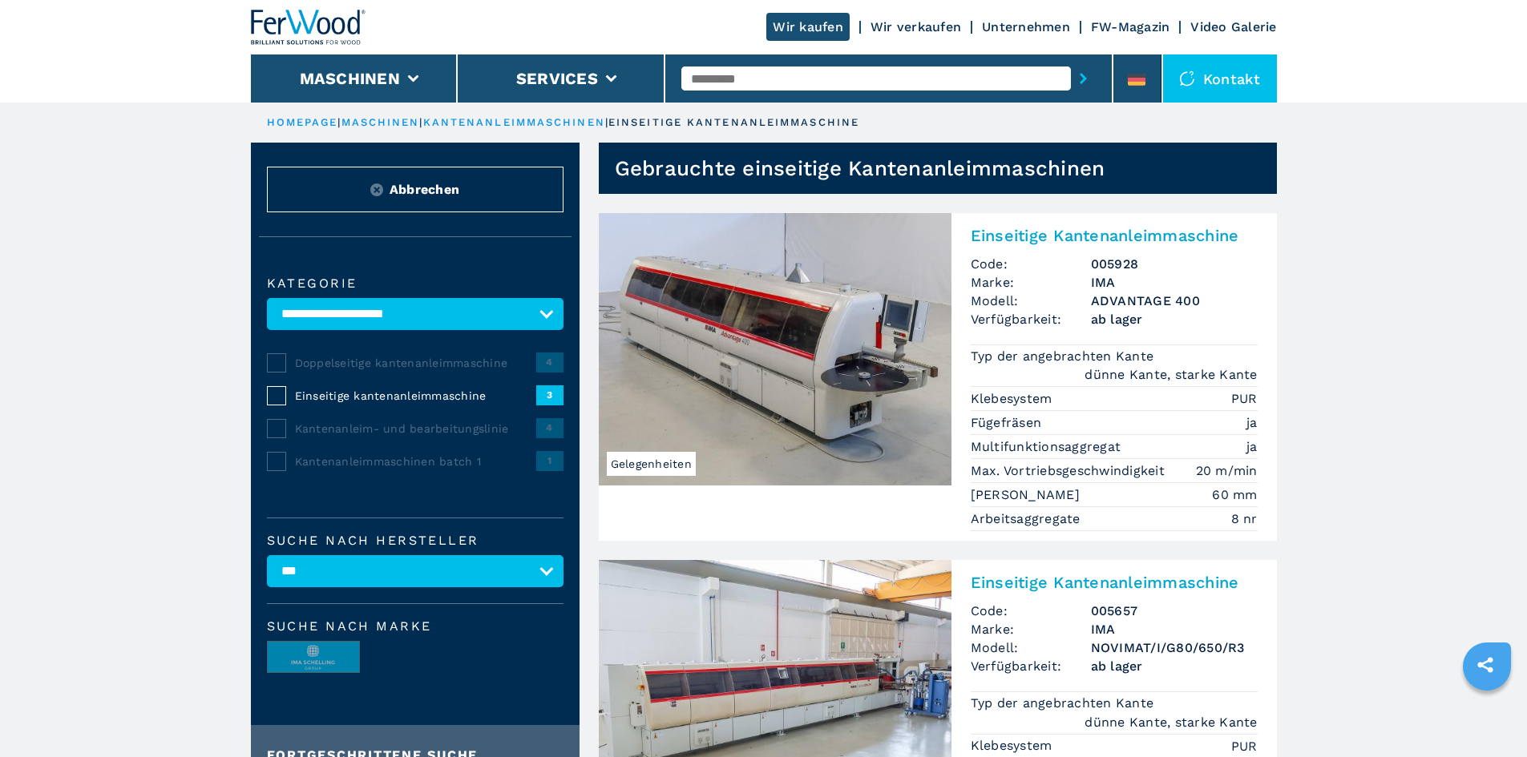
click at [517, 574] on select "**********" at bounding box center [415, 571] width 297 height 32
